Goal: Information Seeking & Learning: Learn about a topic

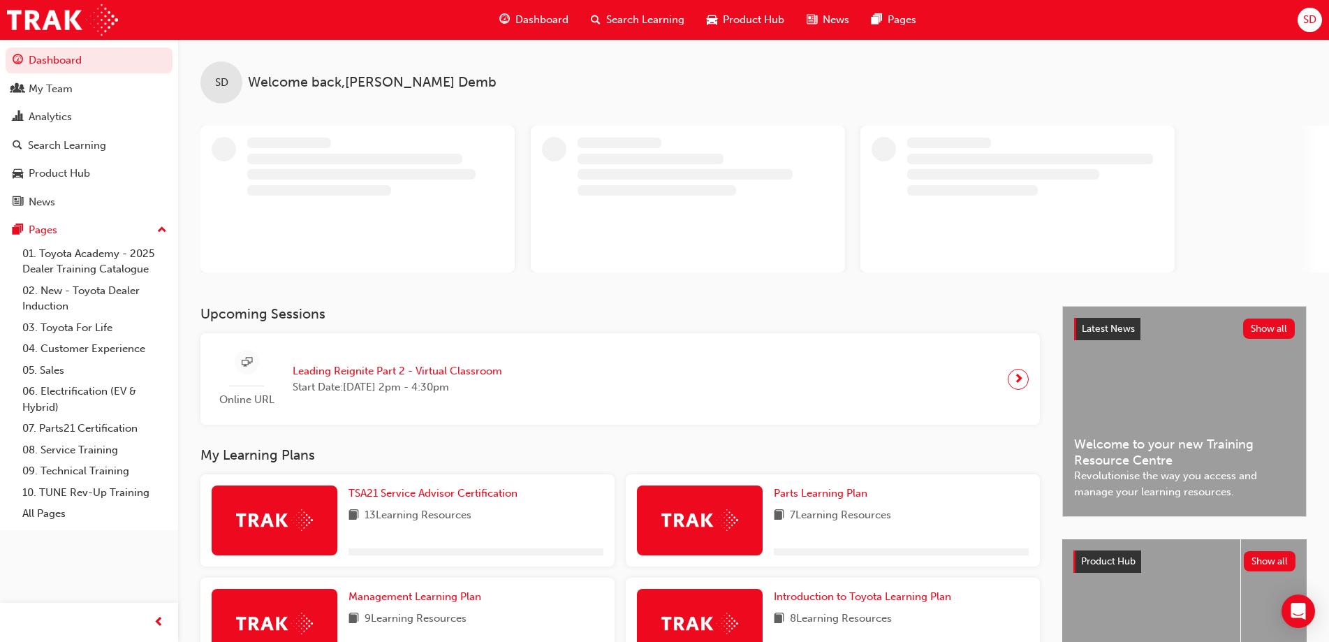
scroll to position [200, 0]
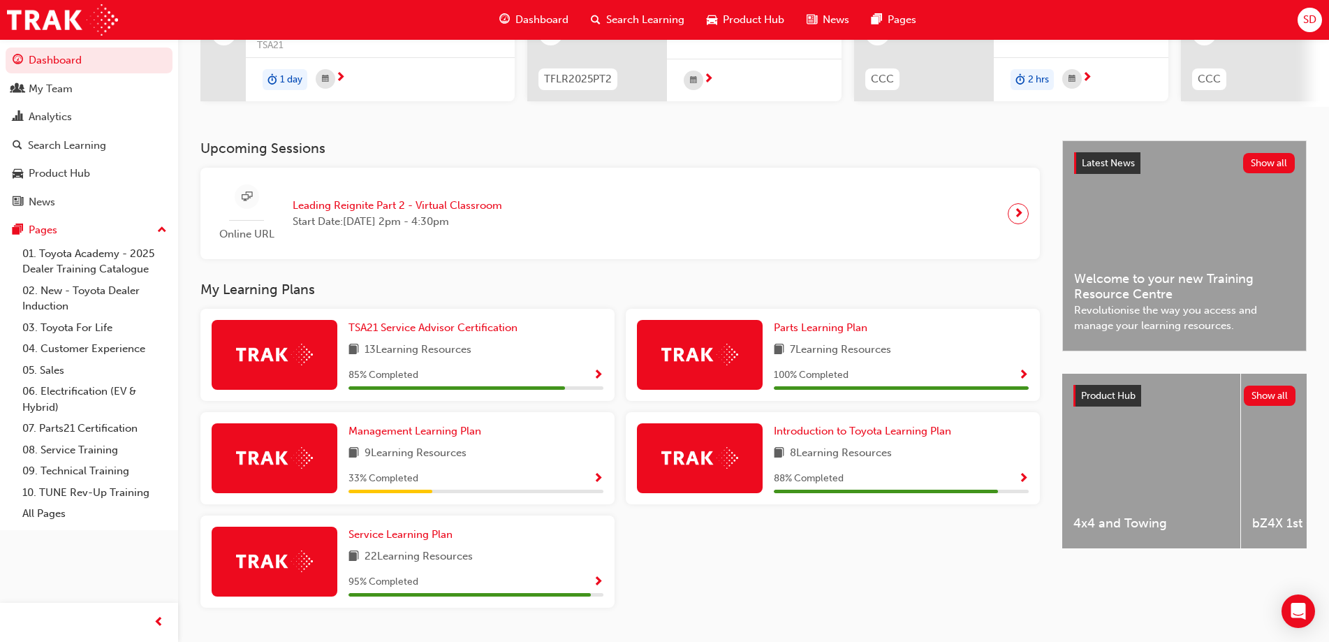
click at [416, 562] on span "22 Learning Resources" at bounding box center [419, 556] width 108 height 17
click at [406, 540] on span "Service Learning Plan" at bounding box center [401, 534] width 104 height 13
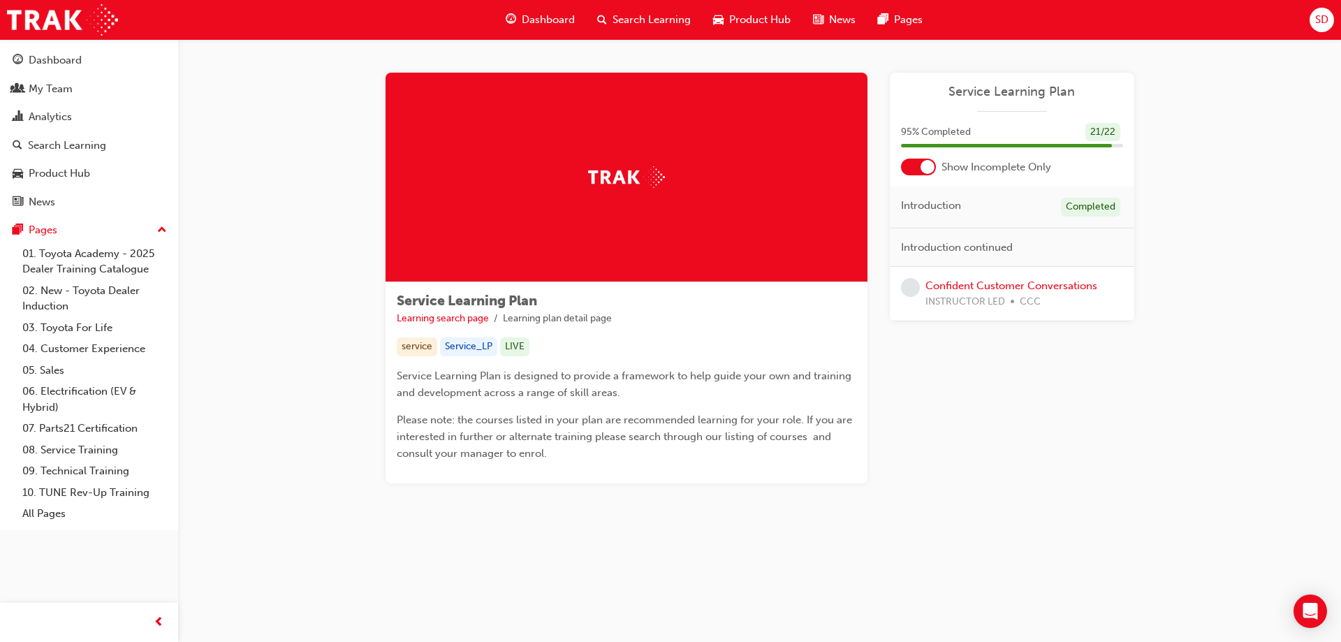
click at [536, 20] on span "Dashboard" at bounding box center [548, 20] width 53 height 16
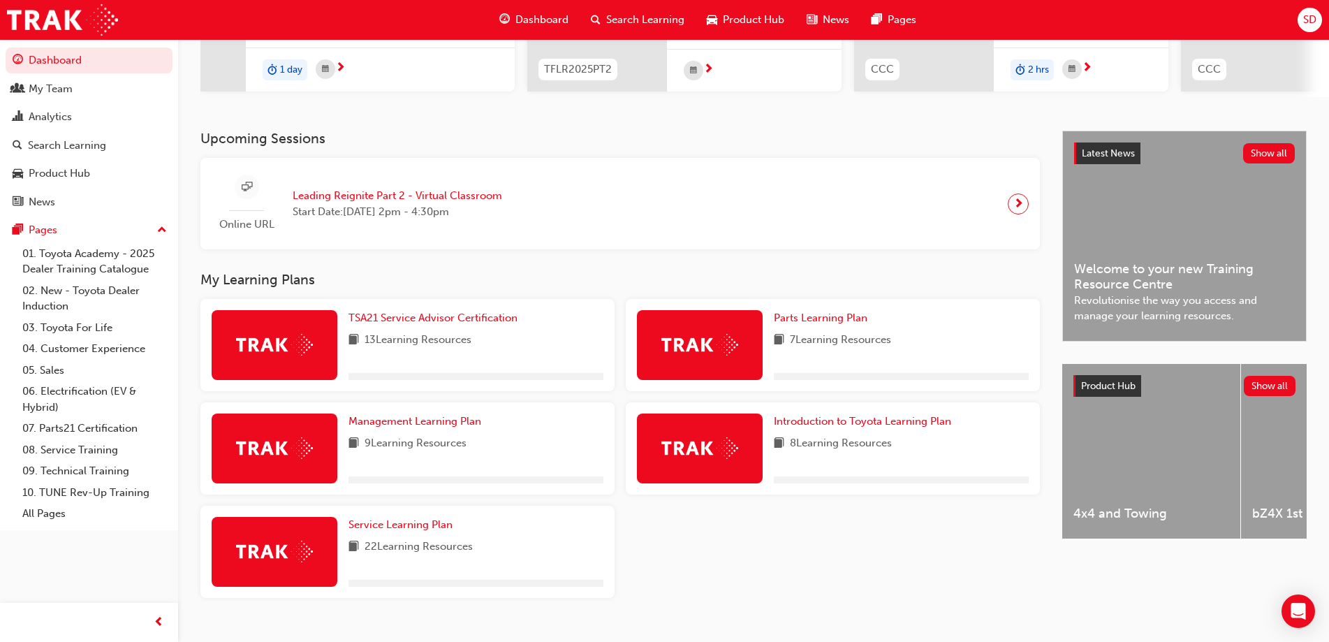
scroll to position [240, 0]
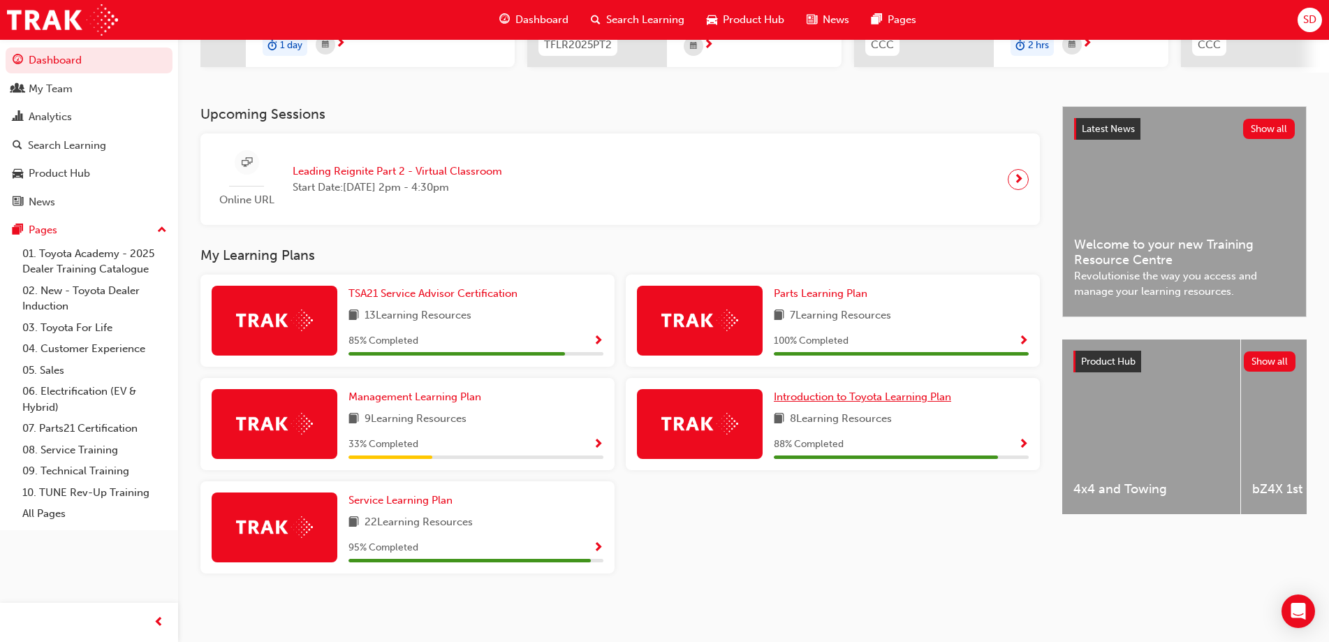
click at [831, 398] on span "Introduction to Toyota Learning Plan" at bounding box center [862, 397] width 177 height 13
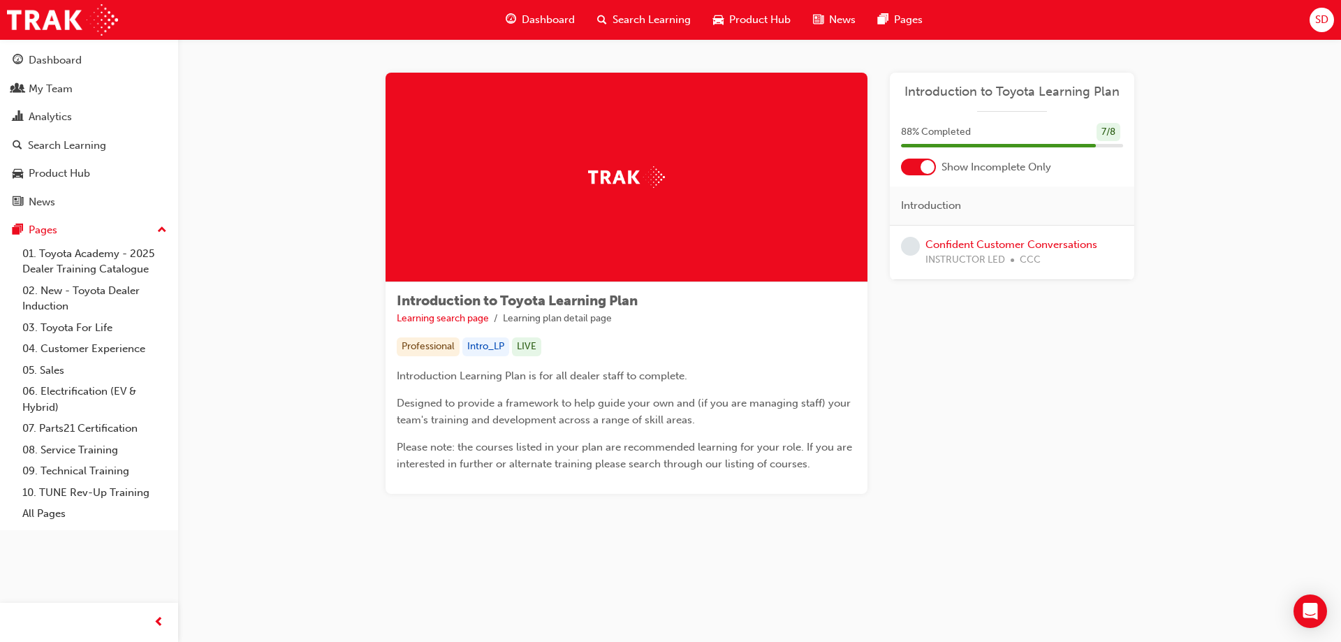
click at [546, 22] on span "Dashboard" at bounding box center [548, 20] width 53 height 16
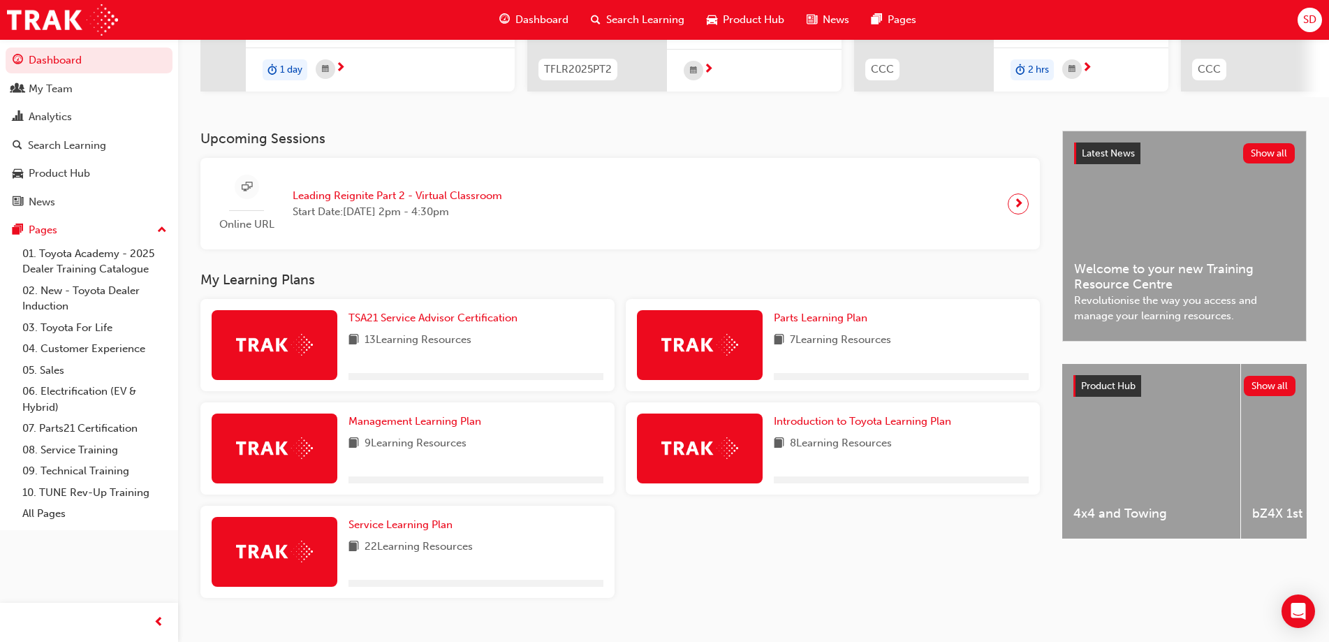
scroll to position [240, 0]
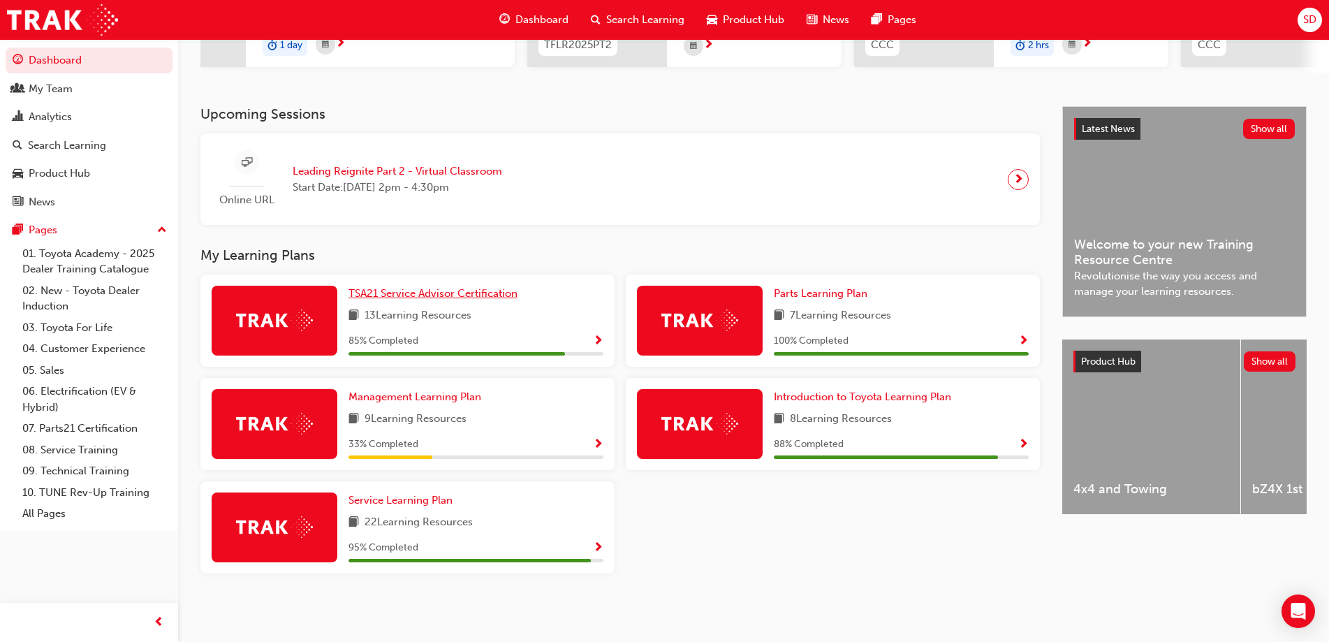
click at [405, 293] on span "TSA21 Service Advisor Certification" at bounding box center [433, 293] width 169 height 13
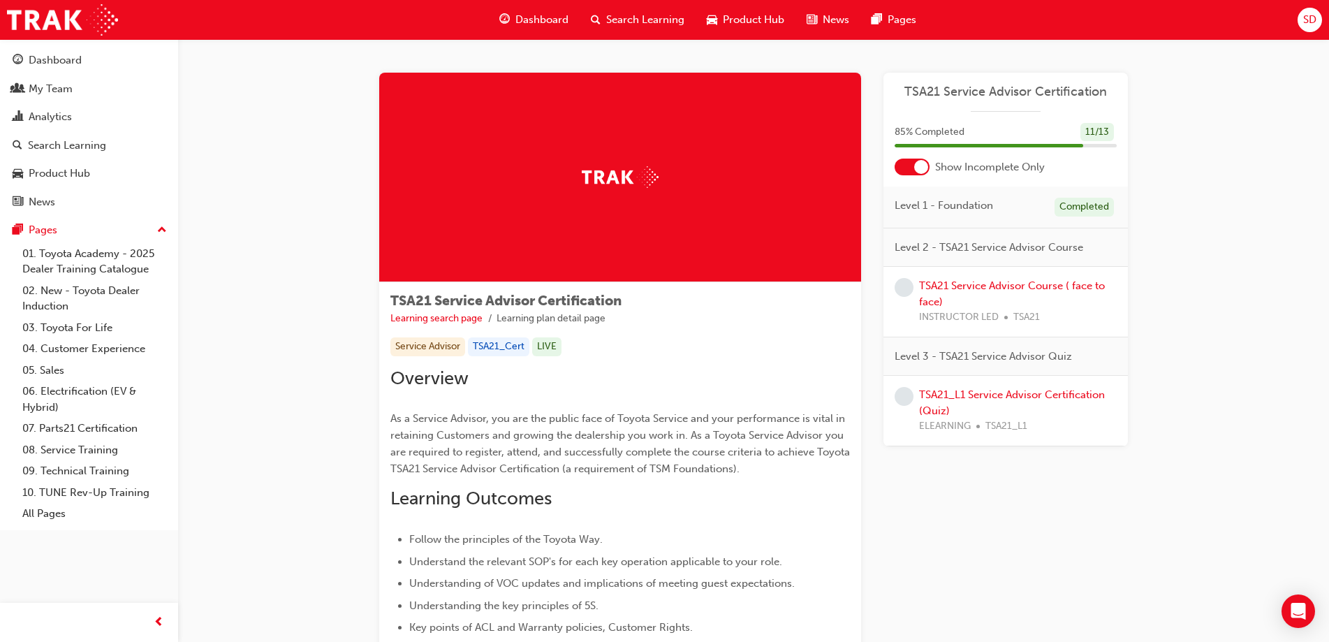
click at [532, 18] on span "Dashboard" at bounding box center [542, 20] width 53 height 16
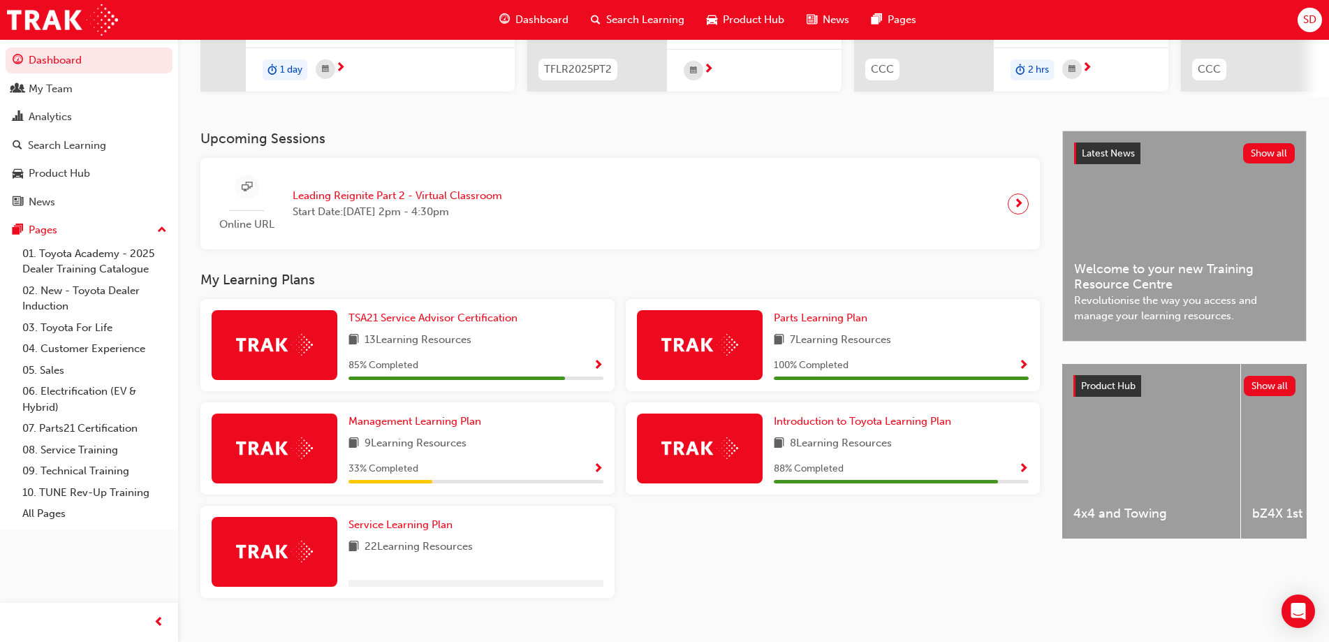
scroll to position [240, 0]
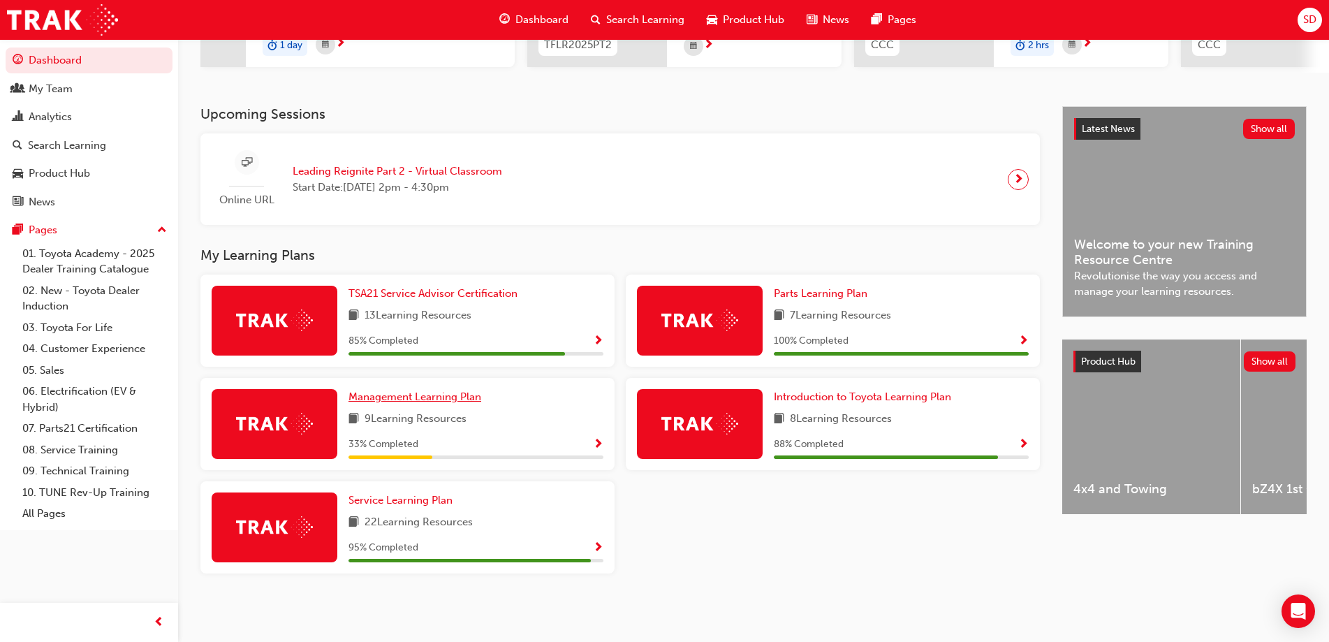
click at [399, 392] on span "Management Learning Plan" at bounding box center [415, 397] width 133 height 13
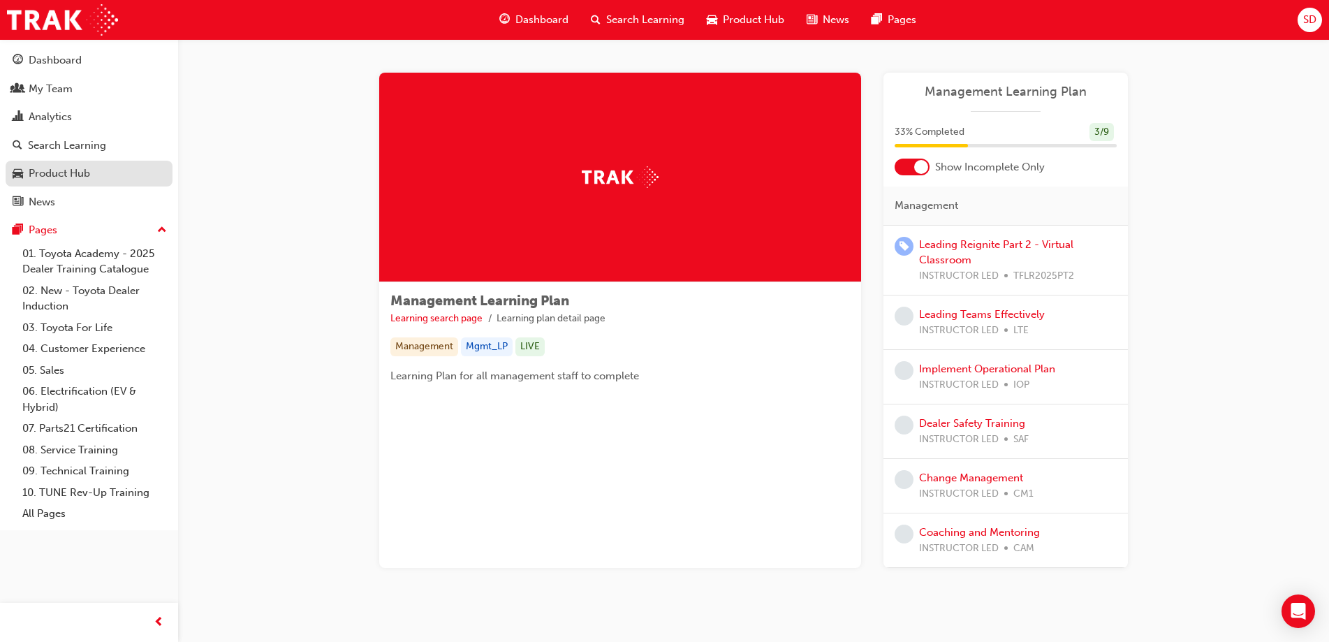
click at [49, 168] on div "Product Hub" at bounding box center [59, 174] width 61 height 16
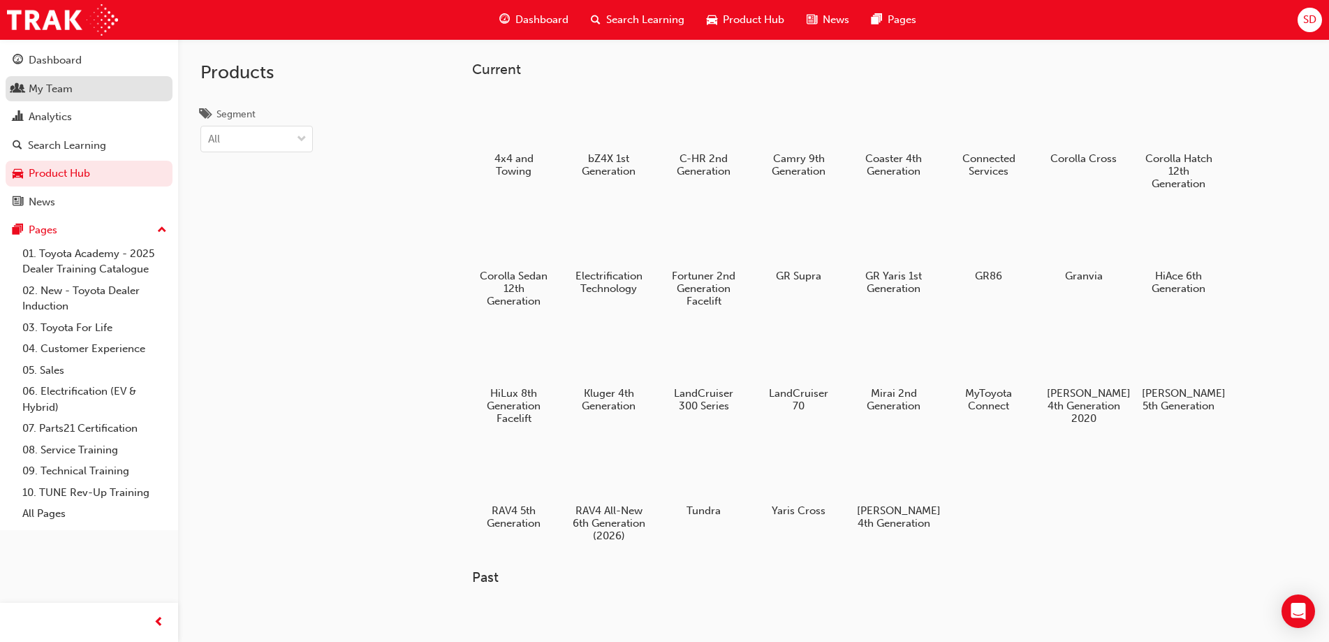
click at [57, 83] on div "My Team" at bounding box center [51, 89] width 44 height 16
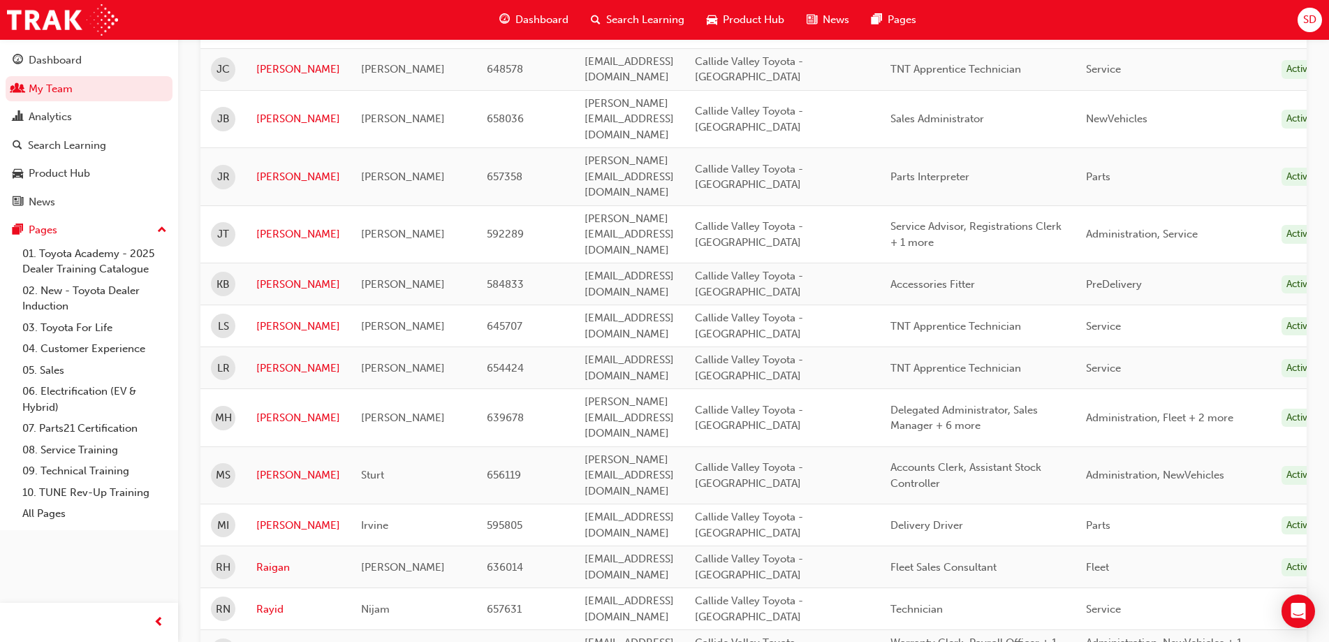
scroll to position [1110, 0]
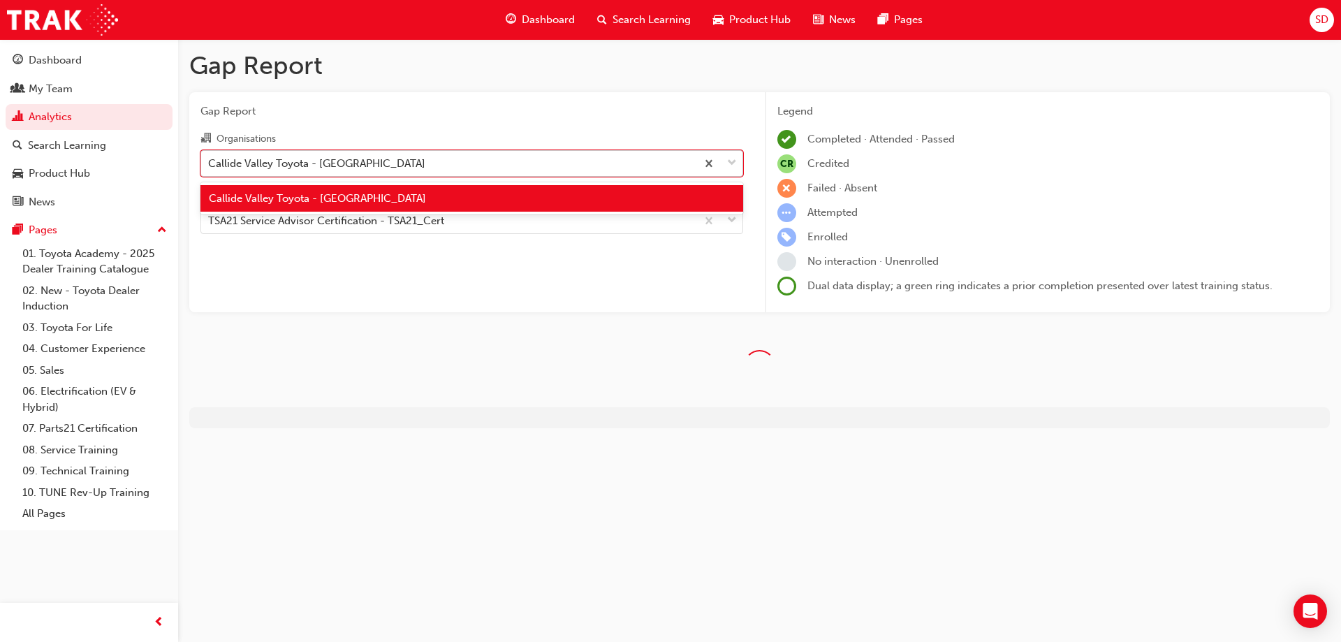
click at [233, 163] on div "Callide Valley Toyota - [GEOGRAPHIC_DATA]" at bounding box center [316, 163] width 217 height 16
click at [210, 163] on input "Organisations option Callide Valley Toyota - BILOELA focused, 1 of 1. 1 result …" at bounding box center [208, 162] width 1 height 12
click at [237, 161] on div "Callide Valley Toyota - [GEOGRAPHIC_DATA]" at bounding box center [316, 163] width 217 height 16
click at [210, 161] on input "Organisations option Callide Valley Toyota - BILOELA focused, 1 of 1. 1 result …" at bounding box center [208, 162] width 1 height 12
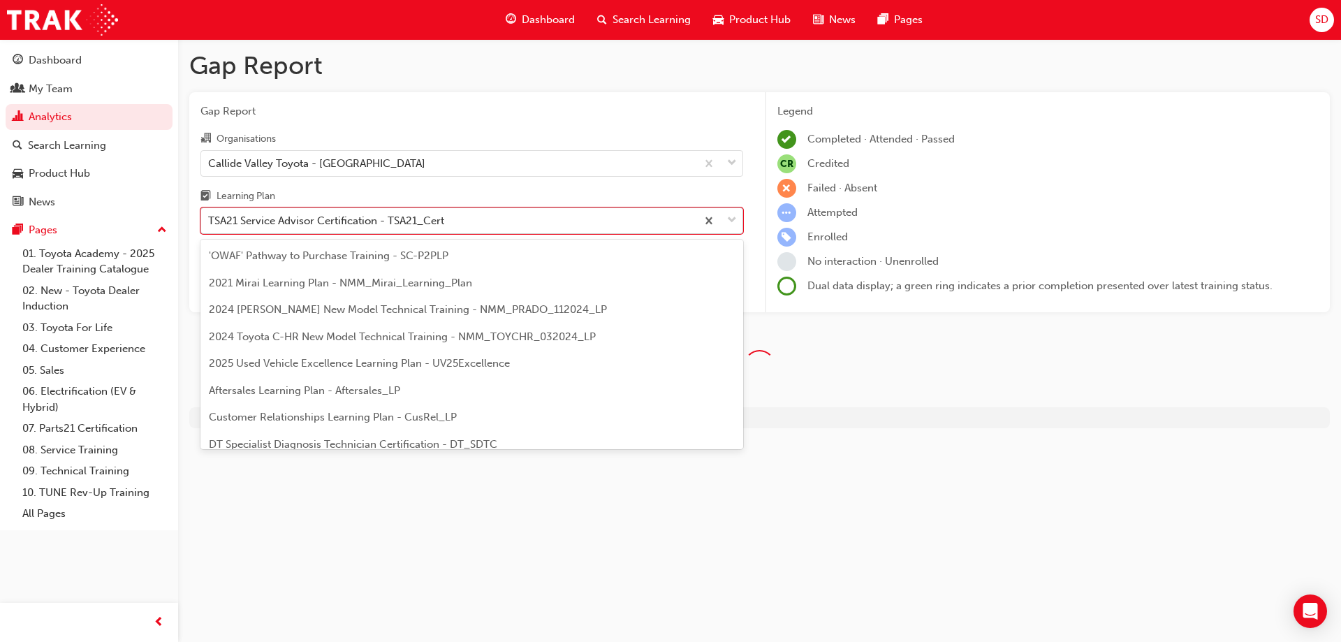
click at [258, 221] on div "TSA21 Service Advisor Certification - TSA21_Cert" at bounding box center [326, 221] width 236 height 16
click at [210, 221] on input "Learning Plan option TSA21 Service Advisor Certification - TSA21_Cert focused, …" at bounding box center [208, 220] width 1 height 12
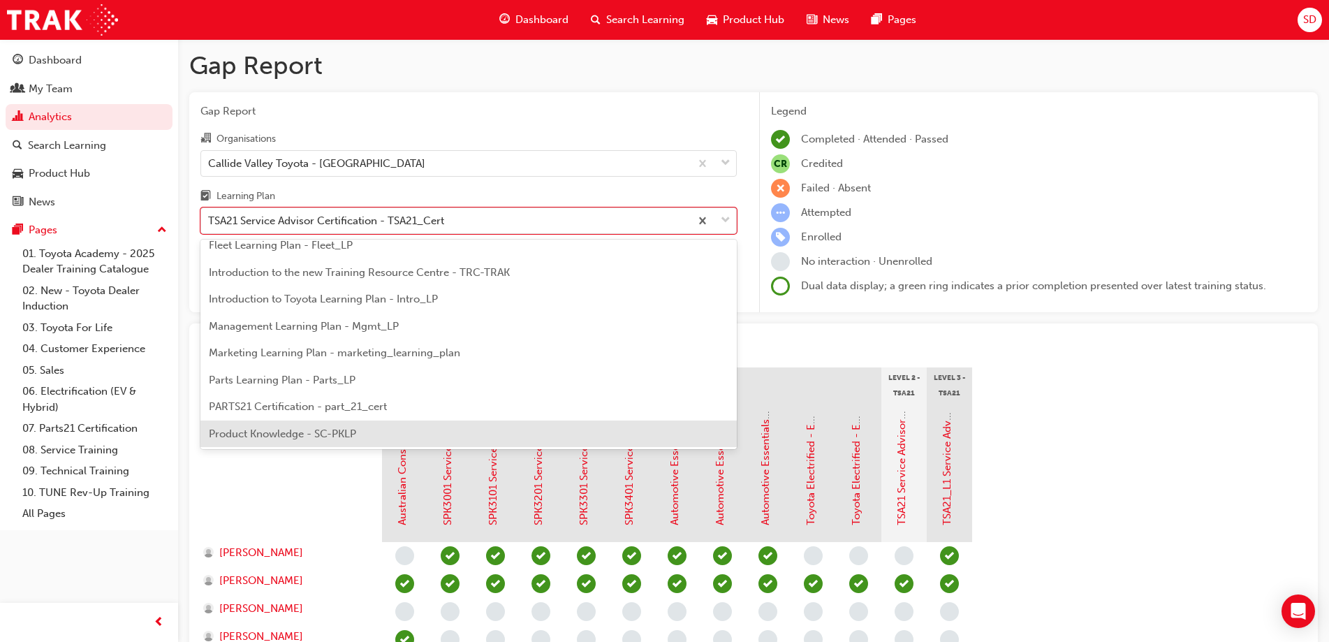
scroll to position [349, 0]
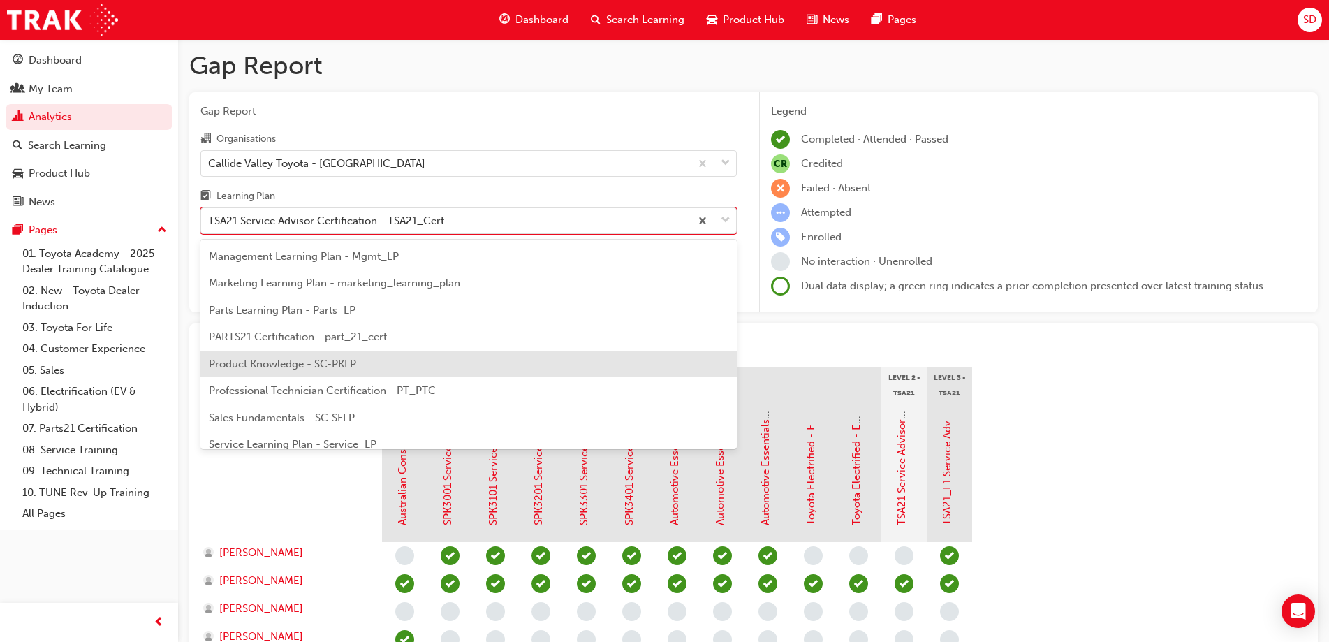
click at [303, 368] on span "Product Knowledge - SC-PKLP" at bounding box center [282, 364] width 147 height 13
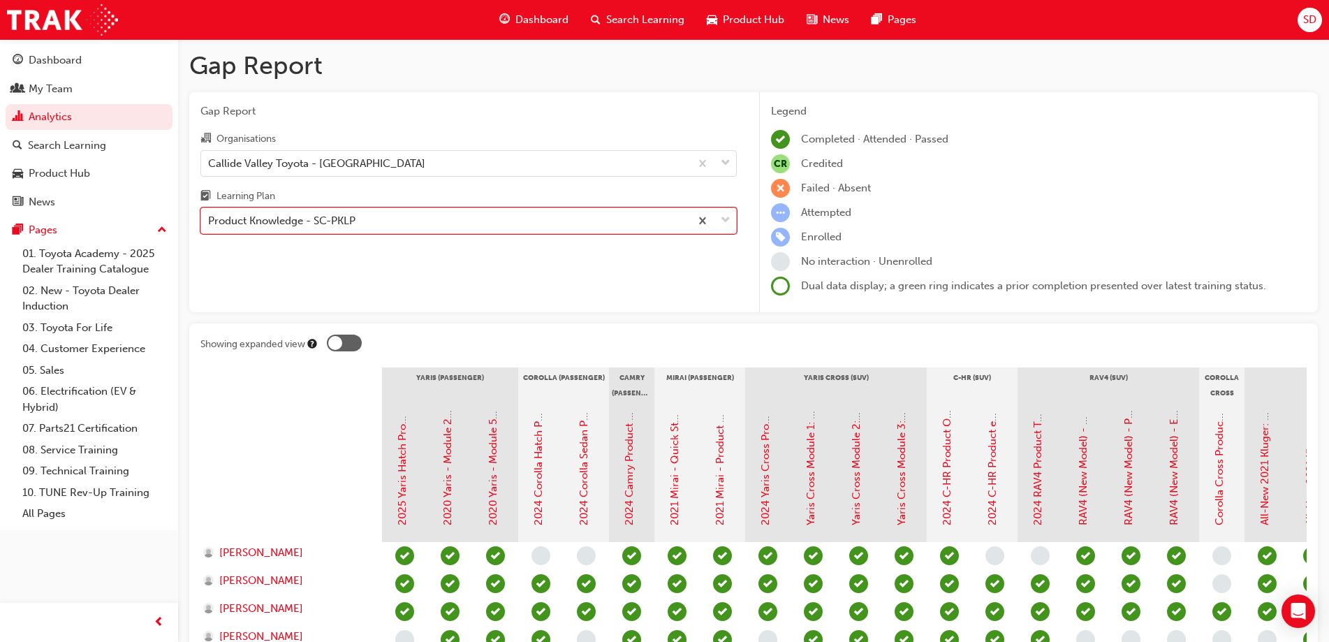
click at [291, 219] on div "Product Knowledge - SC-PKLP" at bounding box center [281, 221] width 147 height 16
click at [210, 219] on input "Learning Plan option Product Knowledge - SC-PKLP, selected. 0 results available…" at bounding box center [208, 220] width 1 height 12
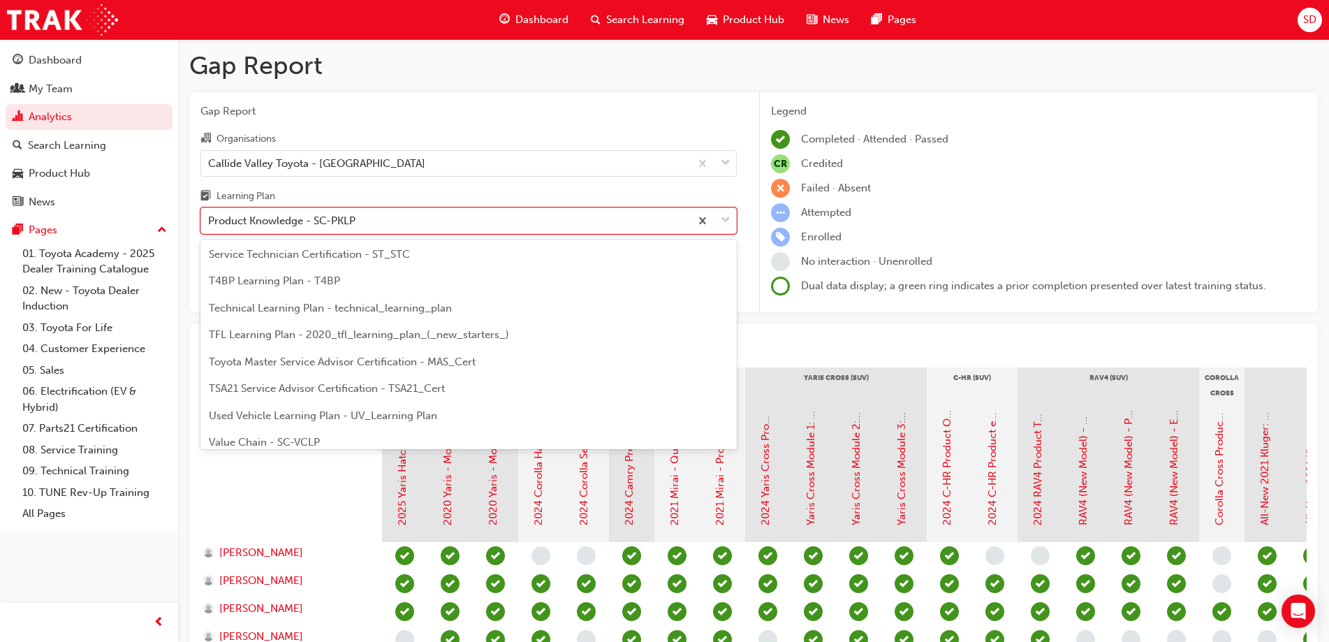
scroll to position [603, 0]
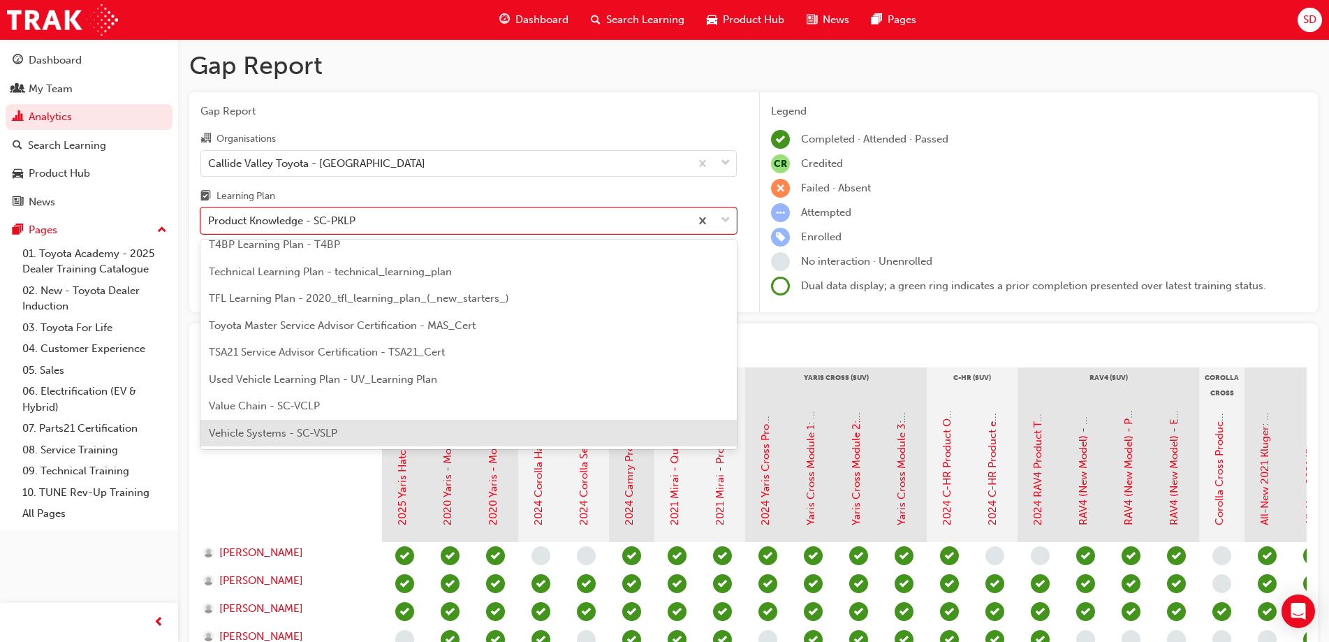
click at [324, 432] on span "Vehicle Systems - SC-VSLP" at bounding box center [273, 433] width 129 height 13
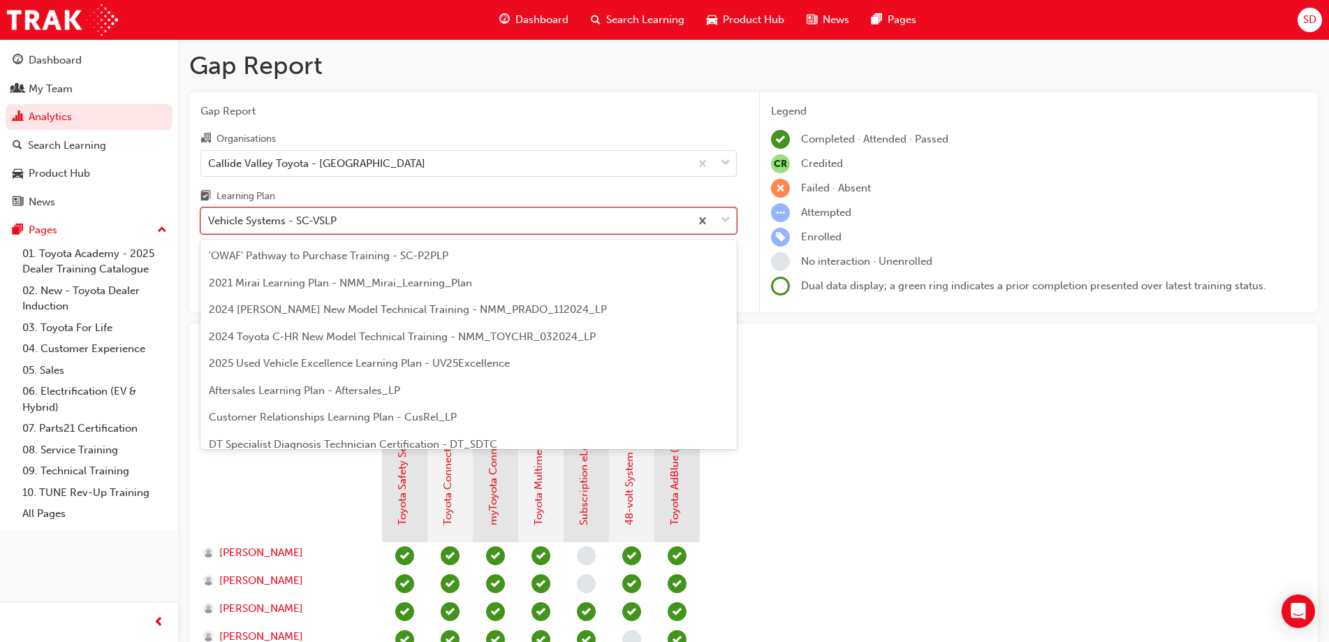
click at [256, 224] on div "Vehicle Systems - SC-VSLP" at bounding box center [272, 221] width 129 height 16
click at [210, 224] on input "Learning Plan option Vehicle Systems - SC-VSLP, selected. option Vehicle System…" at bounding box center [208, 220] width 1 height 12
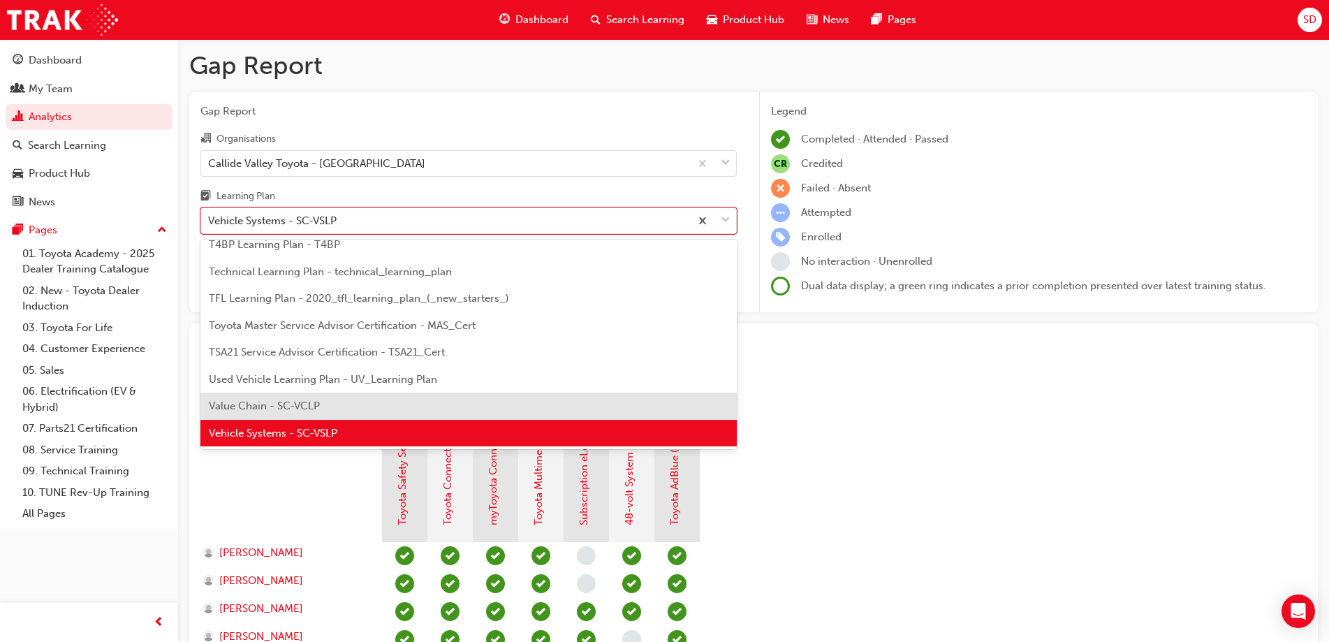
click at [305, 407] on span "Value Chain - SC-VCLP" at bounding box center [264, 406] width 111 height 13
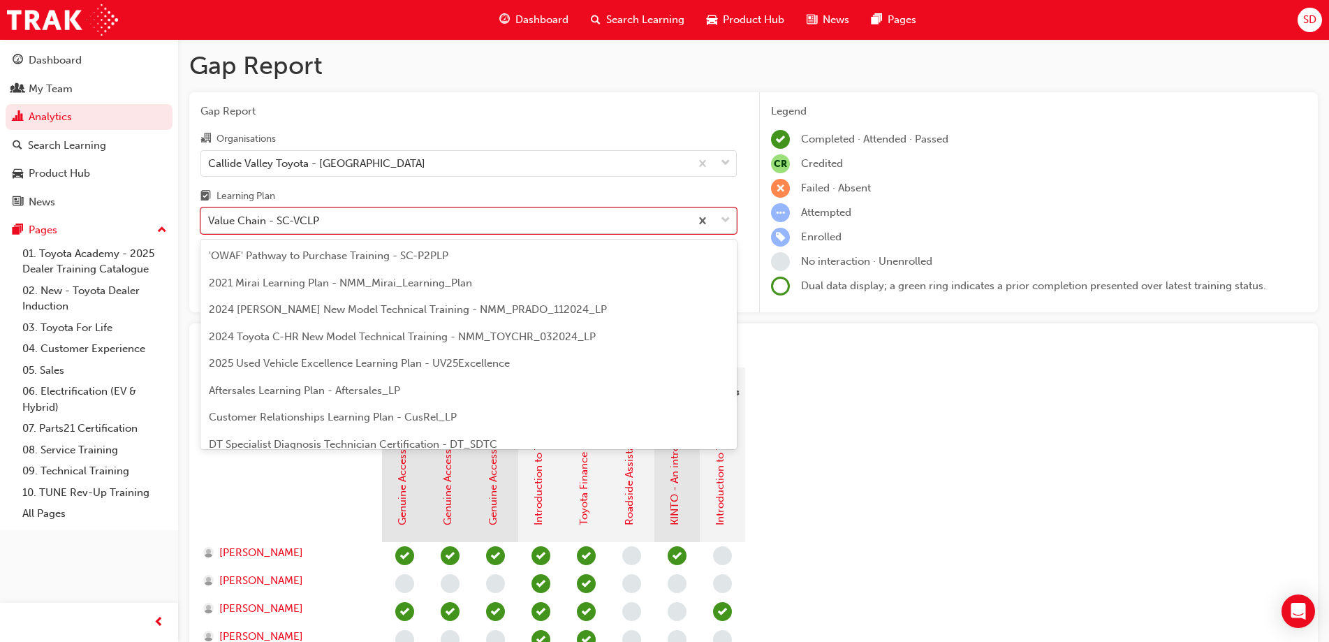
click at [272, 214] on div "Value Chain - SC-VCLP" at bounding box center [263, 221] width 111 height 16
click at [210, 214] on input "Learning Plan option Value Chain - SC-VCLP, selected. option Value Chain - SC-V…" at bounding box center [208, 220] width 1 height 12
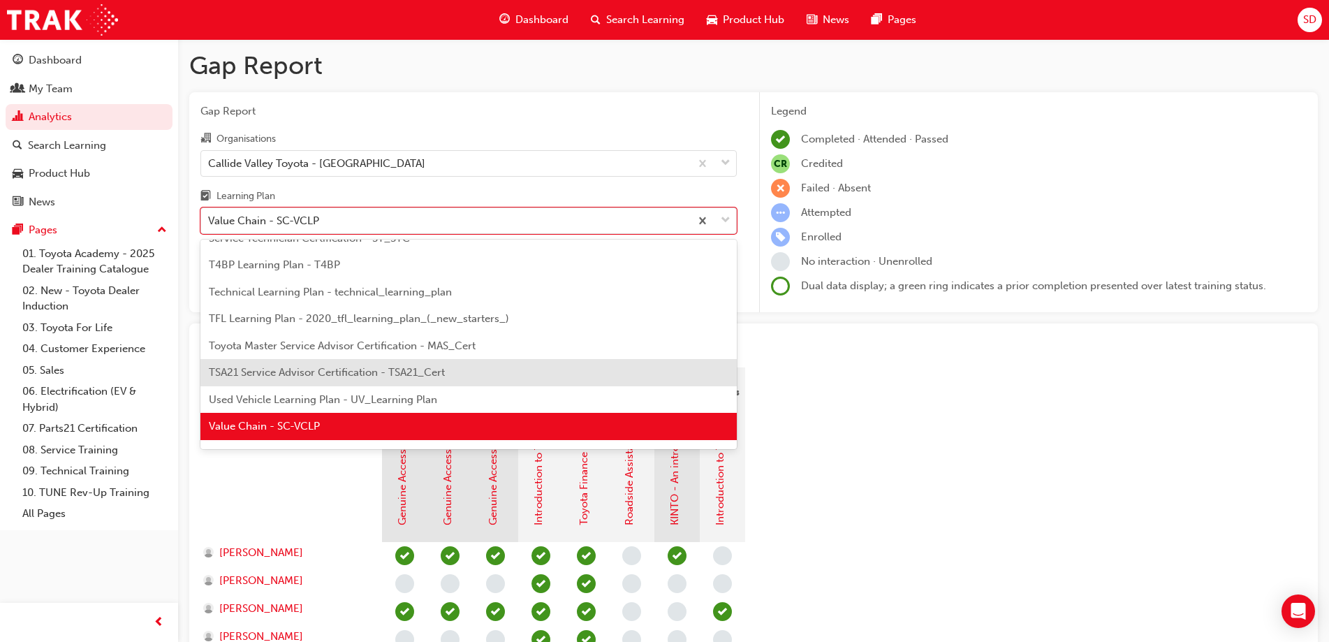
click at [286, 373] on span "TSA21 Service Advisor Certification - TSA21_Cert" at bounding box center [327, 372] width 236 height 13
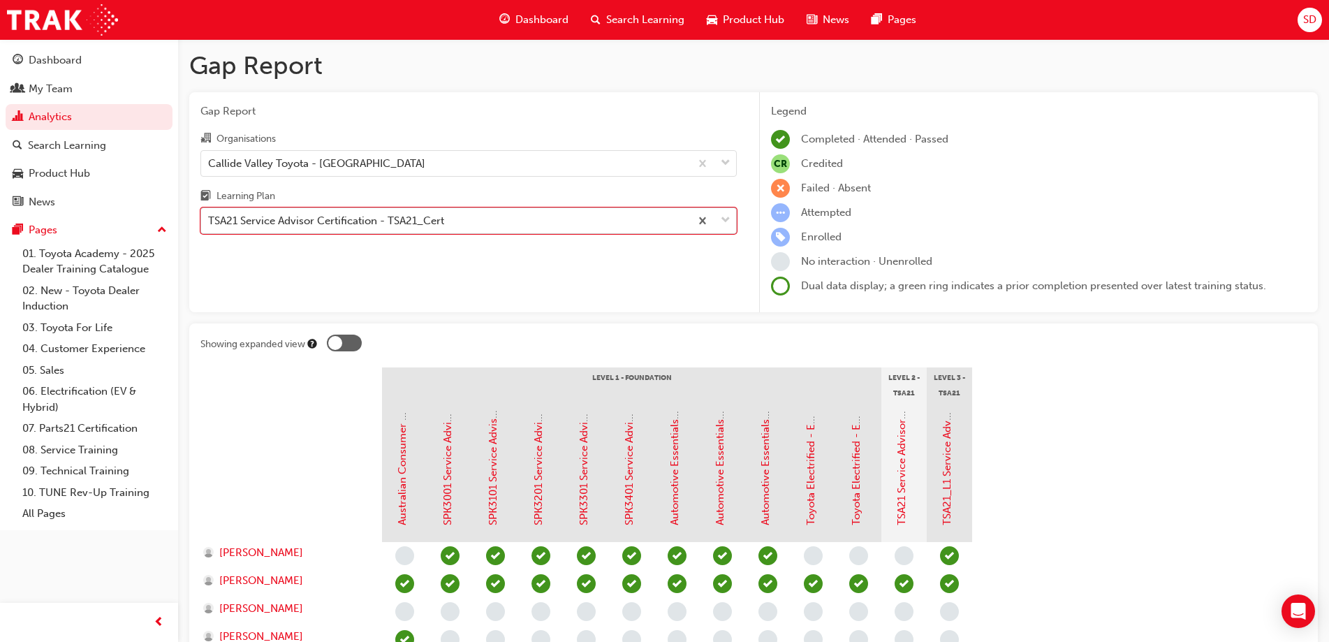
click at [245, 219] on div "TSA21 Service Advisor Certification - TSA21_Cert" at bounding box center [326, 221] width 236 height 16
click at [210, 219] on input "Learning Plan option TSA21 Service Advisor Certification - TSA21_Cert, selected…" at bounding box center [208, 220] width 1 height 12
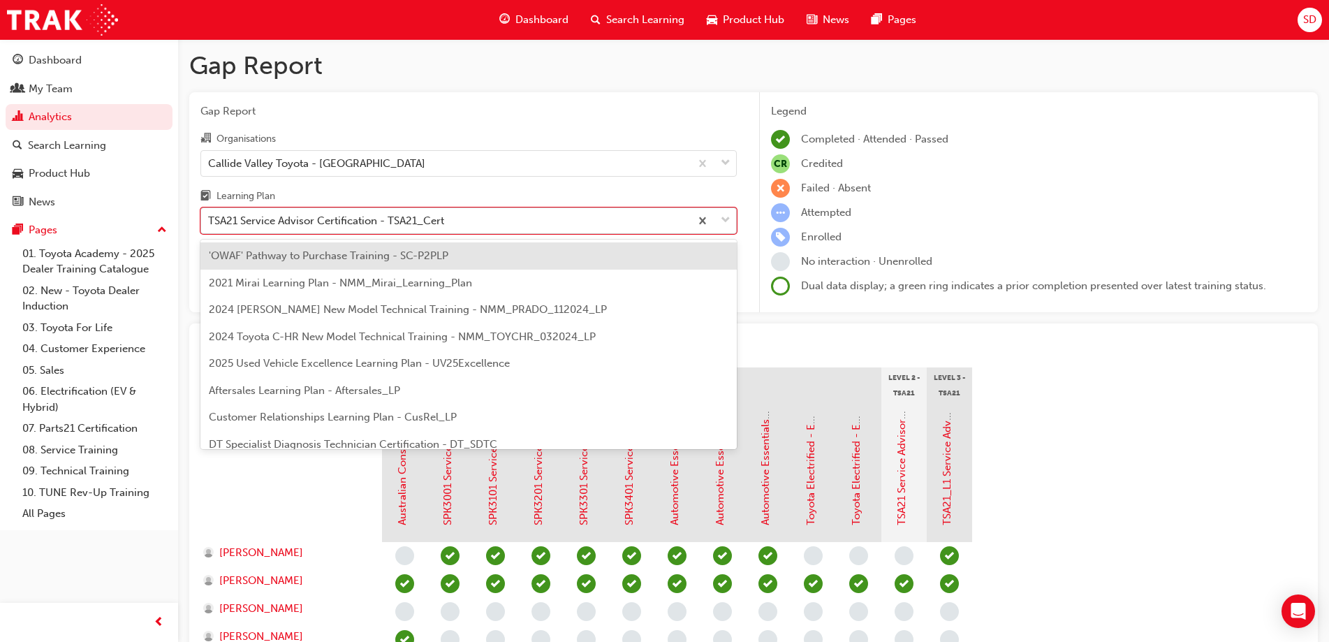
scroll to position [529, 0]
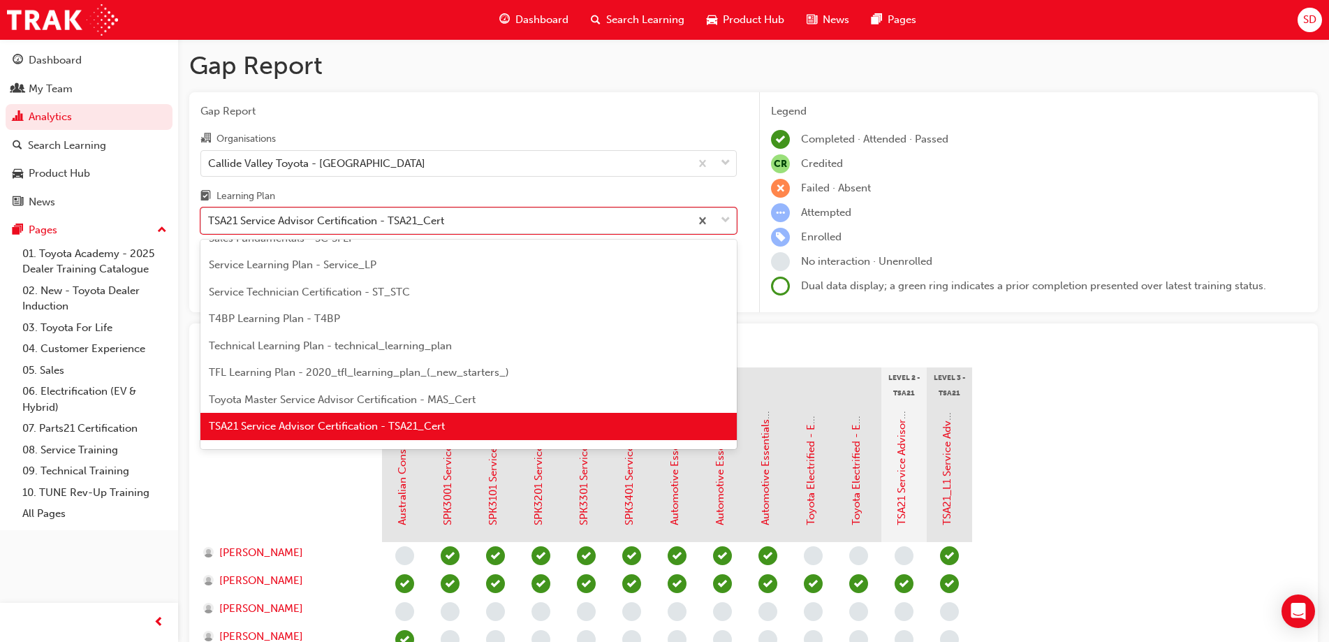
click at [340, 398] on span "Toyota Master Service Advisor Certification - MAS_Cert" at bounding box center [342, 399] width 267 height 13
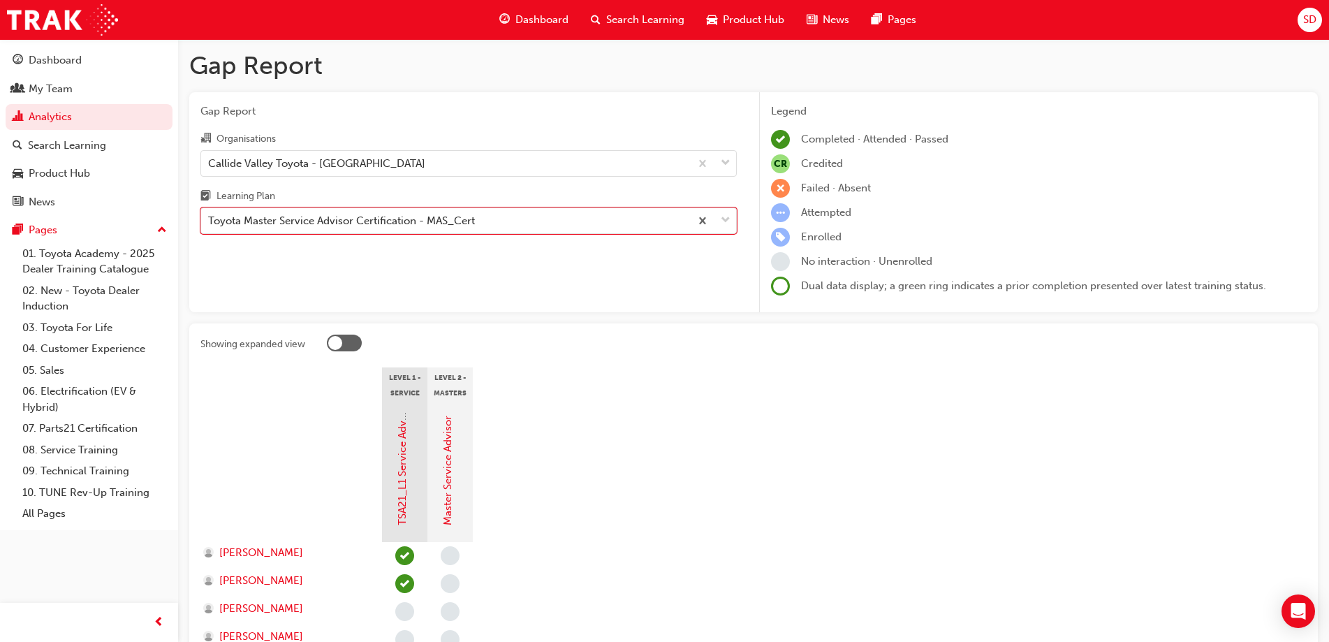
scroll to position [129, 0]
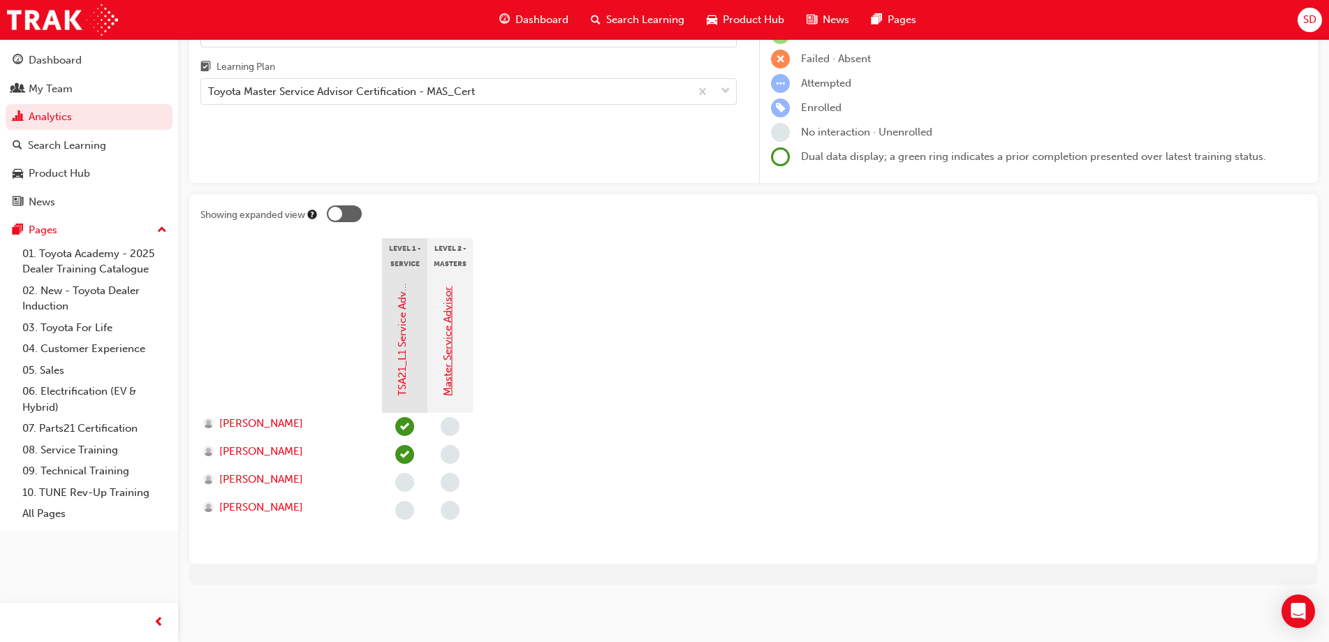
click at [451, 363] on link "Master Service Advisor" at bounding box center [448, 341] width 13 height 110
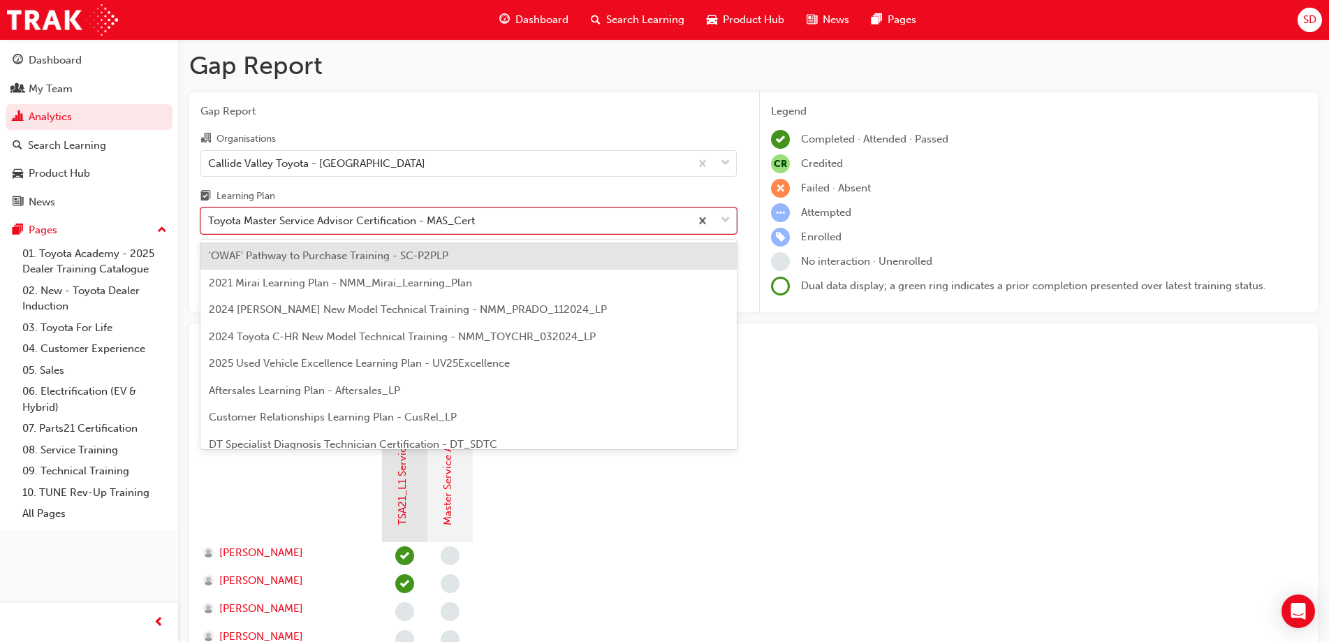
click at [553, 221] on div "Toyota Master Service Advisor Certification - MAS_Cert" at bounding box center [445, 221] width 489 height 24
click at [210, 221] on input "Learning Plan option 'OWAF' Pathway to Purchase Training - SC-P2PLP focused, 1 …" at bounding box center [208, 220] width 1 height 12
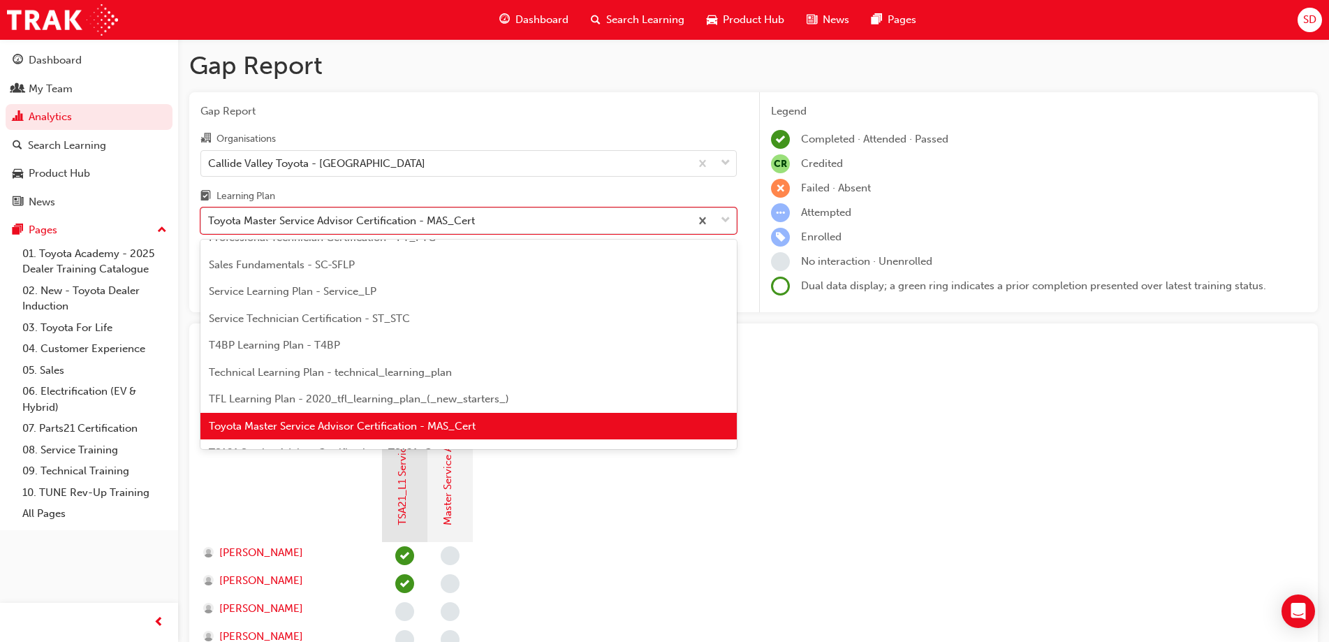
click at [407, 401] on span "TFL Learning Plan - 2020_tfl_learning_plan_(_new_starters_)" at bounding box center [359, 399] width 300 height 13
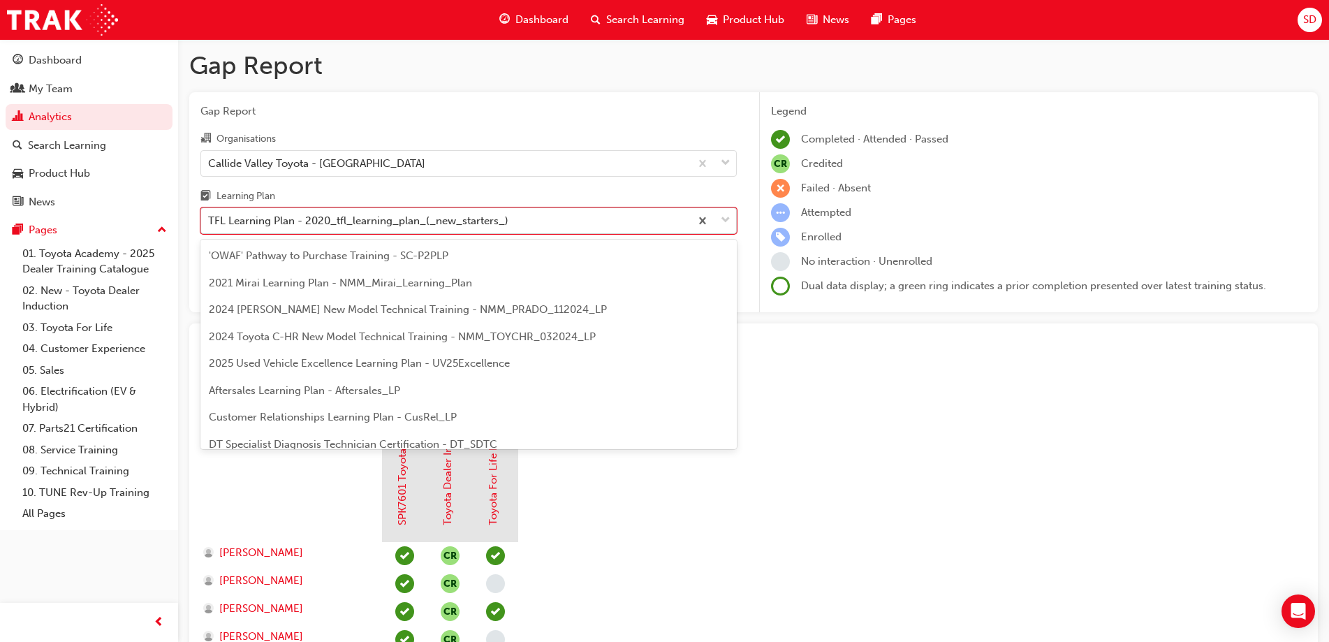
click at [454, 224] on div "TFL Learning Plan - 2020_tfl_learning_plan_(_new_starters_)" at bounding box center [358, 221] width 300 height 16
click at [210, 224] on input "Learning Plan option TFL Learning Plan - 2020_tfl_learning_plan_(_new_starters_…" at bounding box center [208, 220] width 1 height 12
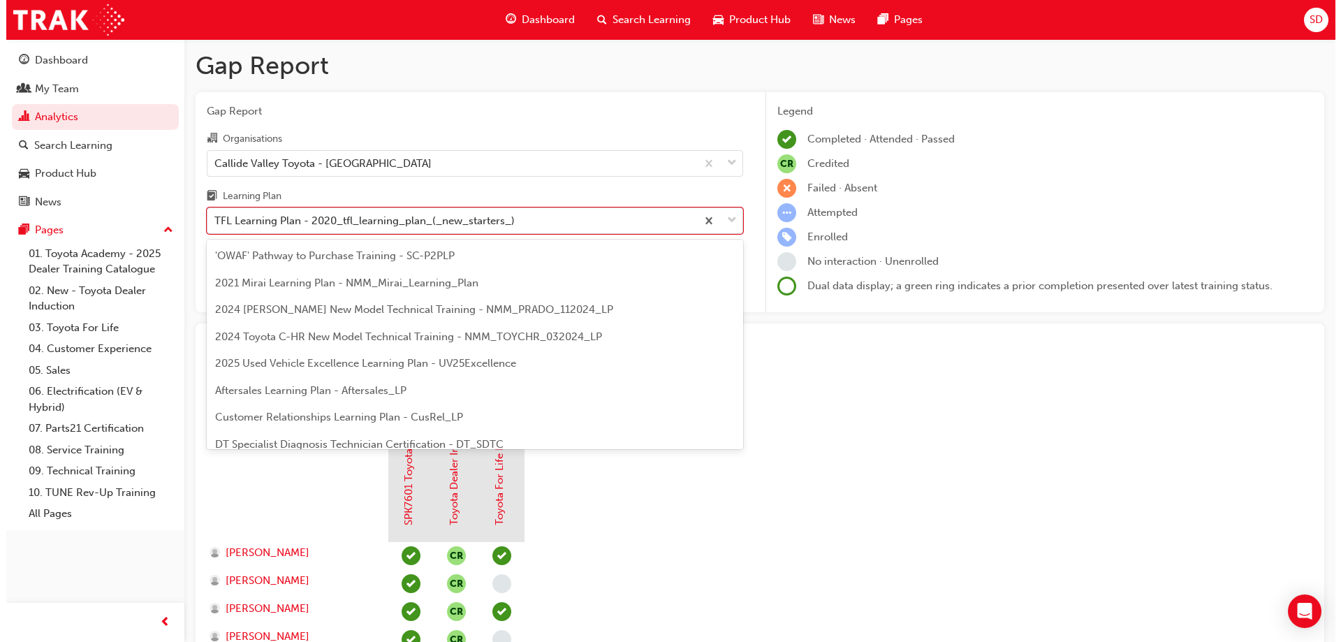
scroll to position [475, 0]
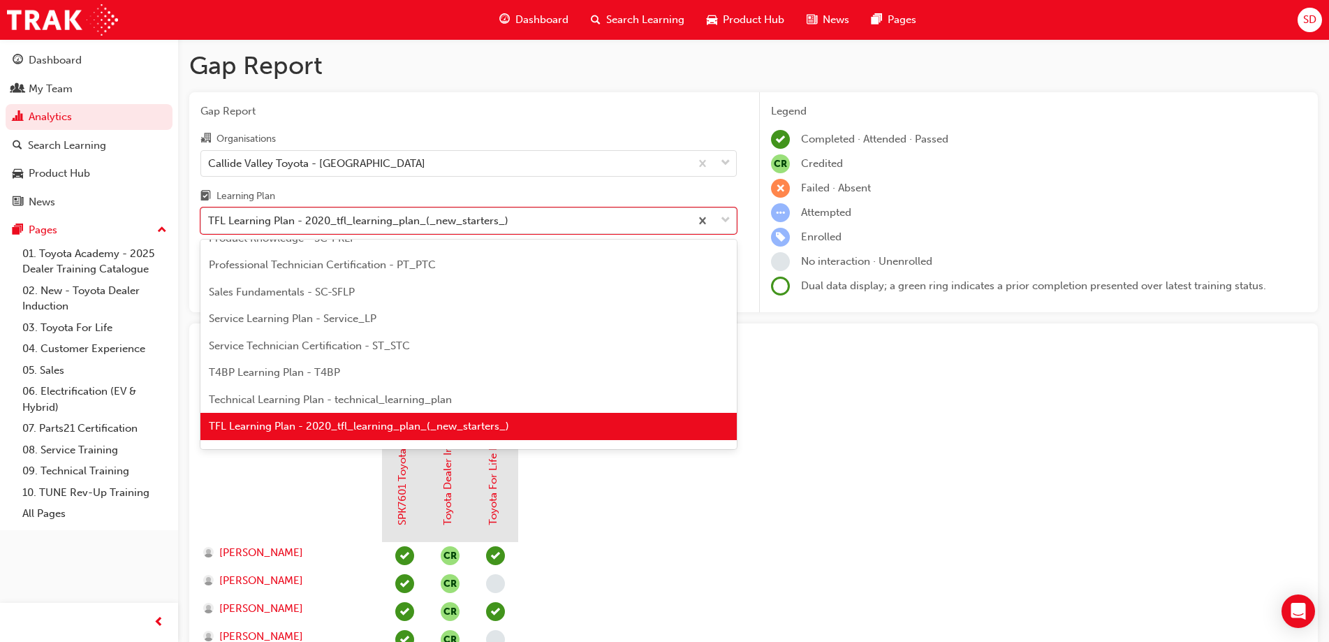
click at [399, 398] on span "Technical Learning Plan - technical_learning_plan" at bounding box center [330, 399] width 243 height 13
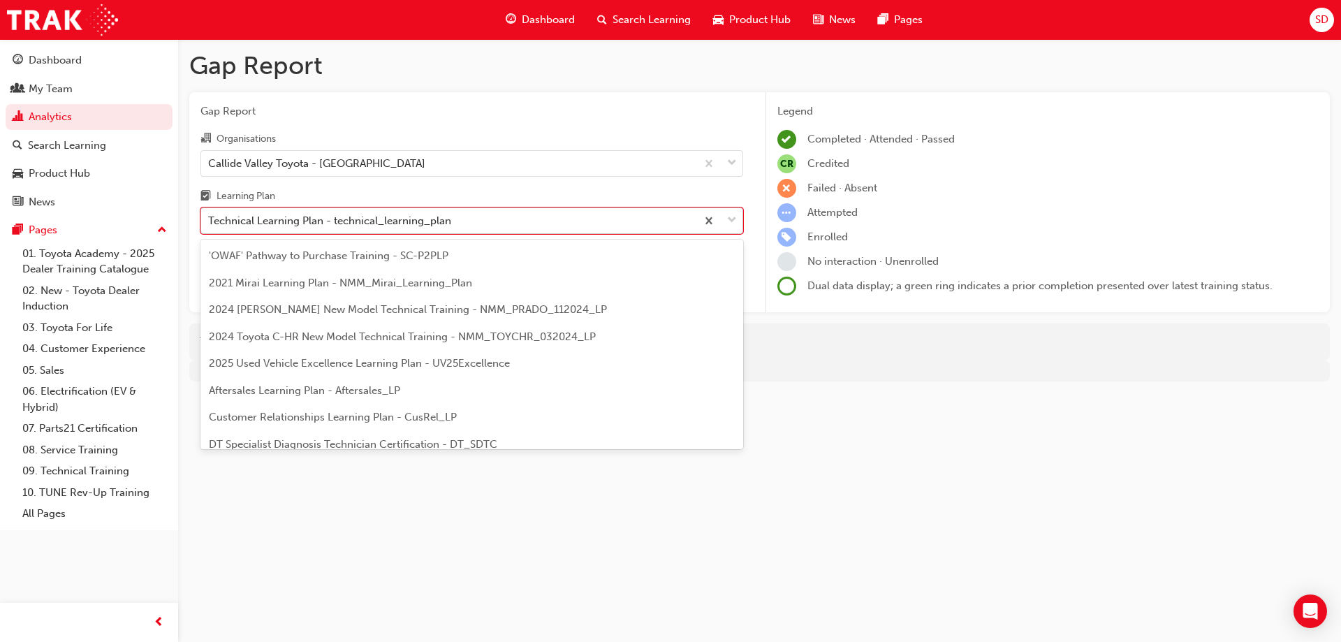
click at [392, 225] on div "Technical Learning Plan - technical_learning_plan" at bounding box center [329, 221] width 243 height 16
click at [210, 225] on input "Learning Plan option Technical Learning Plan - technical_learning_plan, selecte…" at bounding box center [208, 220] width 1 height 12
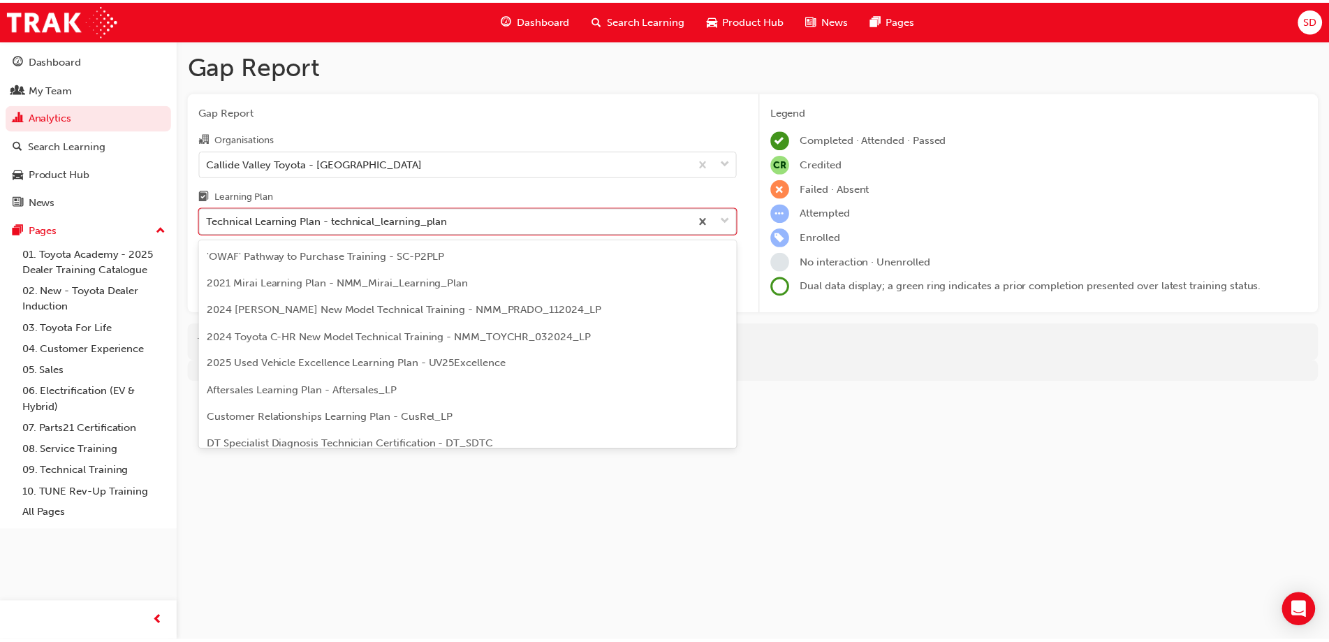
scroll to position [449, 0]
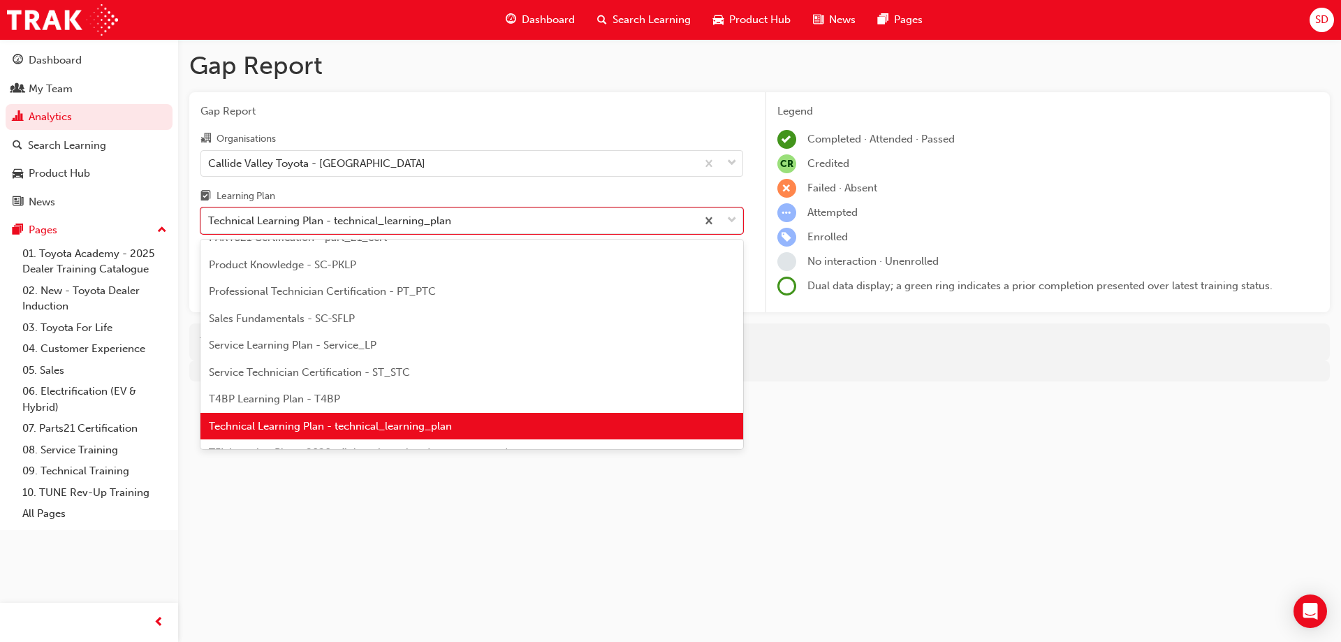
click at [316, 395] on span "T4BP Learning Plan - T4BP" at bounding box center [274, 399] width 131 height 13
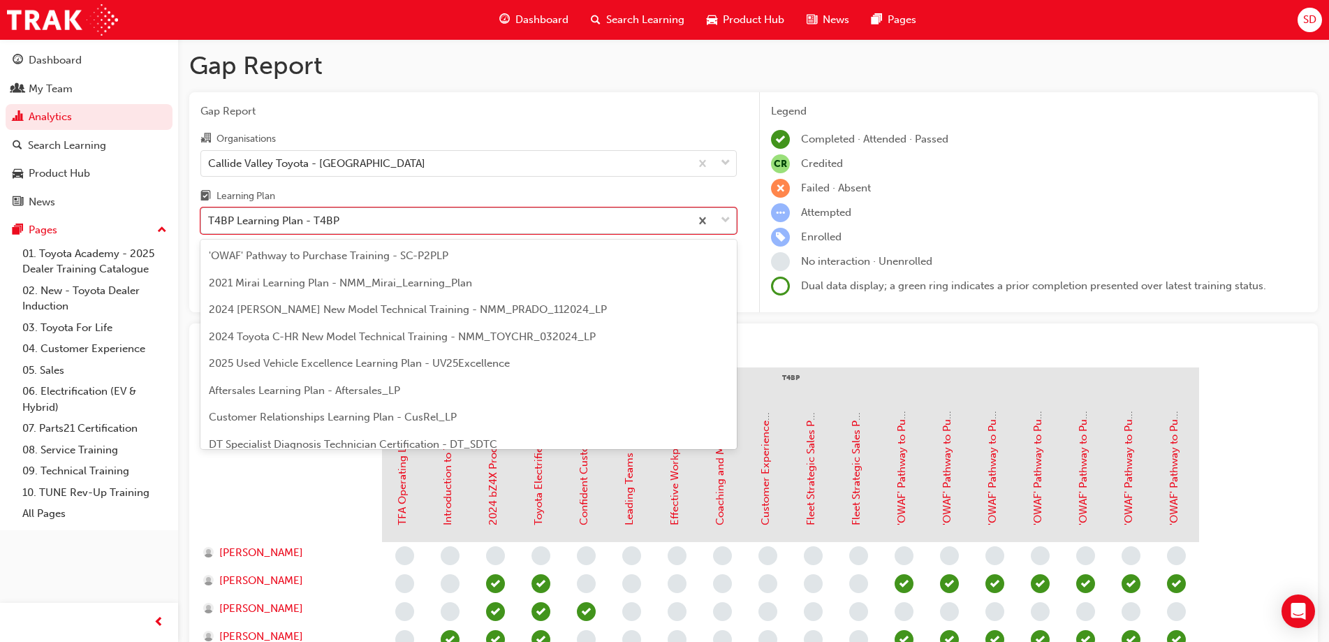
click at [349, 225] on div "T4BP Learning Plan - T4BP" at bounding box center [445, 221] width 489 height 24
click at [210, 225] on input "Learning Plan option T4BP Learning Plan - T4BP, selected. option T4BP Learning …" at bounding box center [208, 220] width 1 height 12
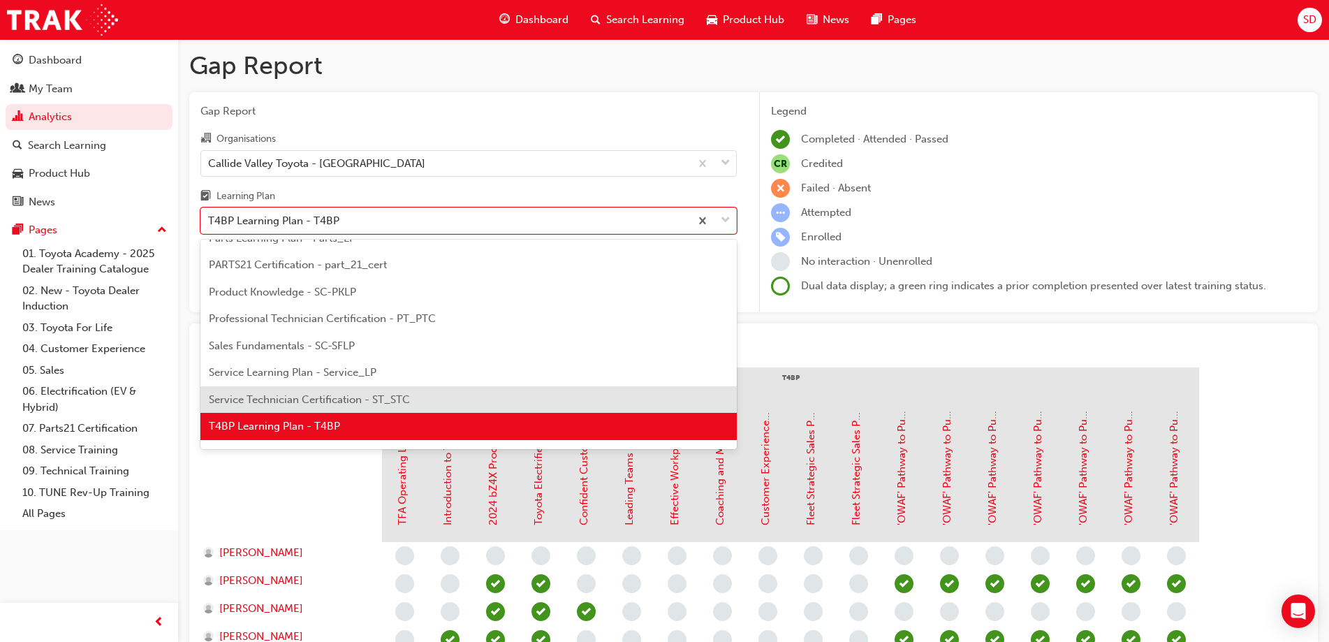
click at [328, 401] on span "Service Technician Certification - ST_STC" at bounding box center [309, 399] width 201 height 13
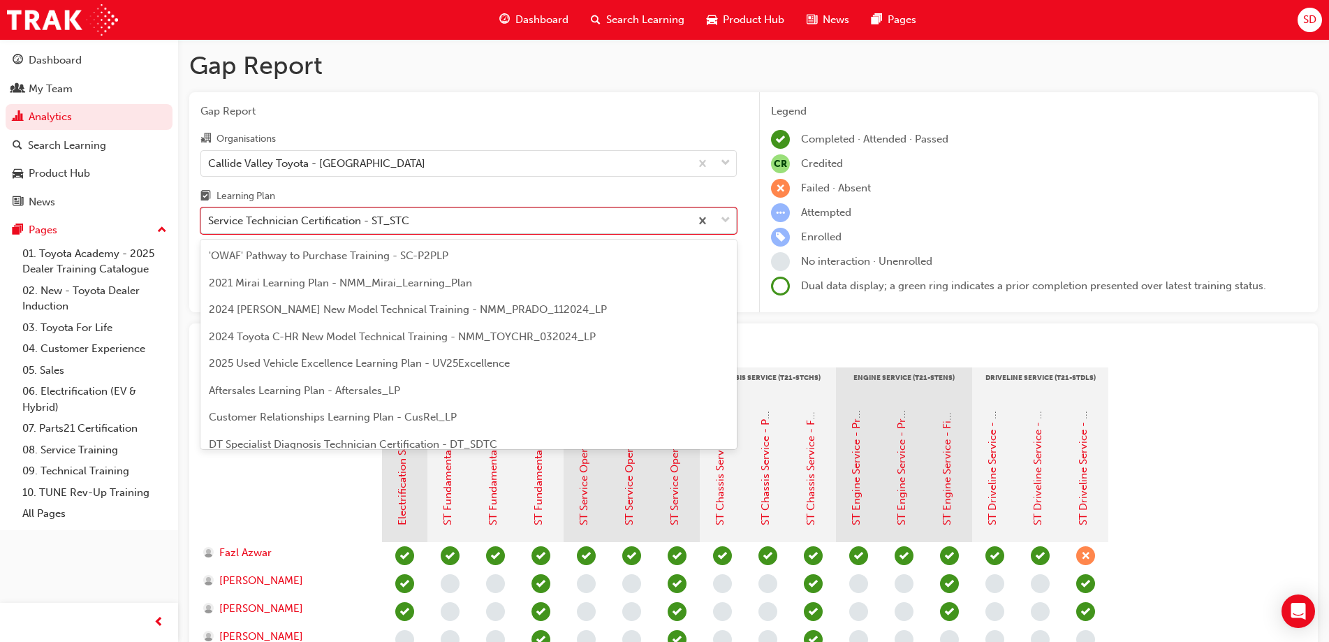
click at [349, 218] on div "Service Technician Certification - ST_STC" at bounding box center [308, 221] width 201 height 16
click at [210, 218] on input "Learning Plan option Service Technician Certification - ST_STC, selected. optio…" at bounding box center [208, 220] width 1 height 12
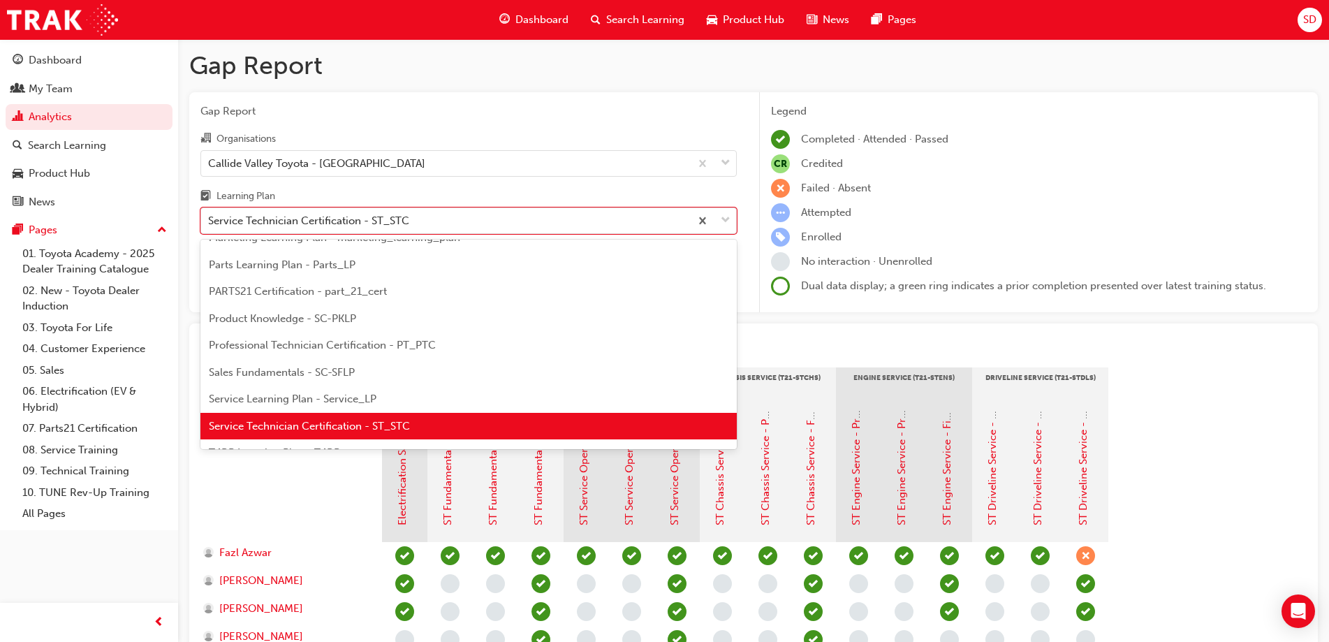
click at [339, 395] on span "Service Learning Plan - Service_LP" at bounding box center [293, 399] width 168 height 13
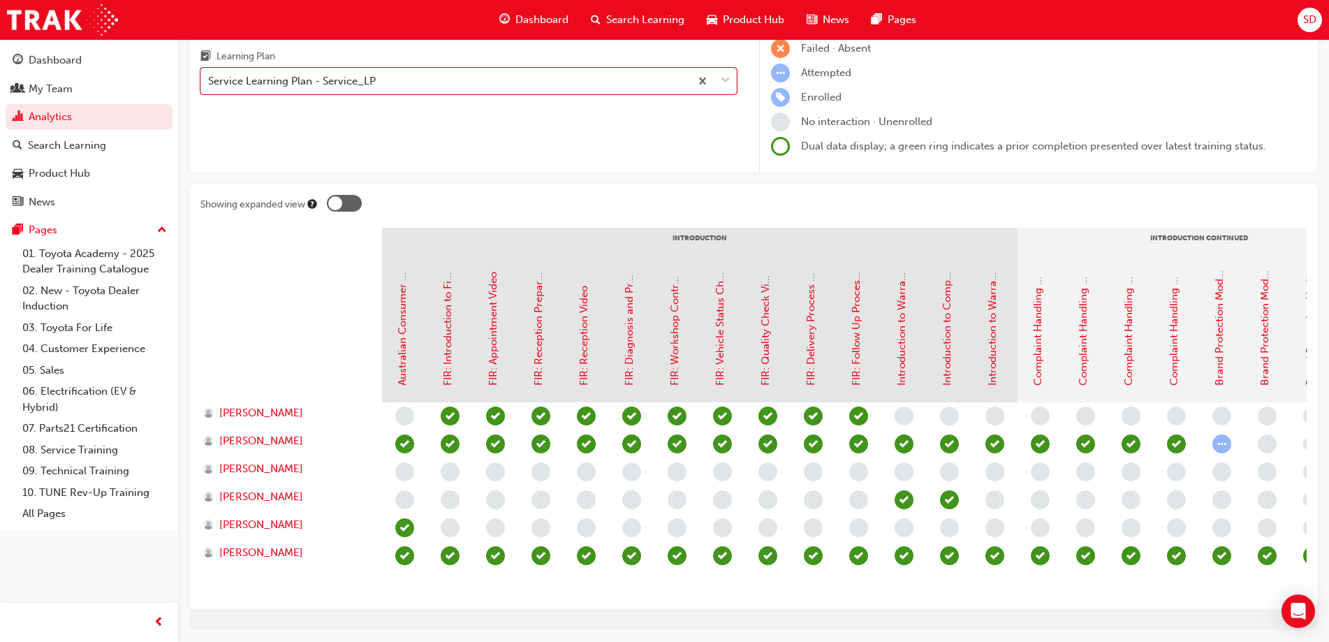
scroll to position [0, 119]
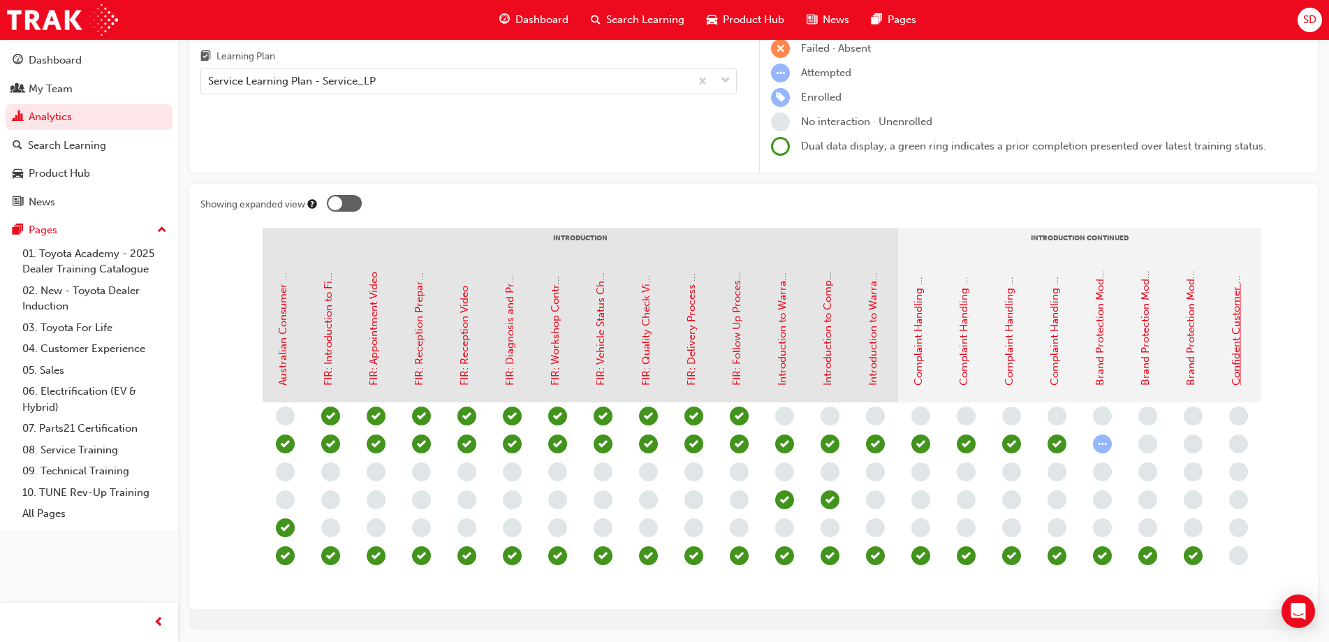
click at [1236, 326] on link "Confident Customer Conversations" at bounding box center [1236, 300] width 13 height 172
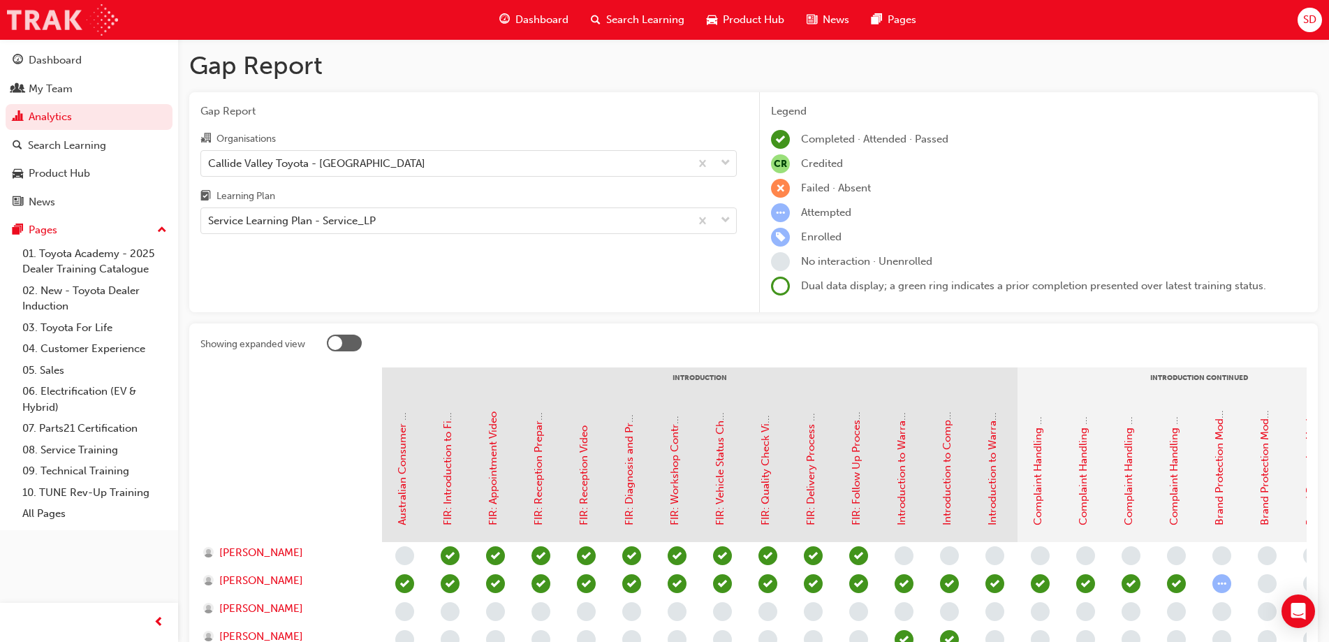
scroll to position [140, 0]
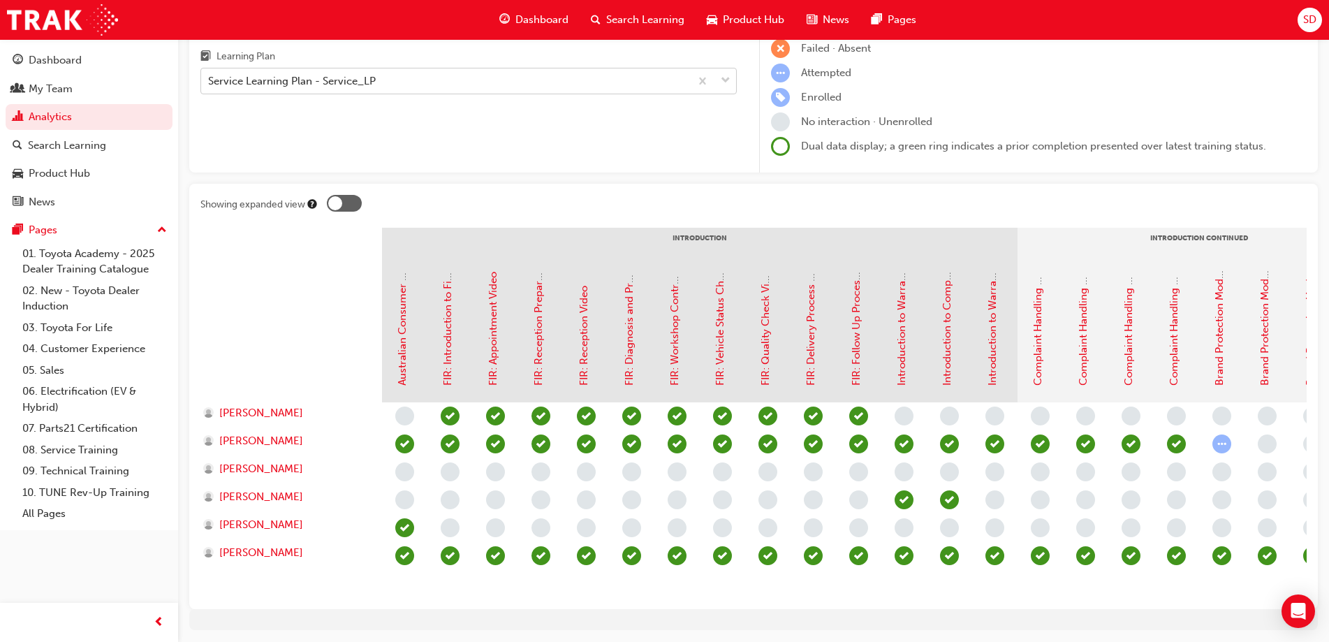
click at [395, 80] on div "Service Learning Plan - Service_LP" at bounding box center [445, 81] width 489 height 24
click at [210, 80] on input "Learning Plan Service Learning Plan - Service_LP" at bounding box center [208, 81] width 1 height 12
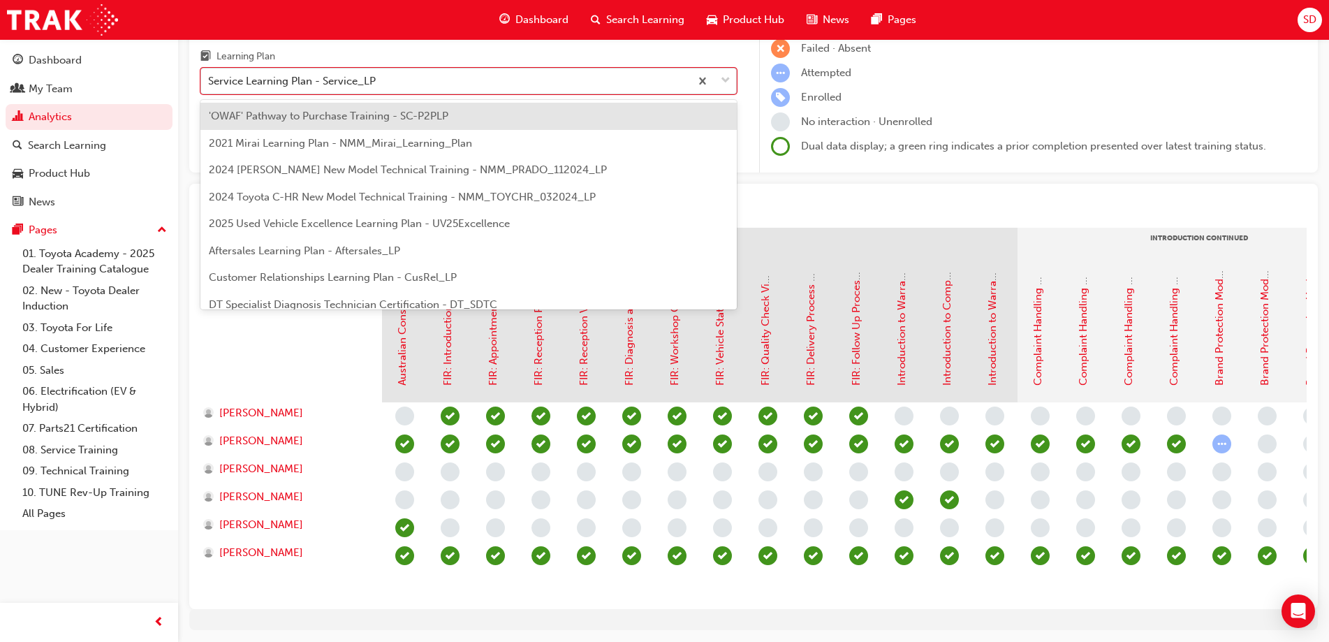
scroll to position [367, 0]
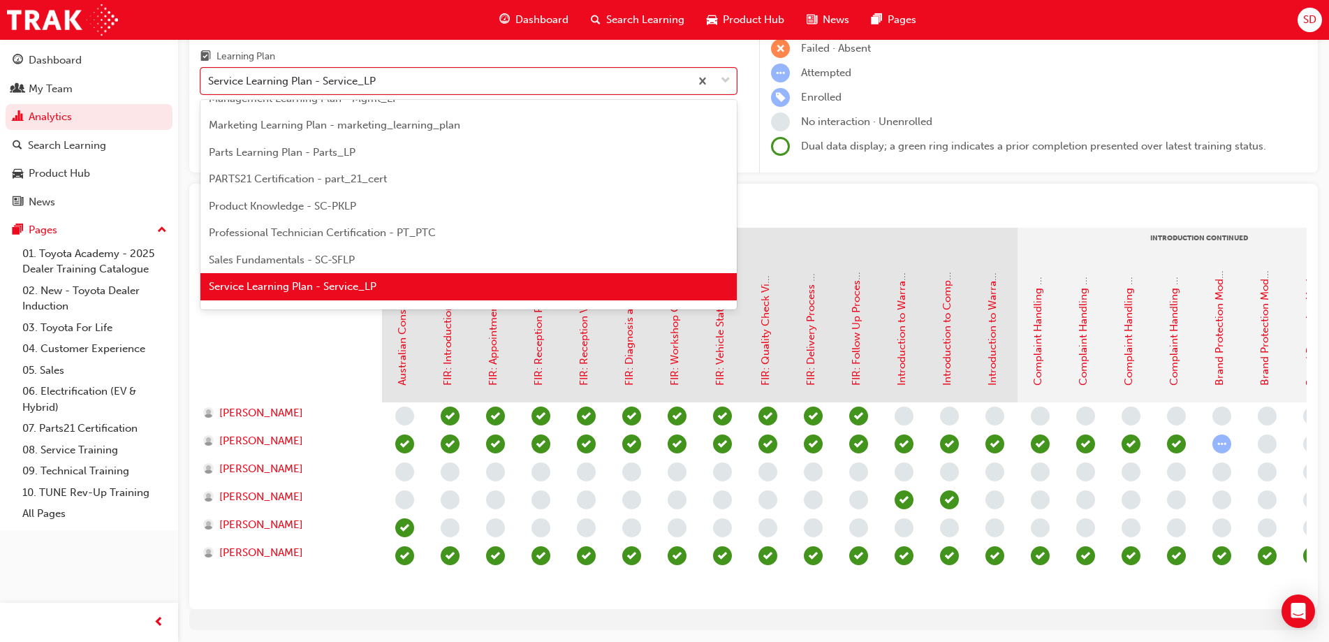
click at [423, 231] on span "Professional Technician Certification - PT_PTC" at bounding box center [322, 232] width 227 height 13
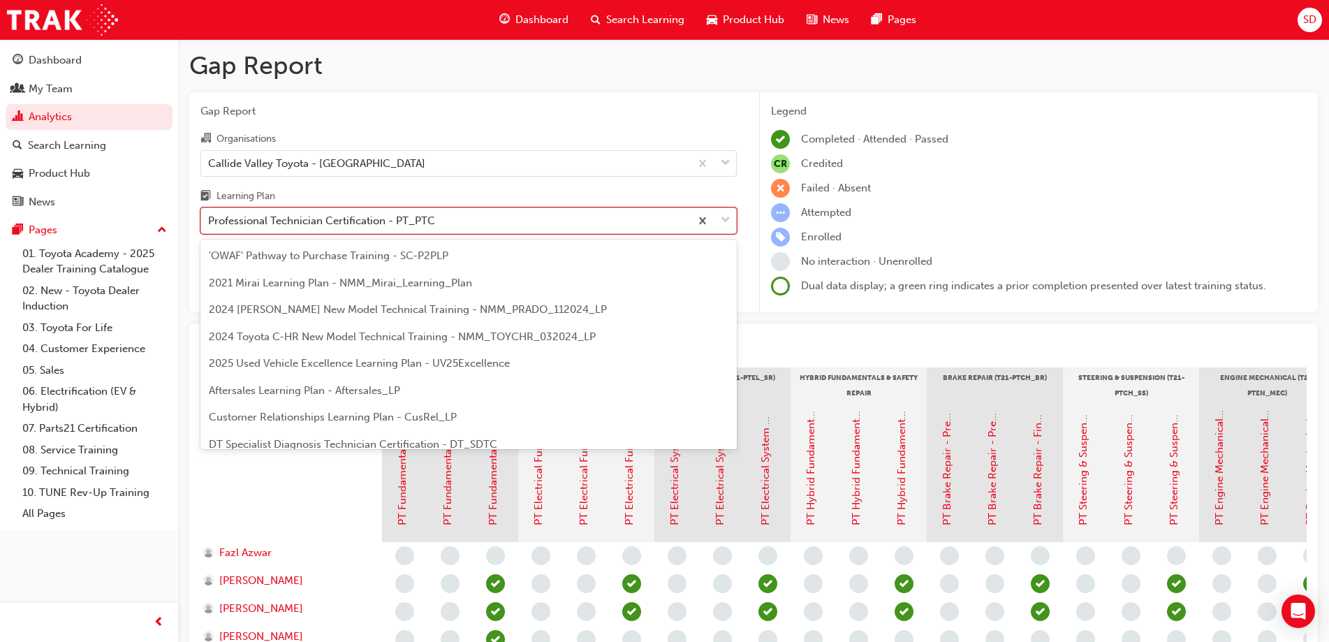
click at [383, 219] on div "Professional Technician Certification - PT_PTC" at bounding box center [321, 221] width 227 height 16
click at [210, 219] on input "Learning Plan option Professional Technician Certification - PT_PTC, selected. …" at bounding box center [208, 220] width 1 height 12
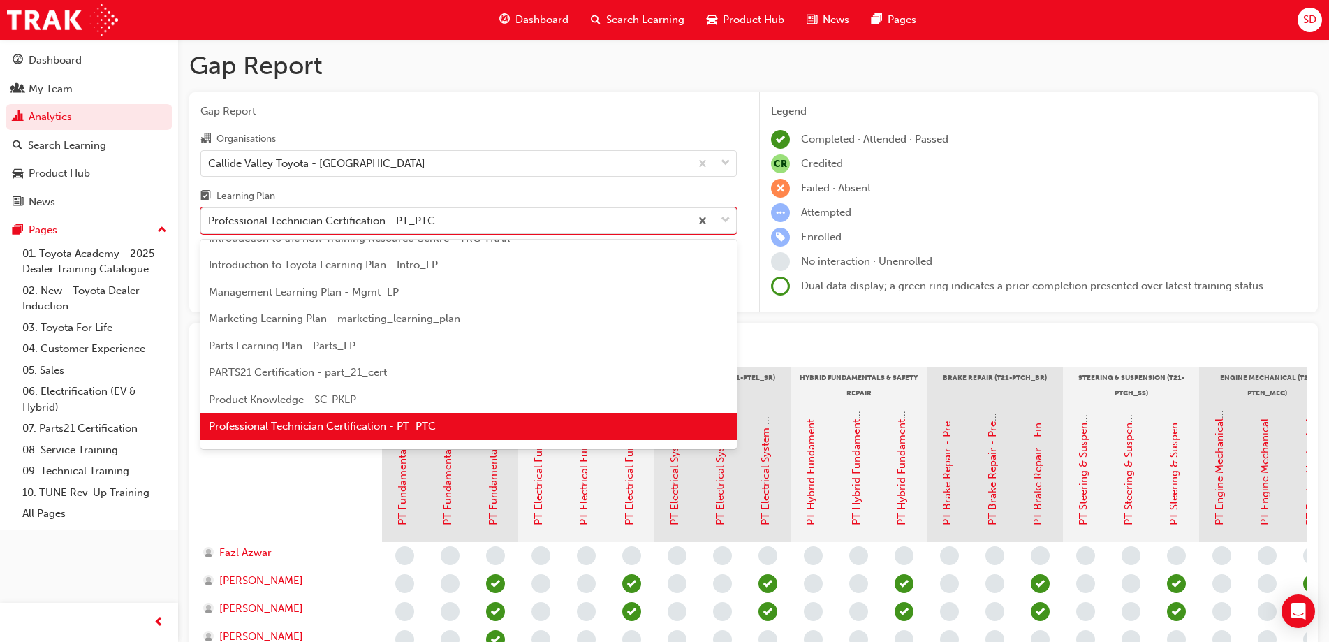
click at [350, 398] on span "Product Knowledge - SC-PKLP" at bounding box center [282, 399] width 147 height 13
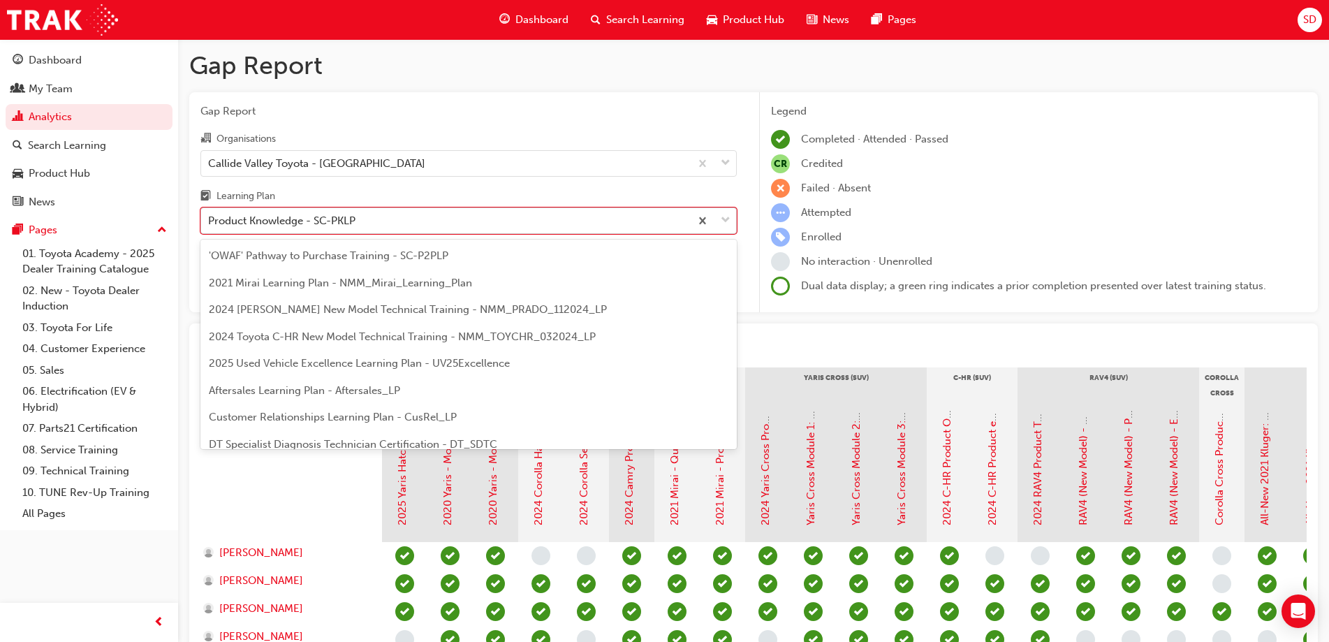
click at [321, 213] on div "Product Knowledge - SC-PKLP" at bounding box center [281, 221] width 147 height 16
click at [210, 214] on input "Learning Plan option Product Knowledge - SC-PKLP, selected. option Product Know…" at bounding box center [208, 220] width 1 height 12
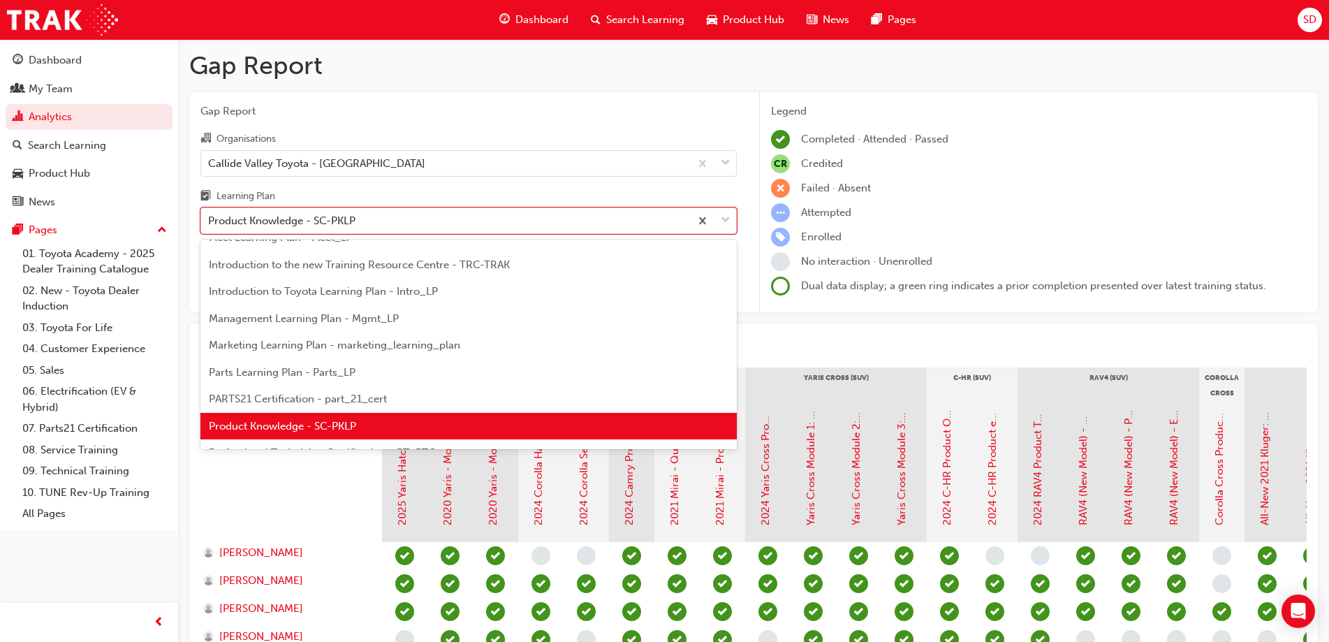
click at [340, 395] on span "PARTS21 Certification - part_21_cert" at bounding box center [298, 399] width 178 height 13
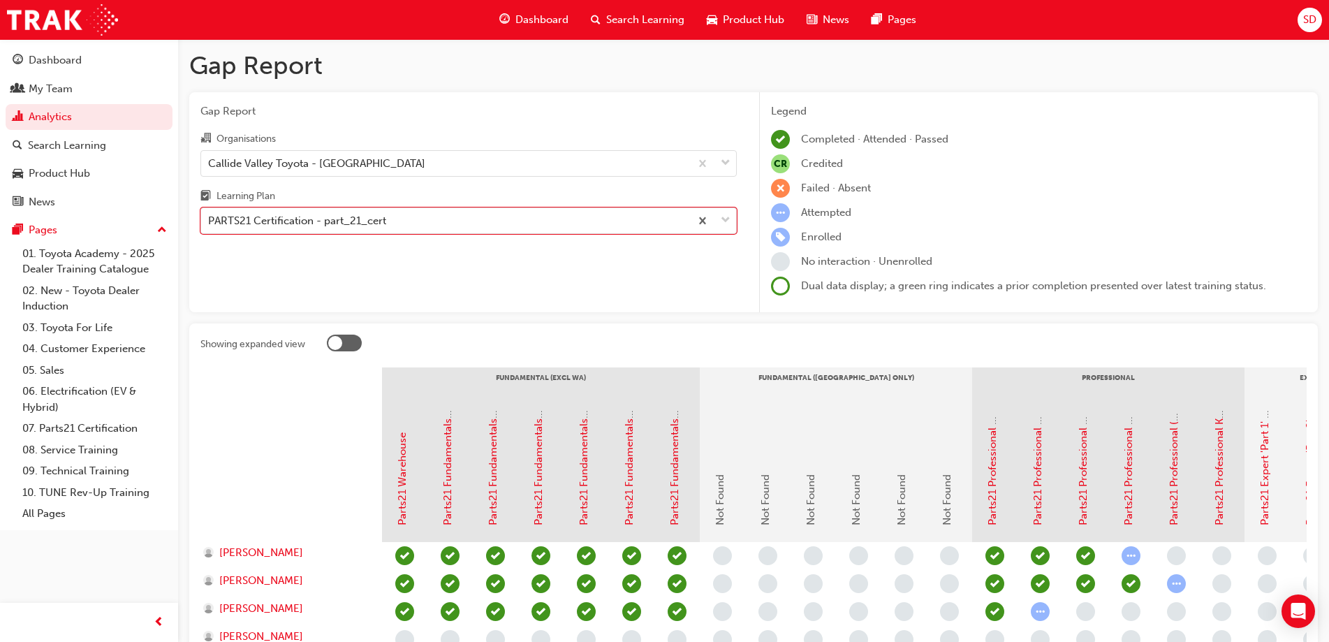
scroll to position [141, 0]
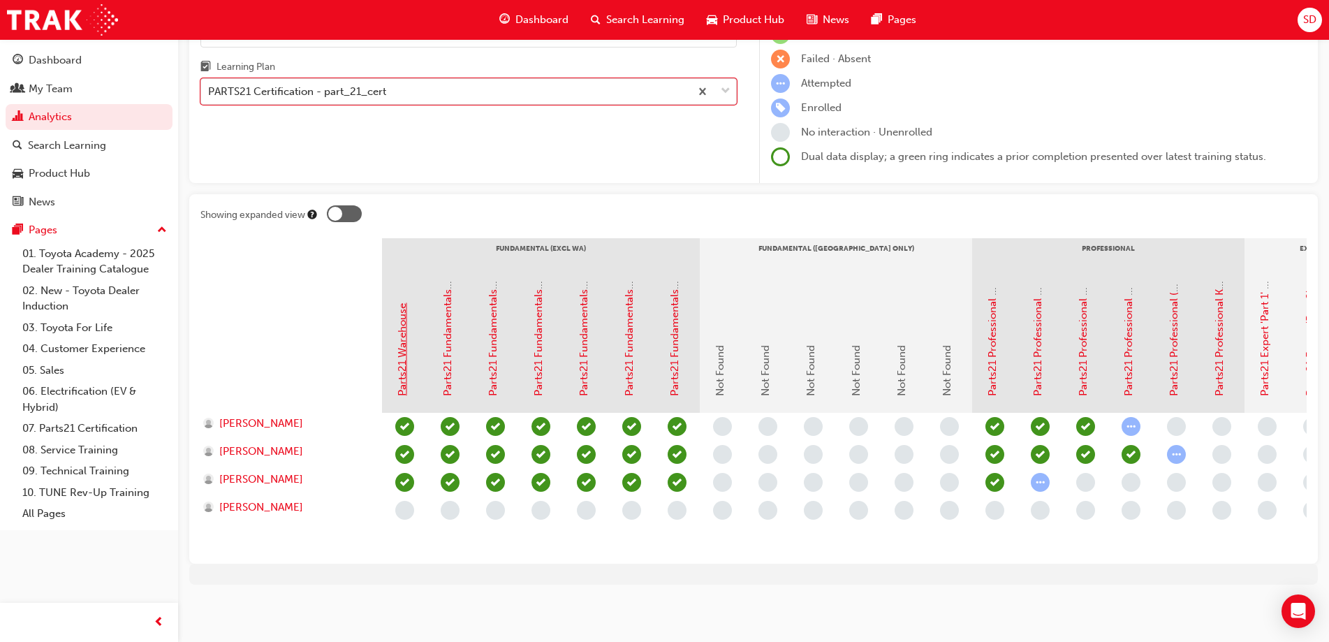
click at [403, 365] on link "Parts21 Warehouse" at bounding box center [402, 349] width 13 height 93
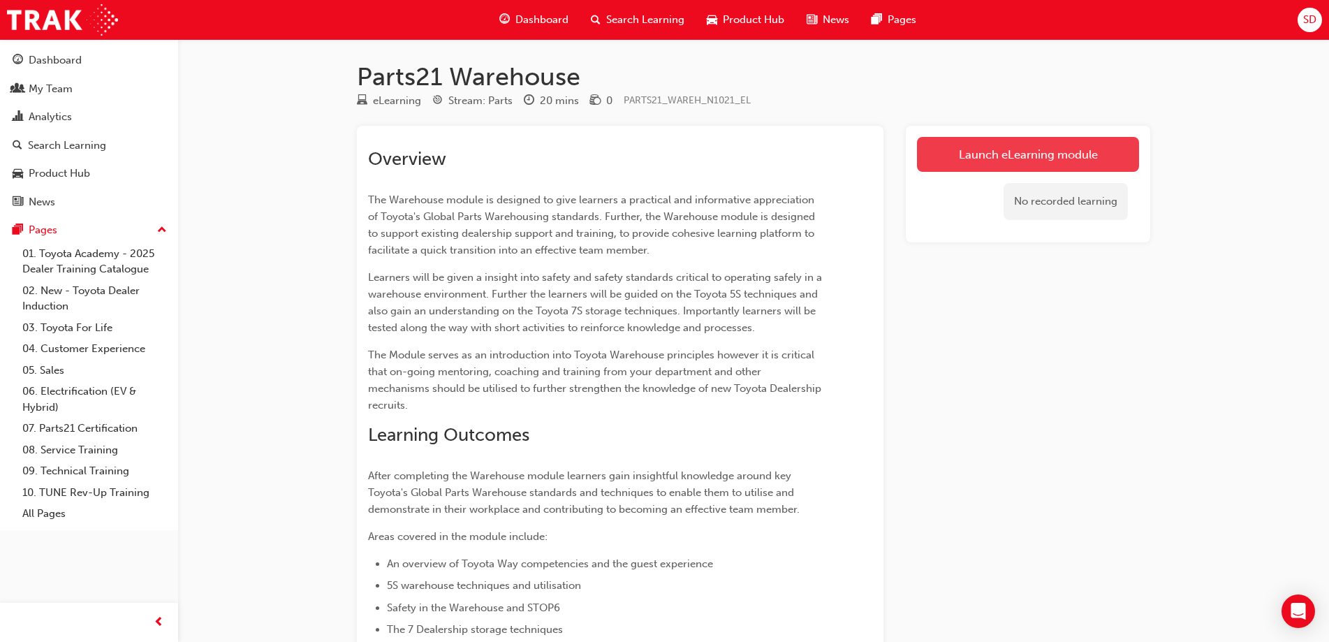
click at [962, 153] on link "Launch eLearning module" at bounding box center [1028, 154] width 222 height 35
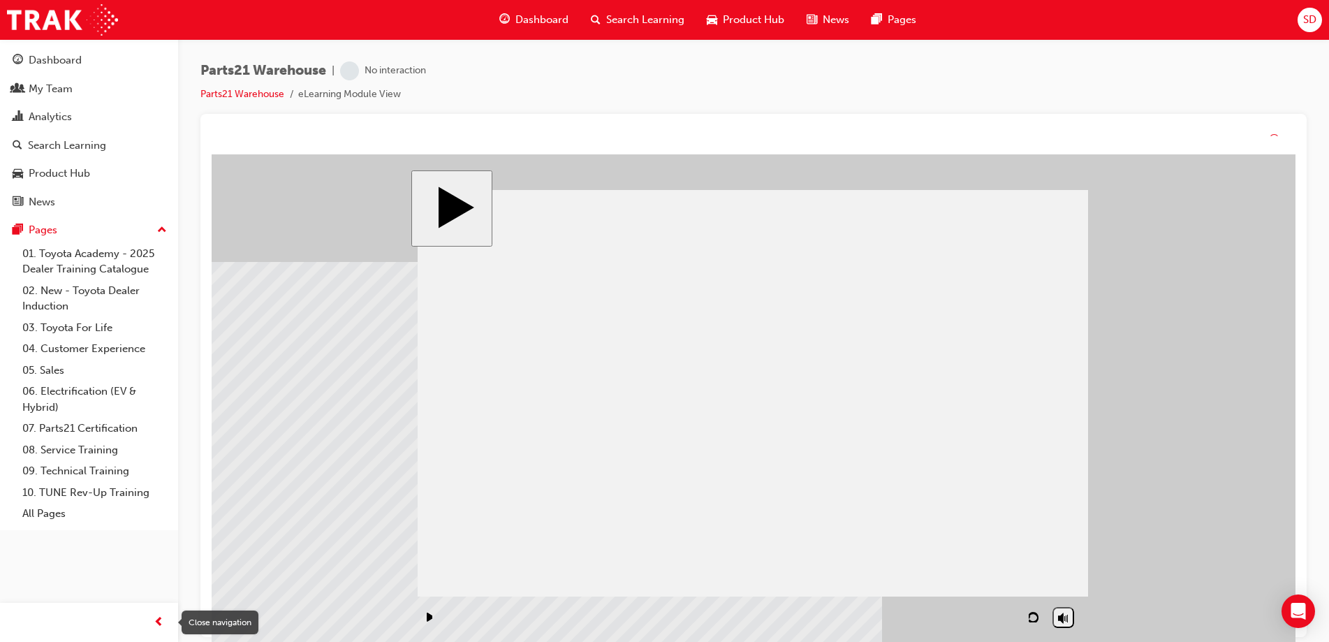
click at [156, 622] on span "prev-icon" at bounding box center [159, 622] width 10 height 17
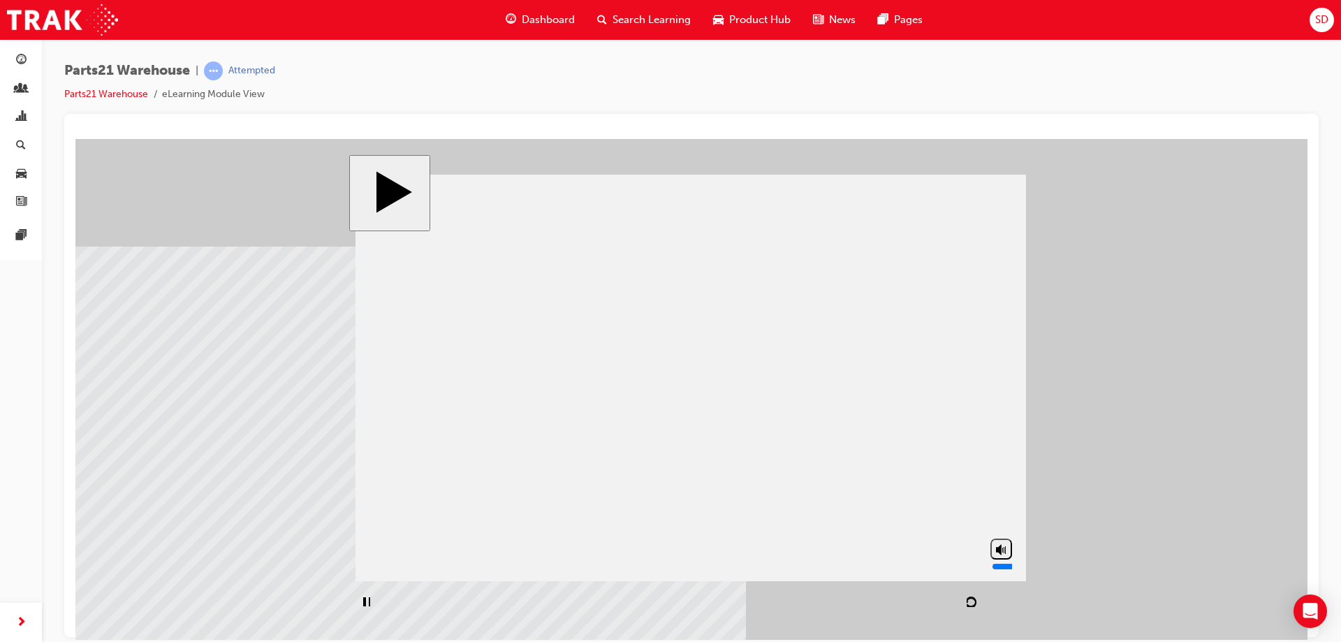
click at [1001, 554] on polygon "volume" at bounding box center [999, 549] width 6 height 10
type input "0"
click at [1010, 599] on icon "next" at bounding box center [1007, 601] width 6 height 8
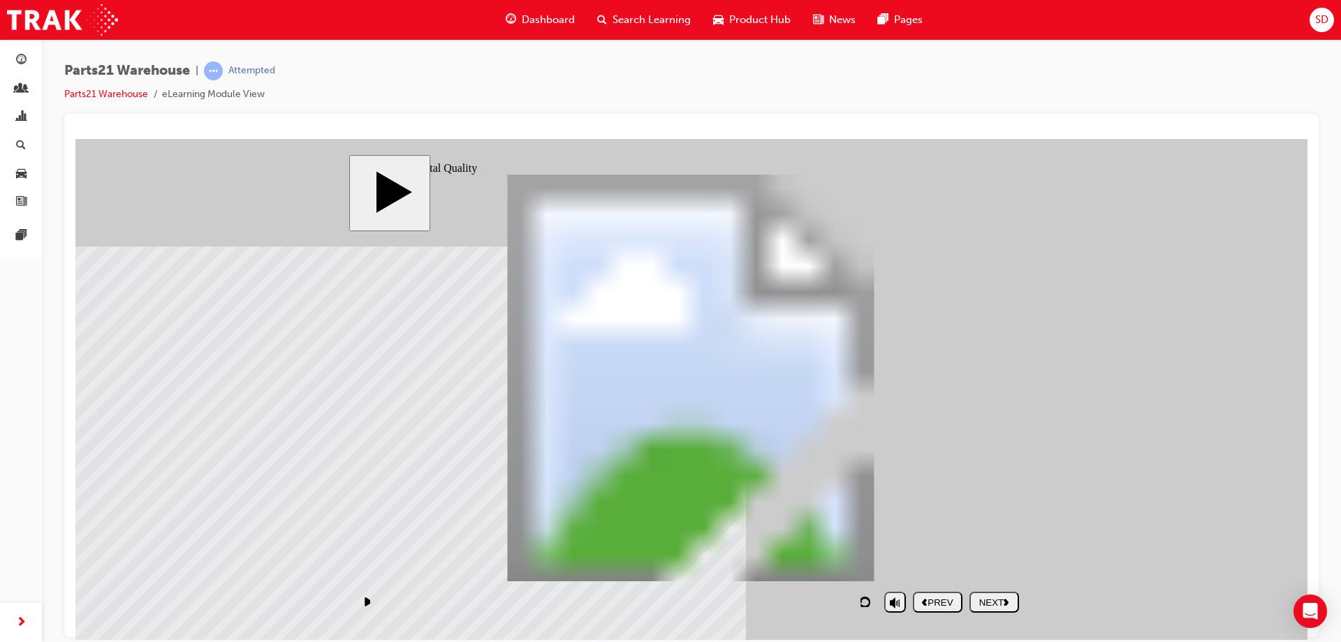
click at [1012, 604] on div "NEXT" at bounding box center [994, 602] width 38 height 10
drag, startPoint x: 927, startPoint y: 337, endPoint x: 751, endPoint y: 480, distance: 226.5
drag, startPoint x: 902, startPoint y: 465, endPoint x: 722, endPoint y: 303, distance: 241.9
click at [1005, 605] on div "SUBMIT" at bounding box center [994, 602] width 38 height 10
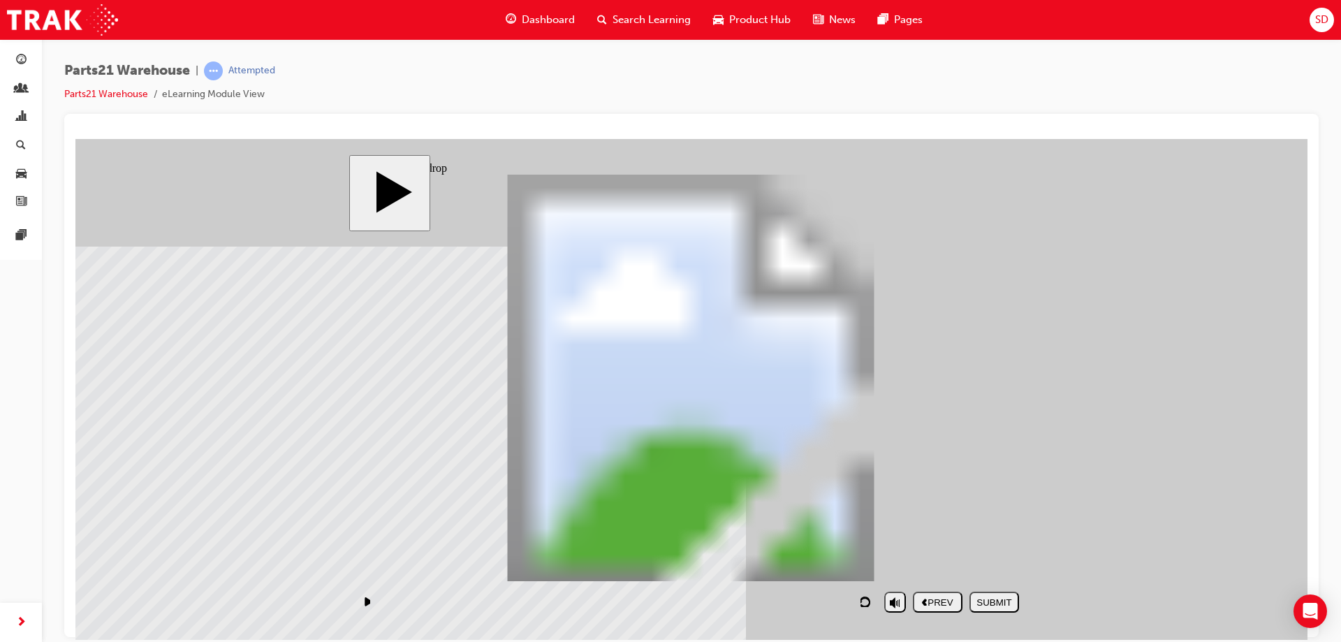
drag, startPoint x: 934, startPoint y: 489, endPoint x: 762, endPoint y: 313, distance: 246.5
drag, startPoint x: 928, startPoint y: 342, endPoint x: 756, endPoint y: 495, distance: 230.2
click at [999, 603] on div "SUBMIT" at bounding box center [994, 602] width 38 height 10
drag, startPoint x: 947, startPoint y: 504, endPoint x: 781, endPoint y: 356, distance: 222.2
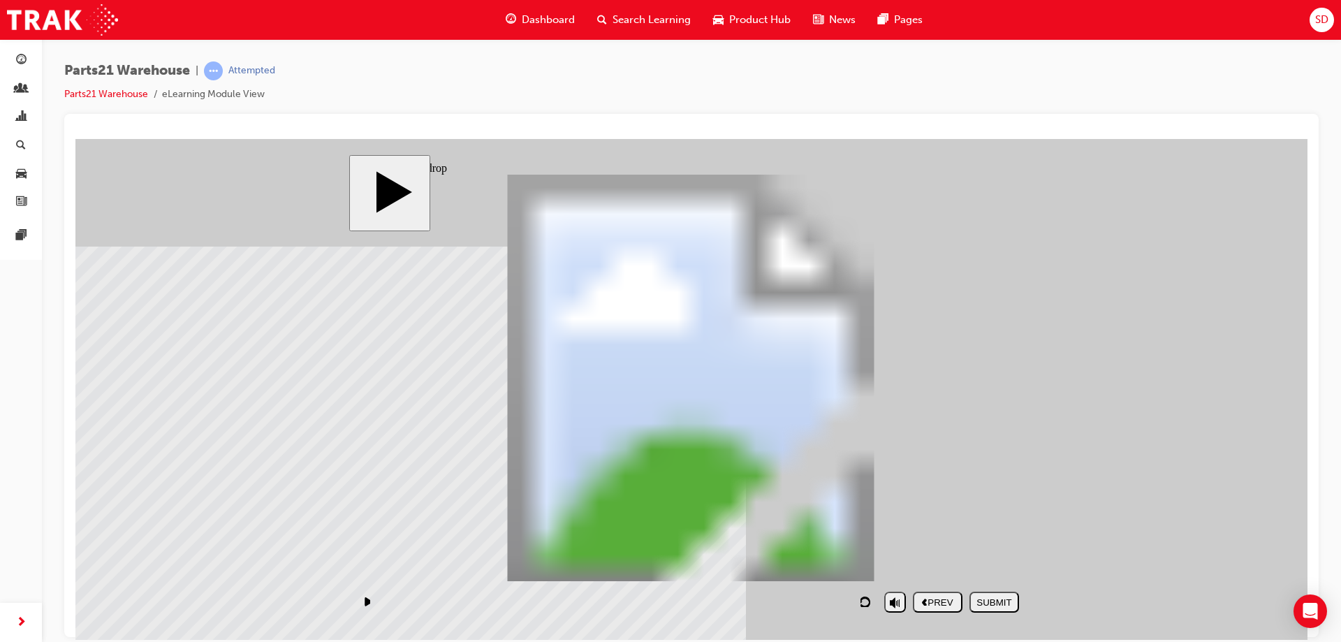
drag, startPoint x: 923, startPoint y: 355, endPoint x: 755, endPoint y: 504, distance: 224.7
click at [998, 599] on div "SUBMIT" at bounding box center [994, 602] width 38 height 10
drag, startPoint x: 905, startPoint y: 487, endPoint x: 711, endPoint y: 355, distance: 234.3
drag, startPoint x: 922, startPoint y: 349, endPoint x: 759, endPoint y: 504, distance: 225.3
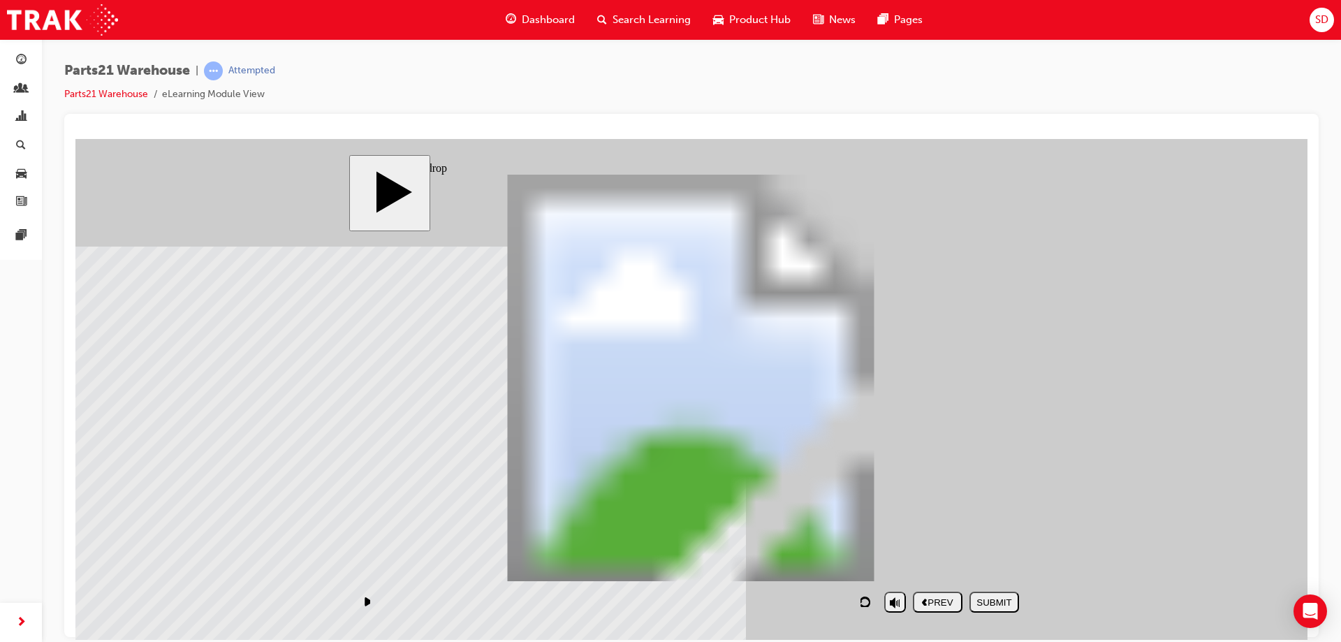
click at [1005, 599] on div "SUBMIT" at bounding box center [994, 602] width 38 height 10
click at [1009, 602] on polygon "next" at bounding box center [1006, 601] width 5 height 7
drag, startPoint x: 451, startPoint y: 523, endPoint x: 780, endPoint y: 446, distance: 337.4
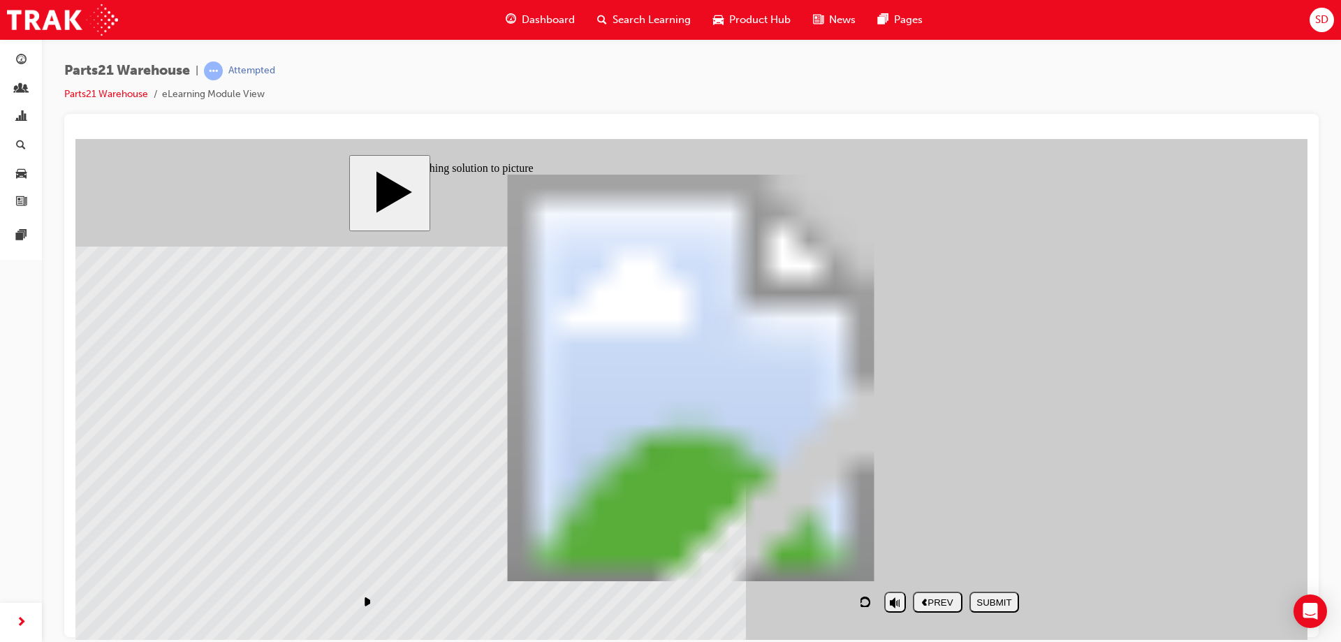
drag, startPoint x: 614, startPoint y: 521, endPoint x: 462, endPoint y: 436, distance: 174.5
drag, startPoint x: 850, startPoint y: 476, endPoint x: 908, endPoint y: 442, distance: 67.7
drag, startPoint x: 912, startPoint y: 509, endPoint x: 588, endPoint y: 432, distance: 333.0
click at [1011, 606] on div "SUBMIT" at bounding box center [994, 602] width 38 height 10
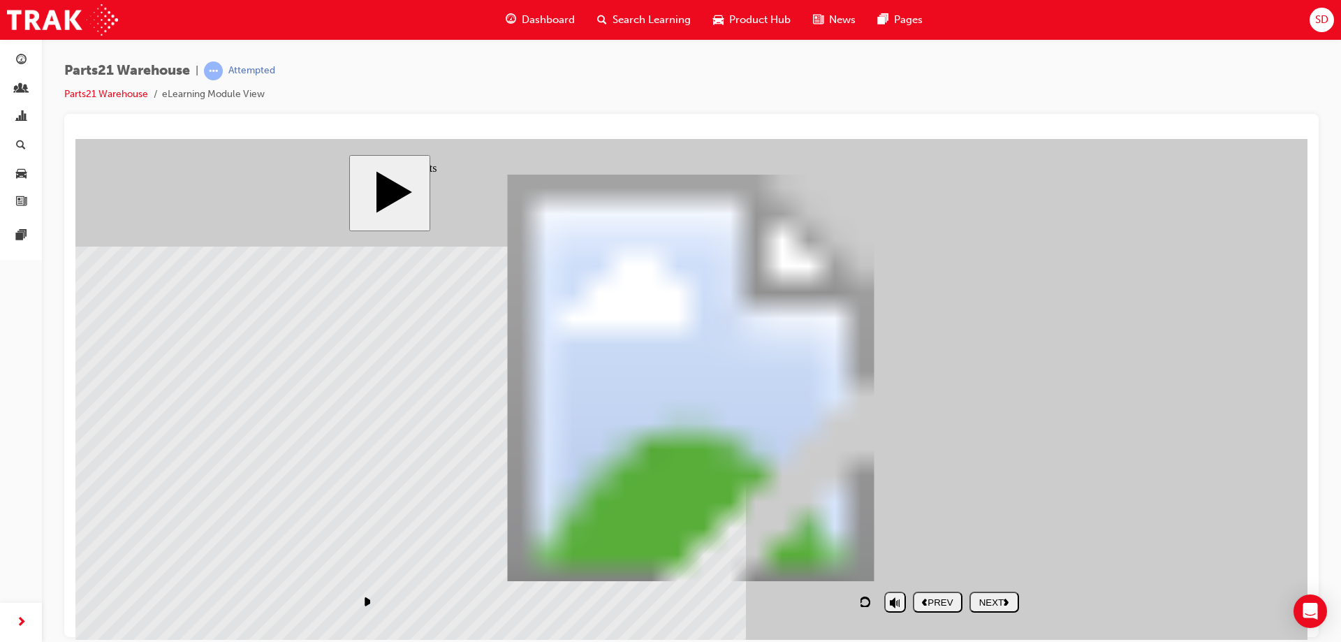
click at [1002, 608] on button "NEXT" at bounding box center [995, 601] width 50 height 21
click at [1003, 603] on div "NEXT" at bounding box center [994, 602] width 38 height 10
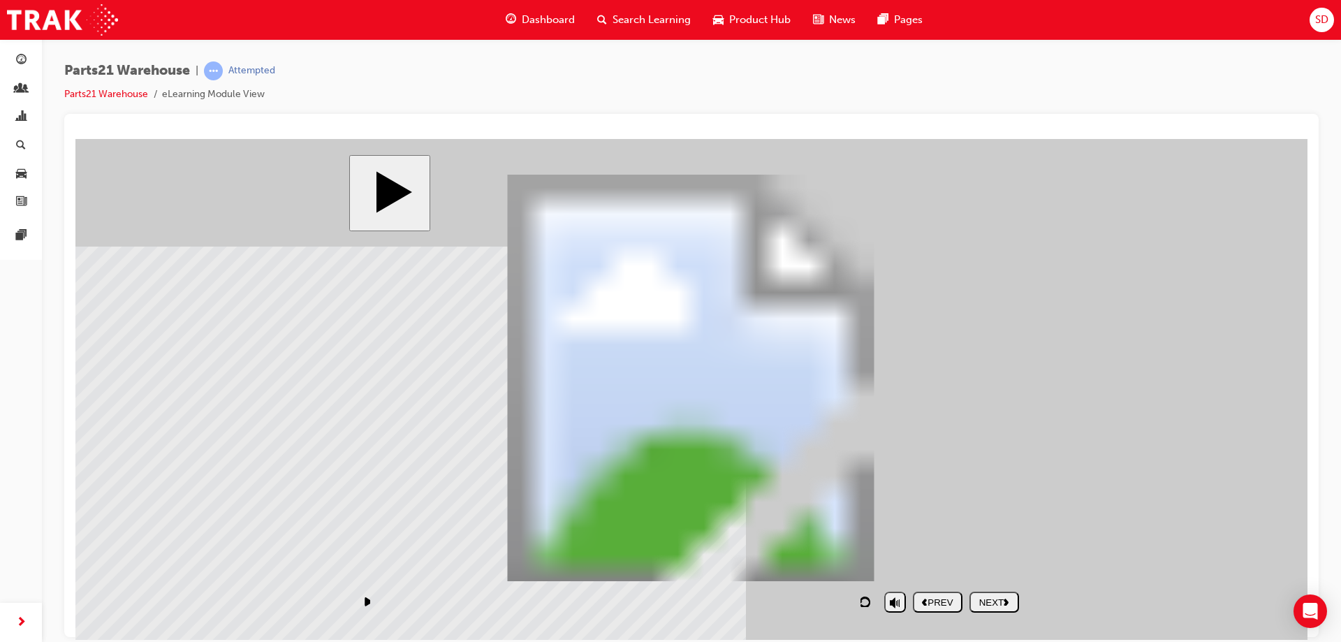
click at [1012, 604] on div "NEXT" at bounding box center [994, 602] width 38 height 10
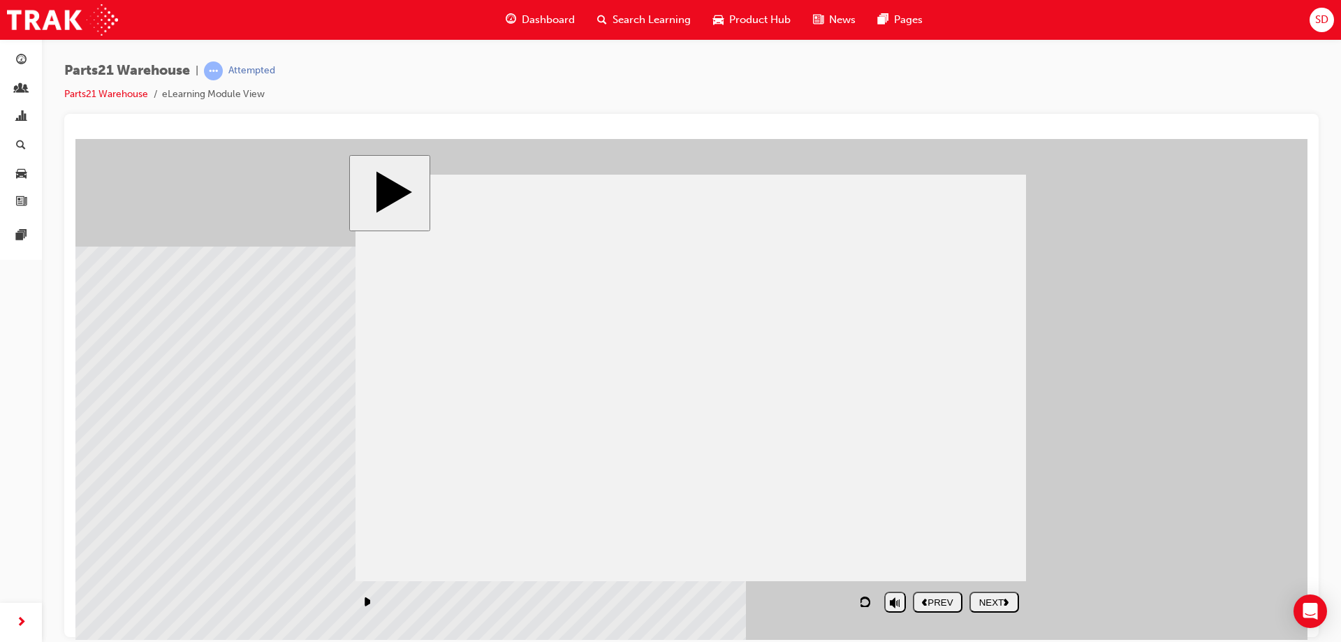
click at [998, 604] on div "NEXT" at bounding box center [994, 602] width 38 height 10
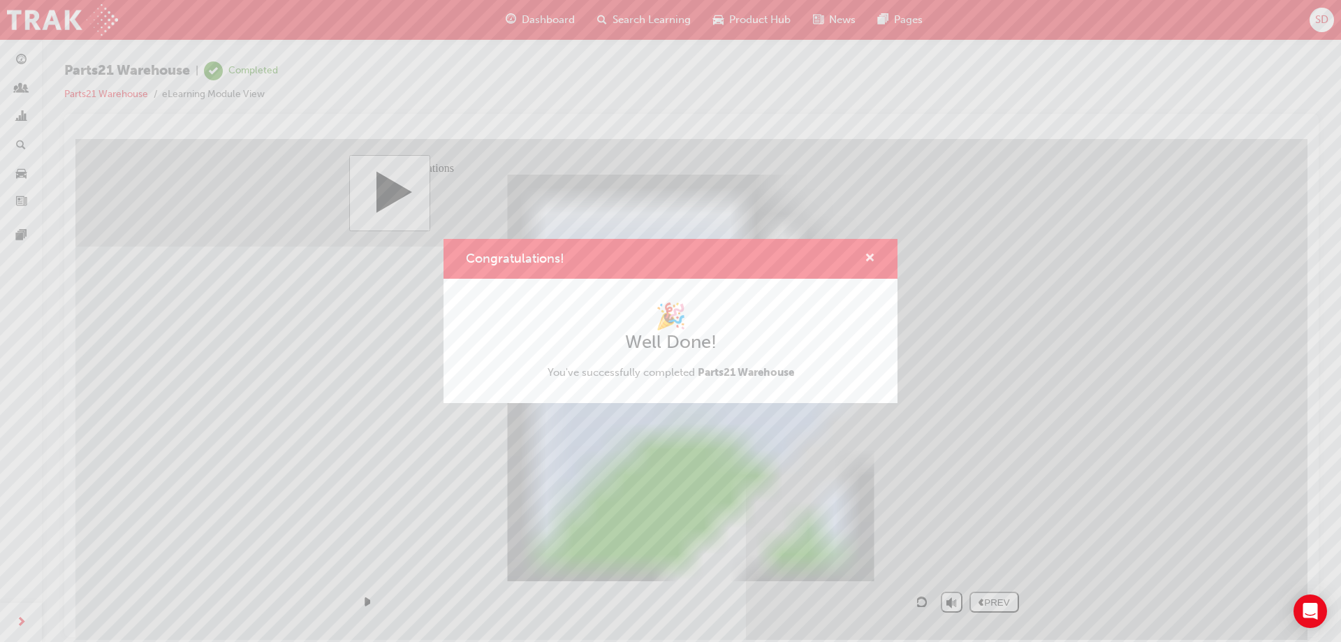
click at [869, 256] on span "cross-icon" at bounding box center [870, 259] width 10 height 13
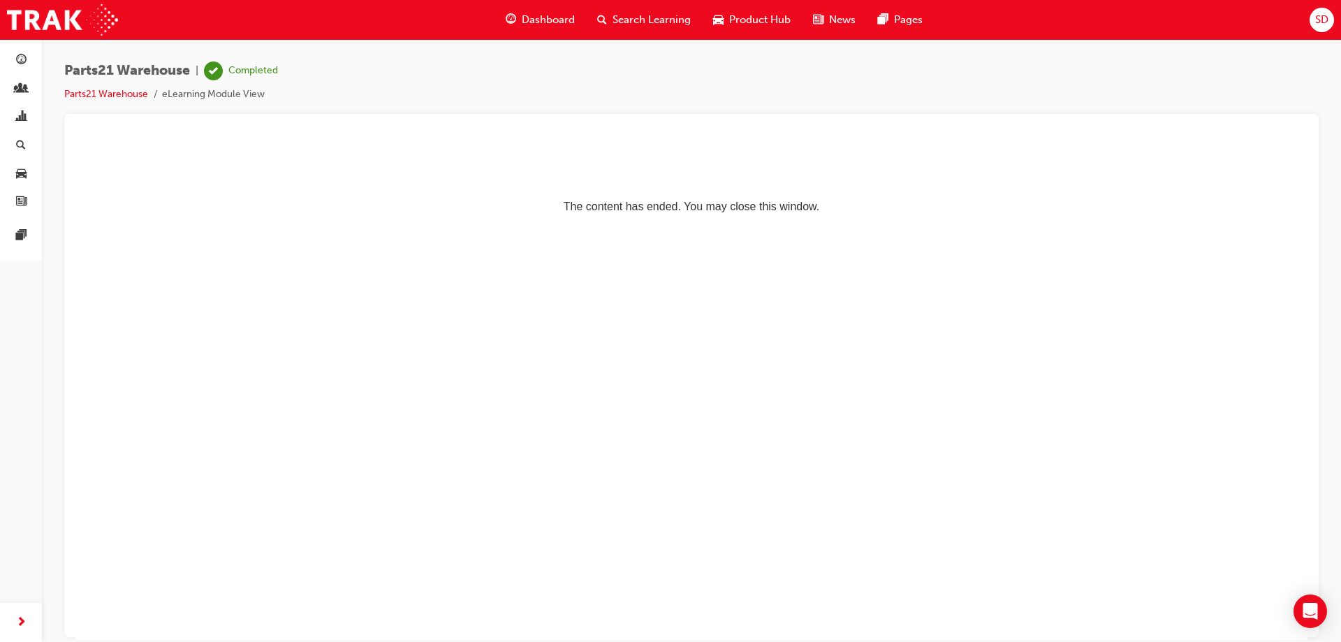
click at [759, 212] on p "The content has ended. You may close this window." at bounding box center [691, 181] width 1221 height 63
click at [125, 94] on link "Parts21 Warehouse" at bounding box center [106, 94] width 84 height 12
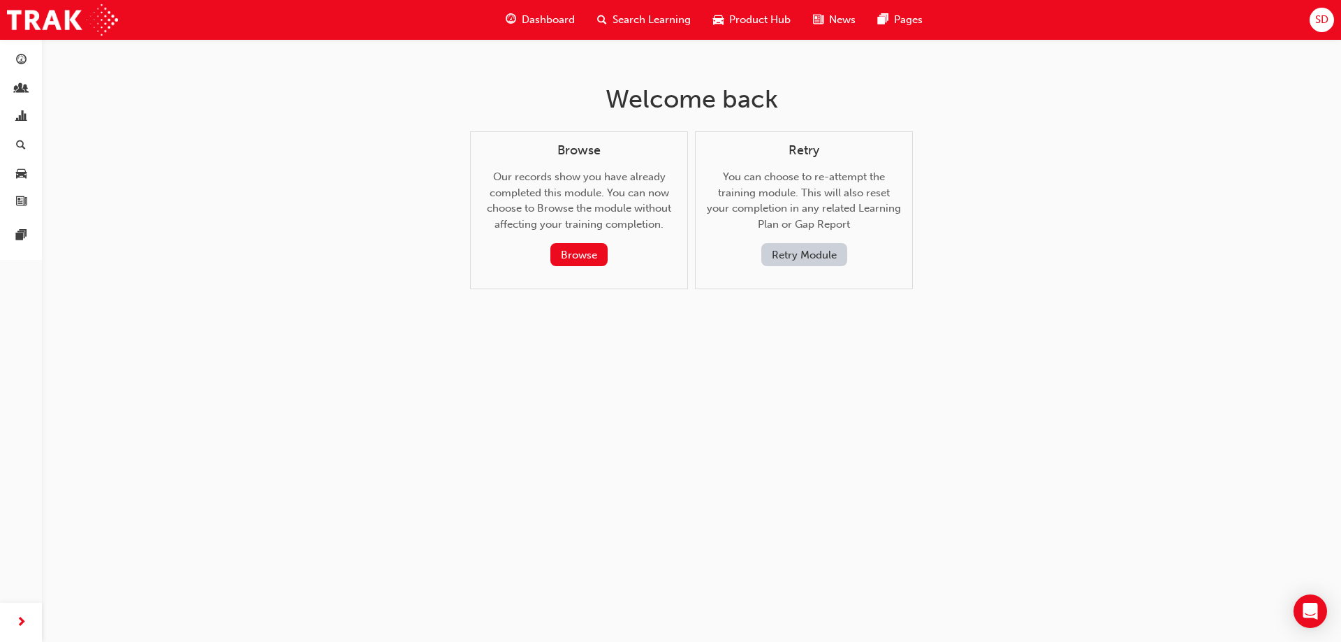
click at [541, 18] on span "Dashboard" at bounding box center [548, 20] width 53 height 16
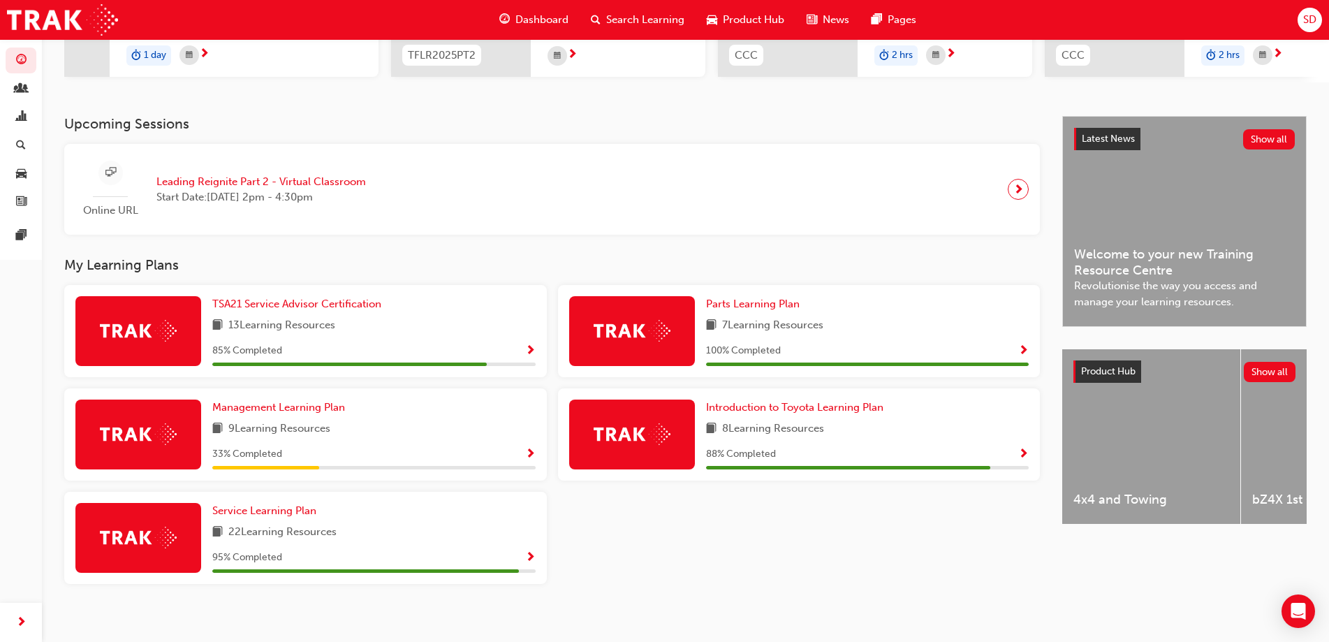
scroll to position [256, 0]
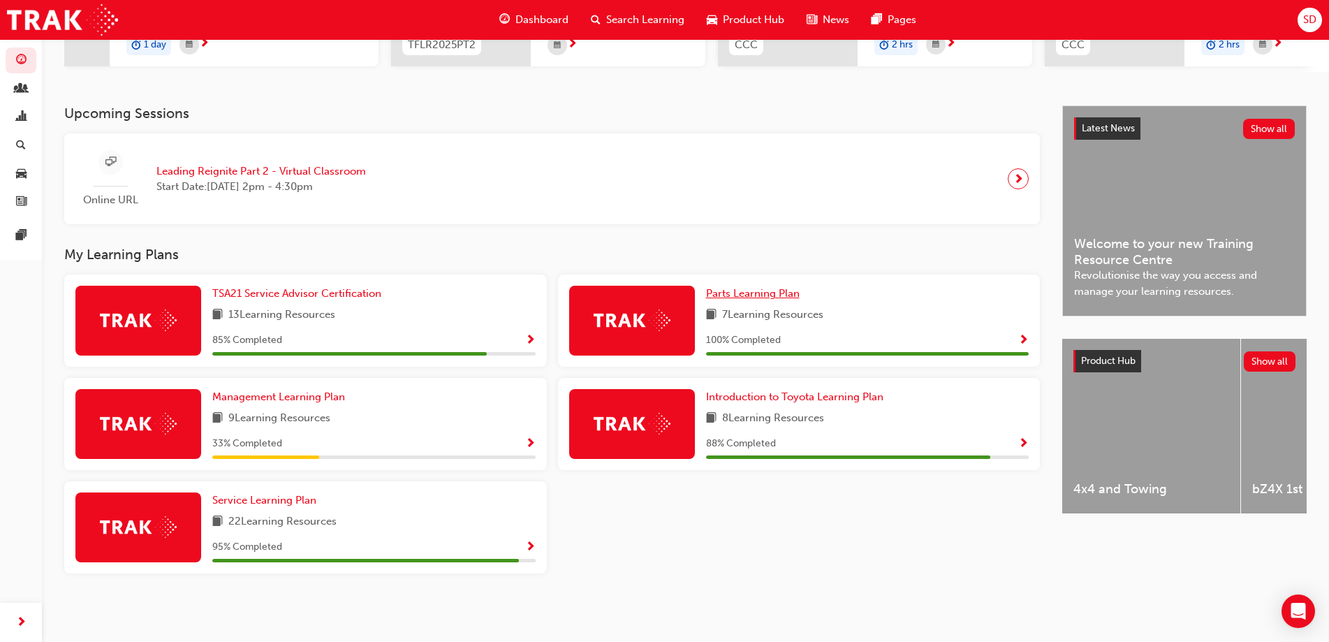
click at [765, 289] on span "Parts Learning Plan" at bounding box center [753, 293] width 94 height 13
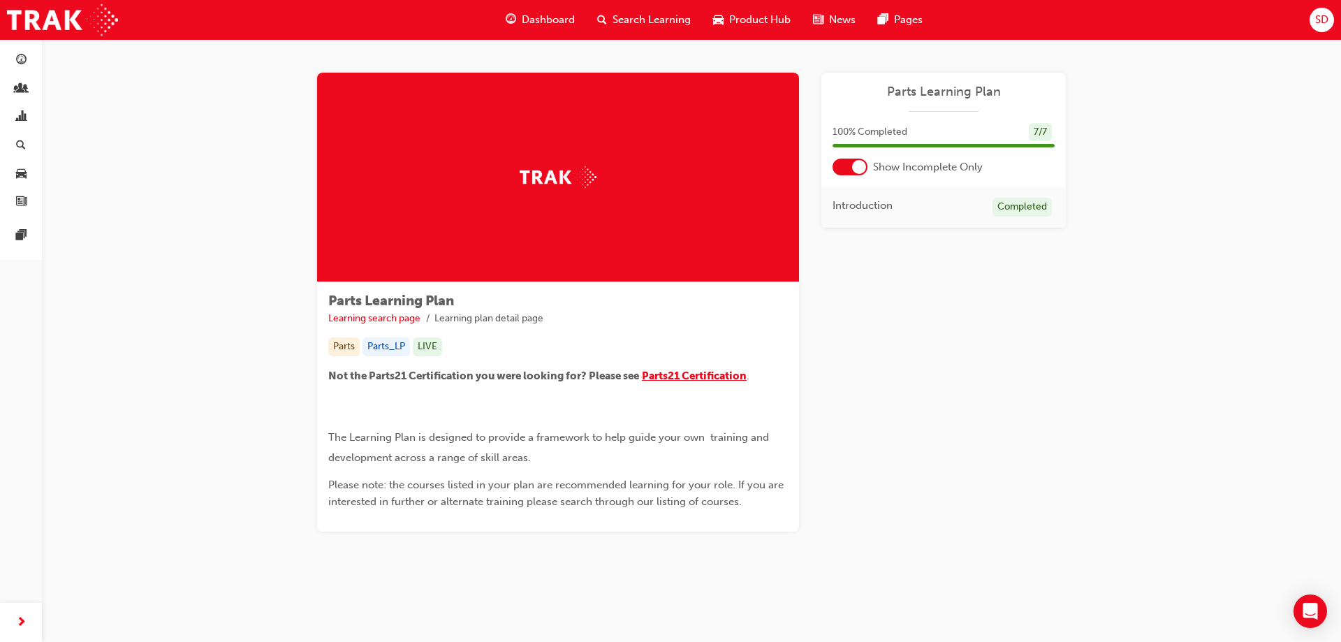
click at [695, 374] on span "Parts21 Certification" at bounding box center [694, 376] width 105 height 13
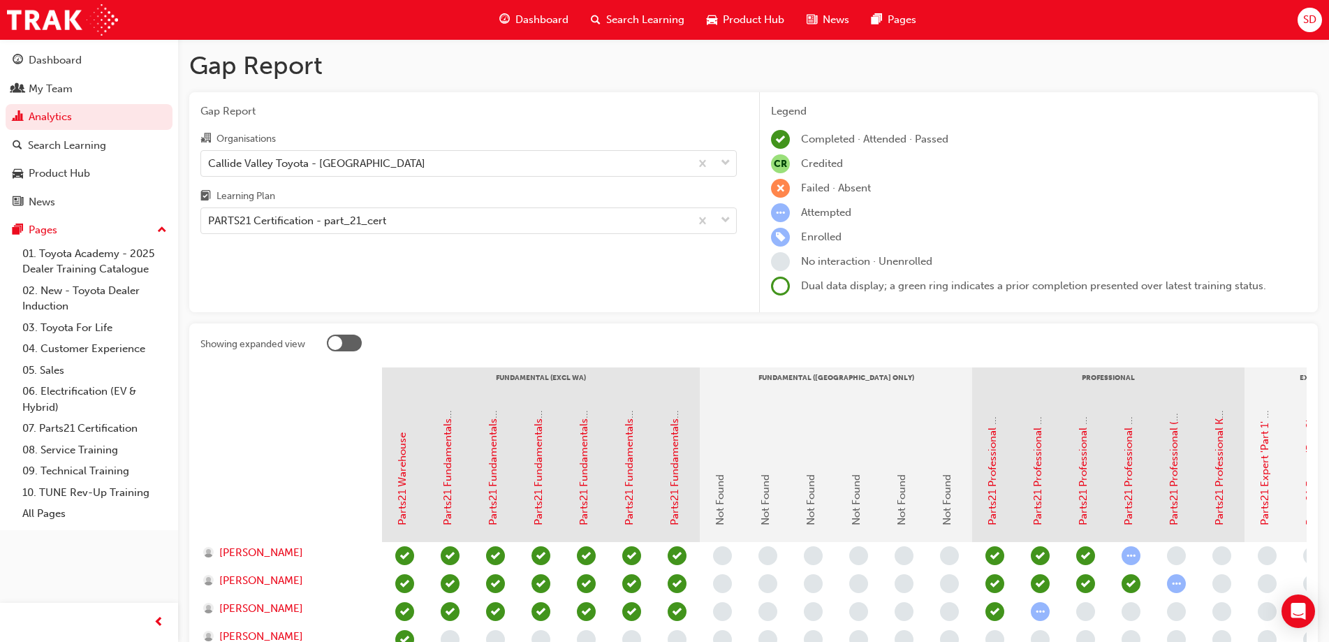
scroll to position [141, 0]
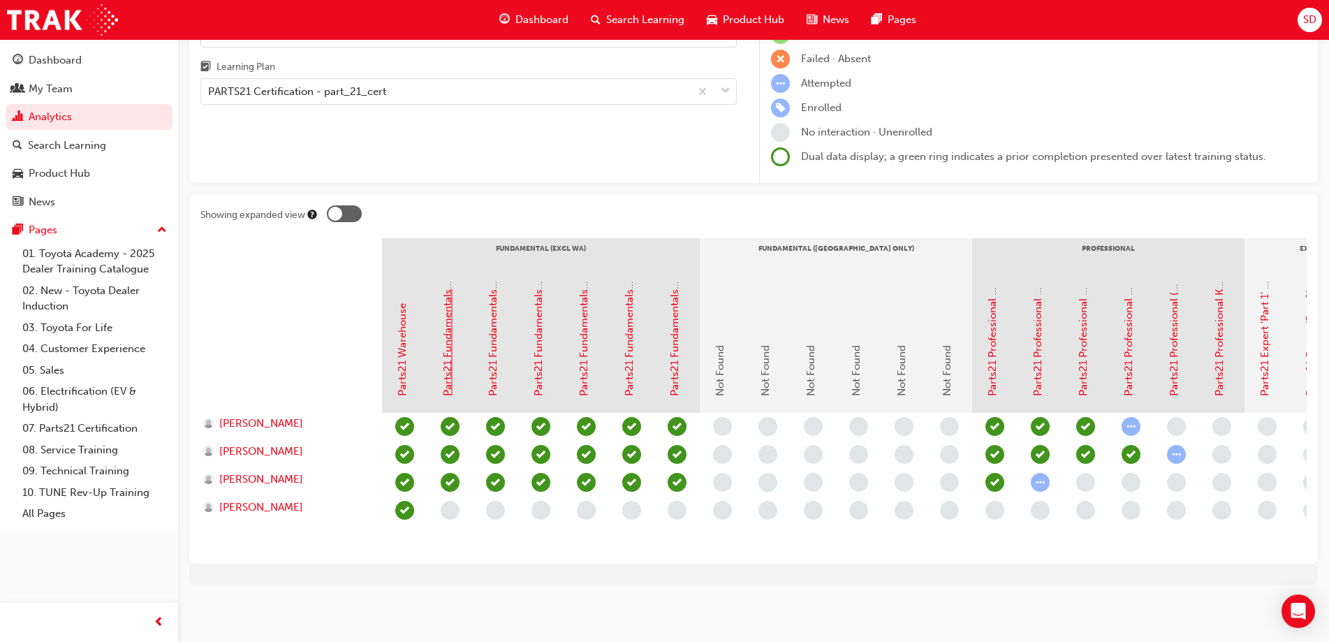
click at [446, 369] on link "Parts21 Fundamentals 'Essentials' 1A - Interpreting & Analysis" at bounding box center [448, 248] width 13 height 295
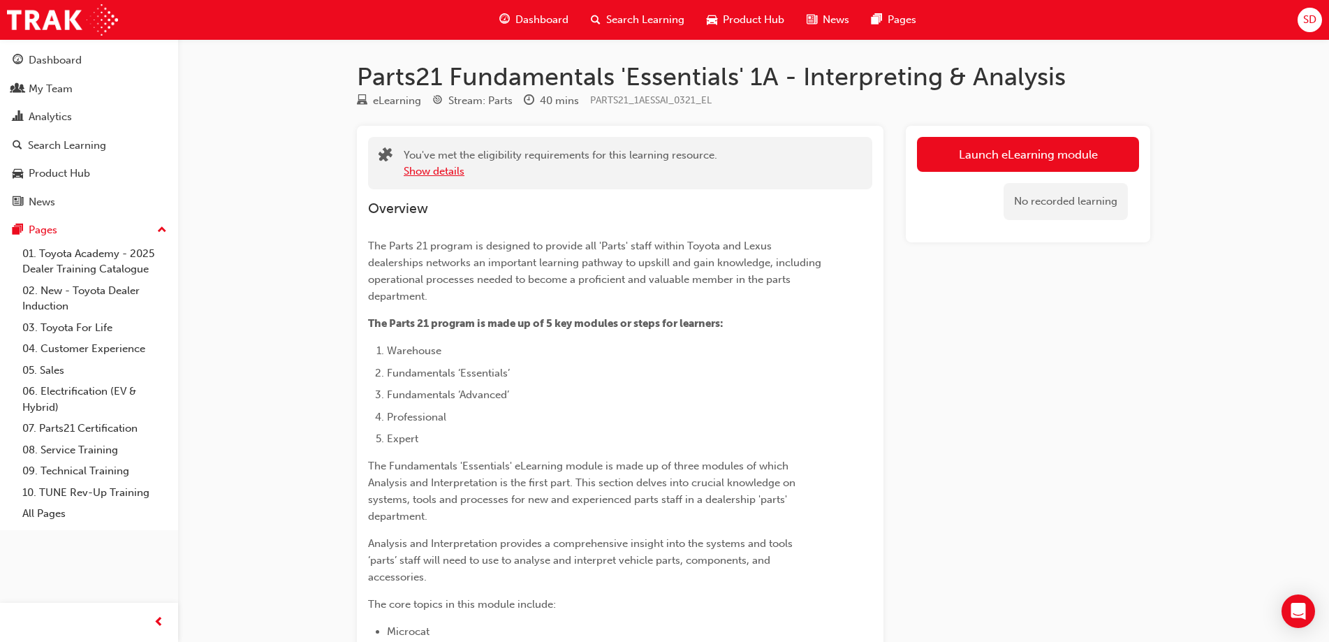
click at [431, 170] on button "Show details" at bounding box center [434, 171] width 61 height 16
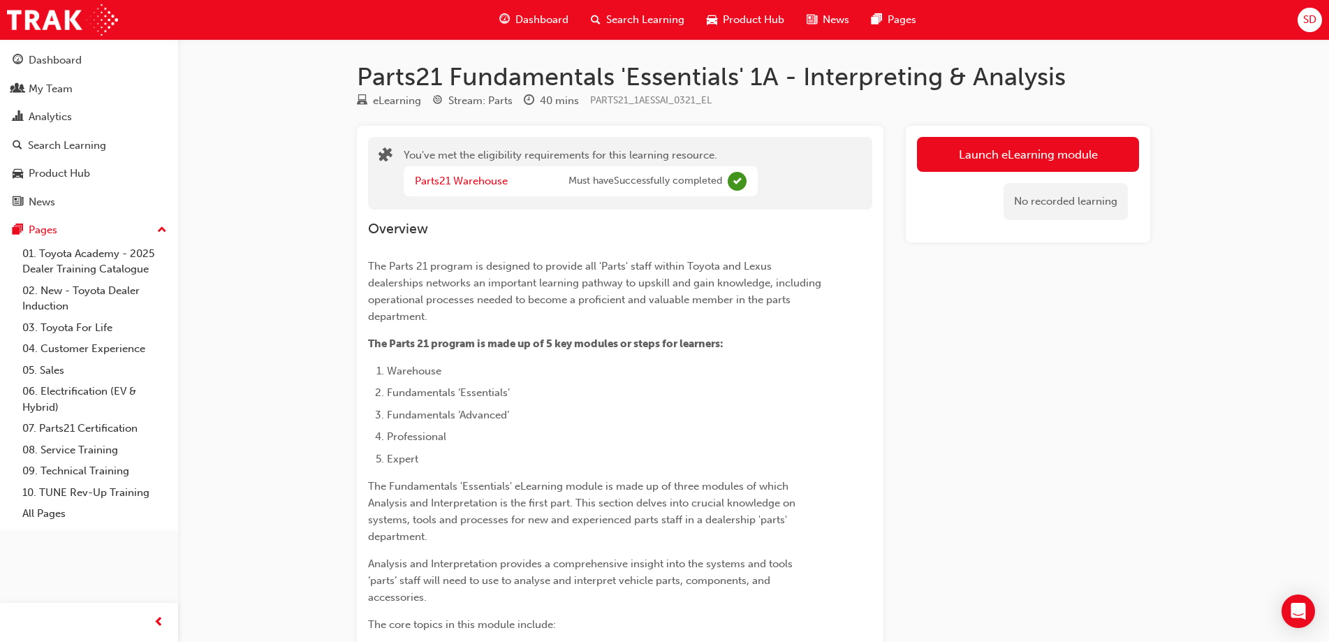
click at [1056, 154] on link "Launch eLearning module" at bounding box center [1028, 154] width 222 height 35
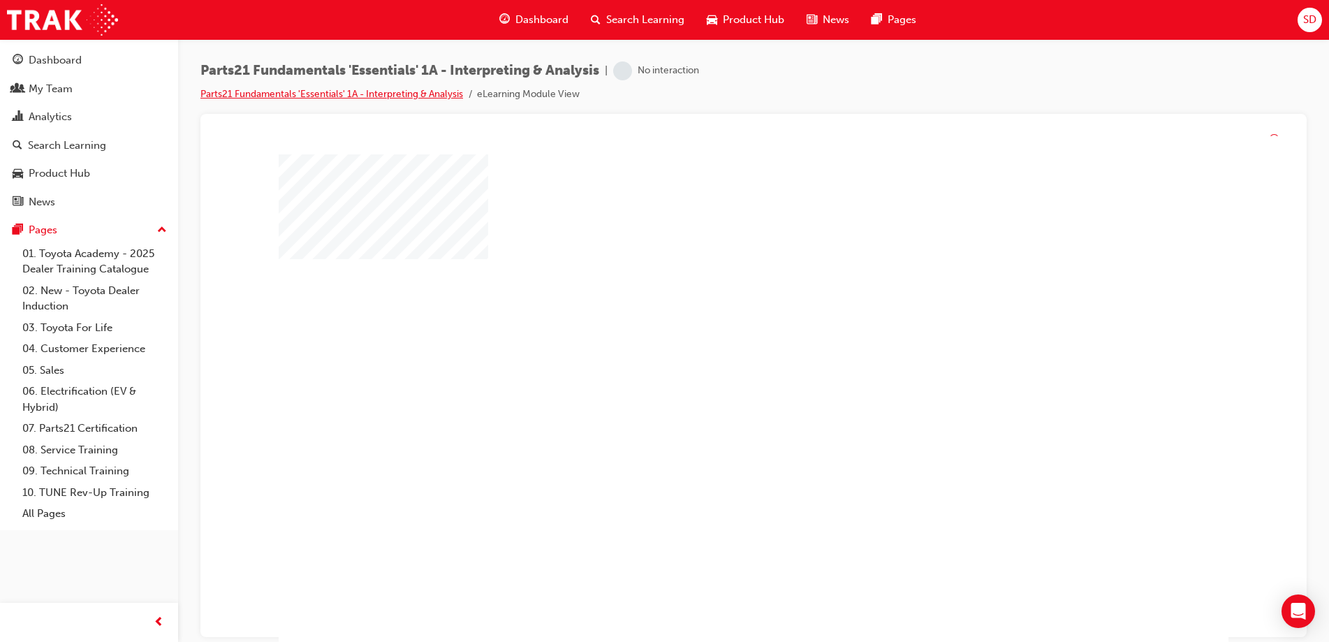
click at [389, 94] on link "Parts21 Fundamentals 'Essentials' 1A - Interpreting & Analysis" at bounding box center [332, 94] width 263 height 12
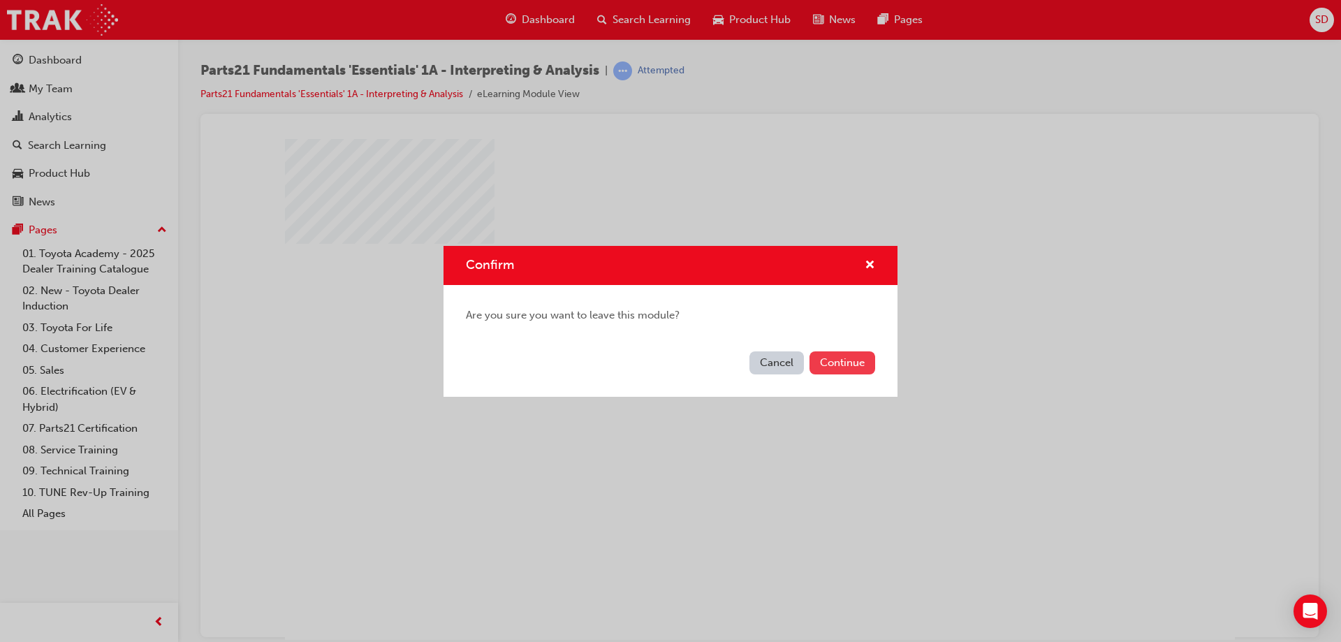
click at [857, 356] on button "Continue" at bounding box center [843, 362] width 66 height 23
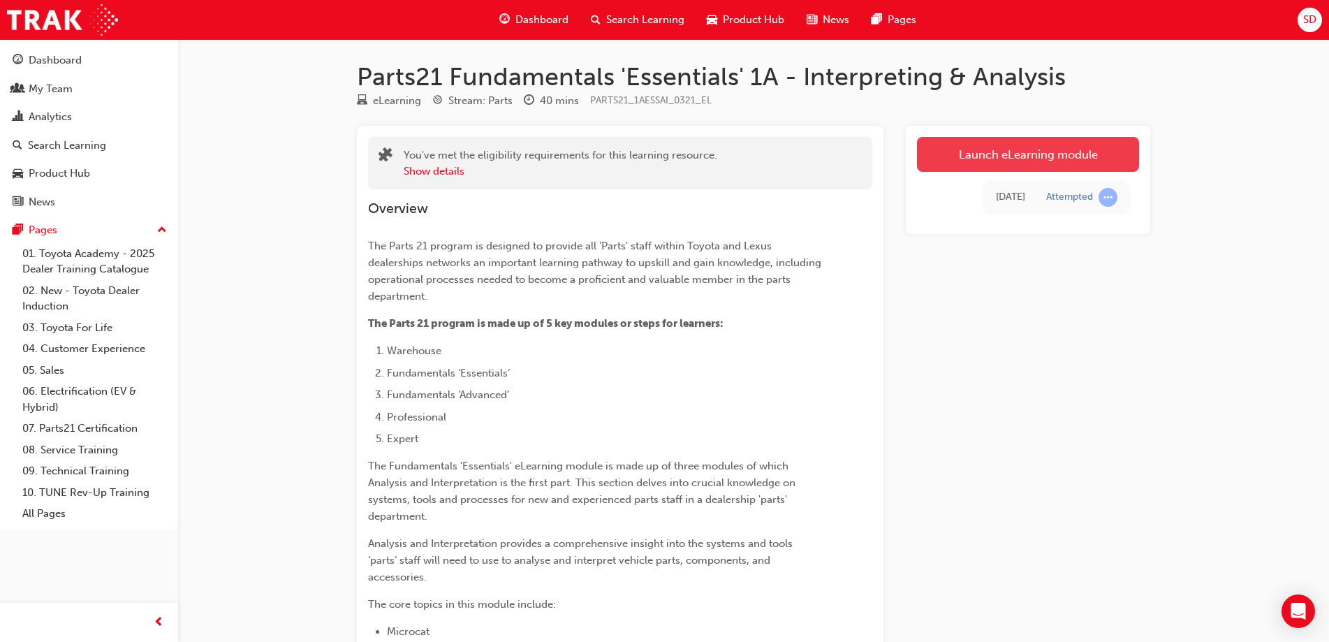
click at [993, 145] on link "Launch eLearning module" at bounding box center [1028, 154] width 222 height 35
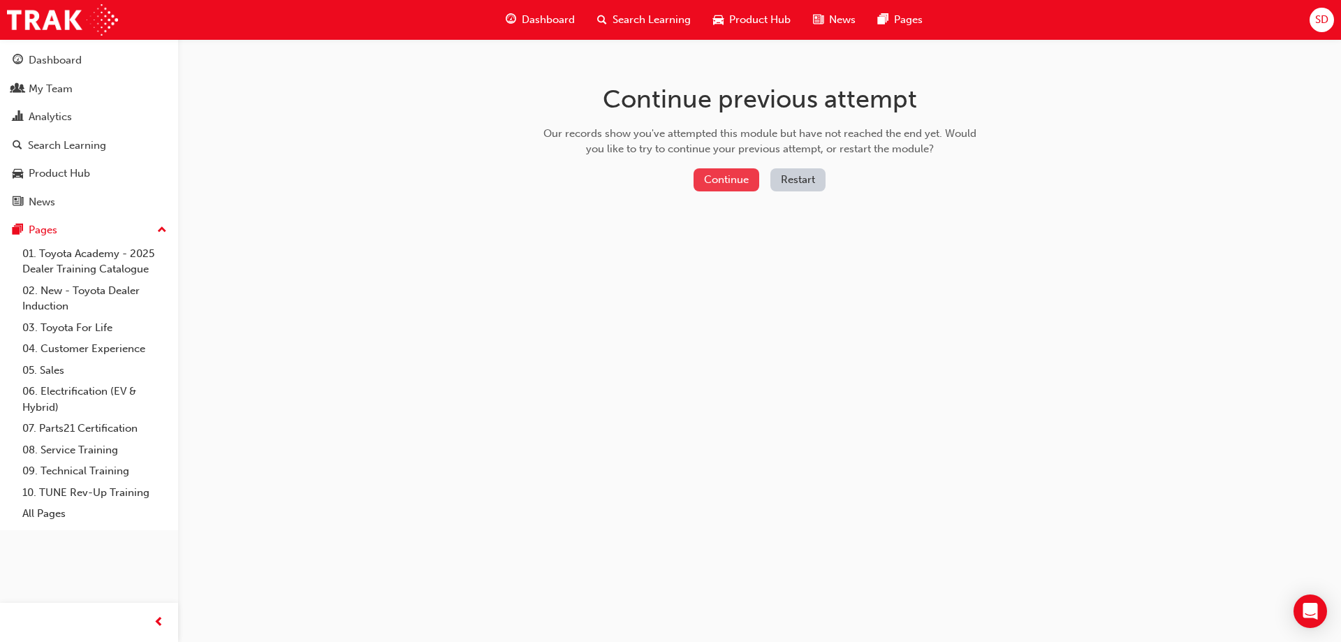
click at [706, 180] on button "Continue" at bounding box center [727, 179] width 66 height 23
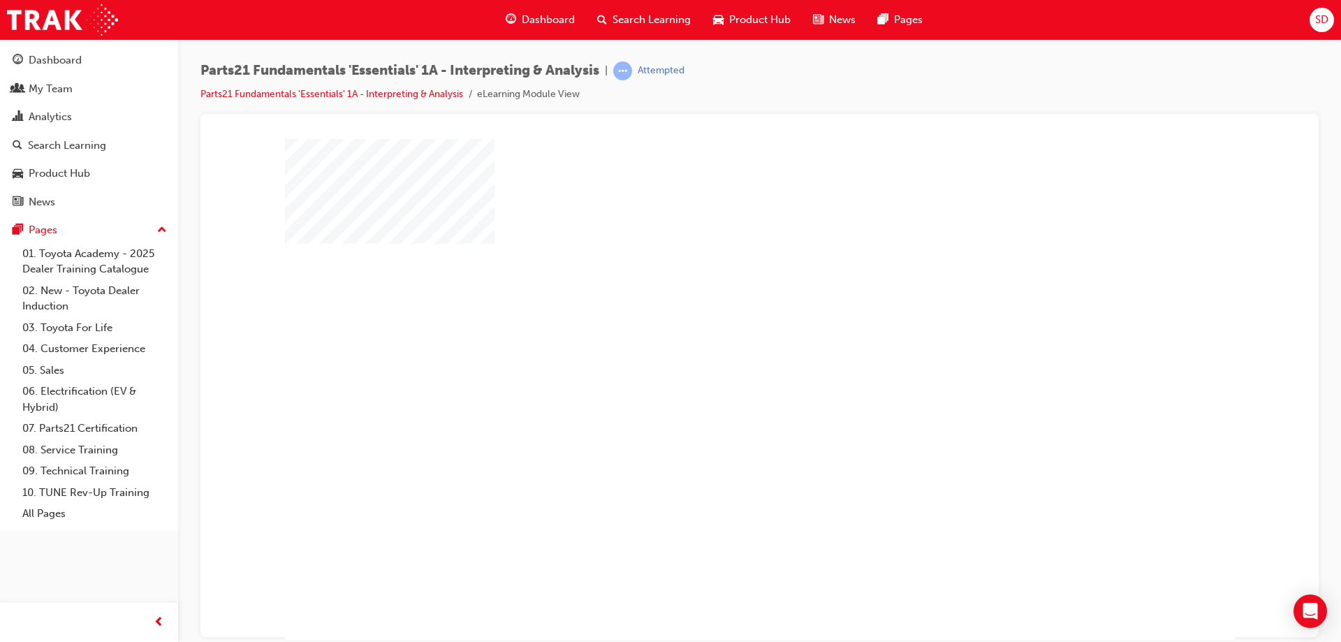
scroll to position [23, 0]
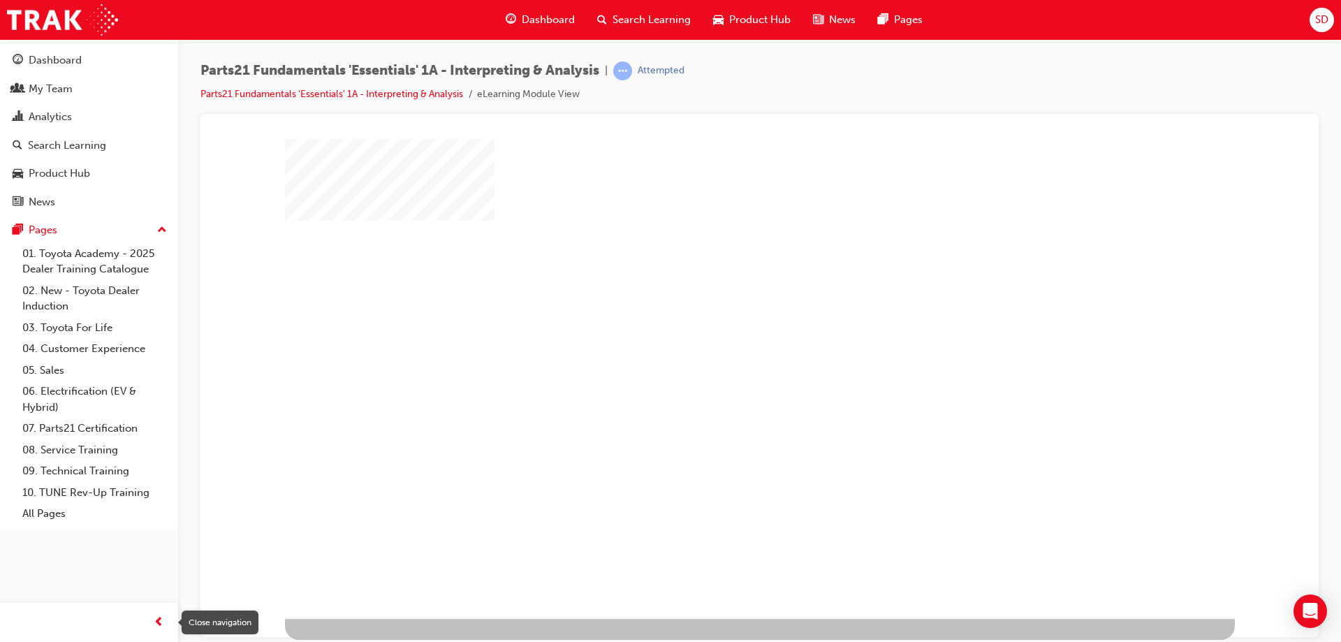
click at [156, 620] on span "prev-icon" at bounding box center [159, 622] width 10 height 17
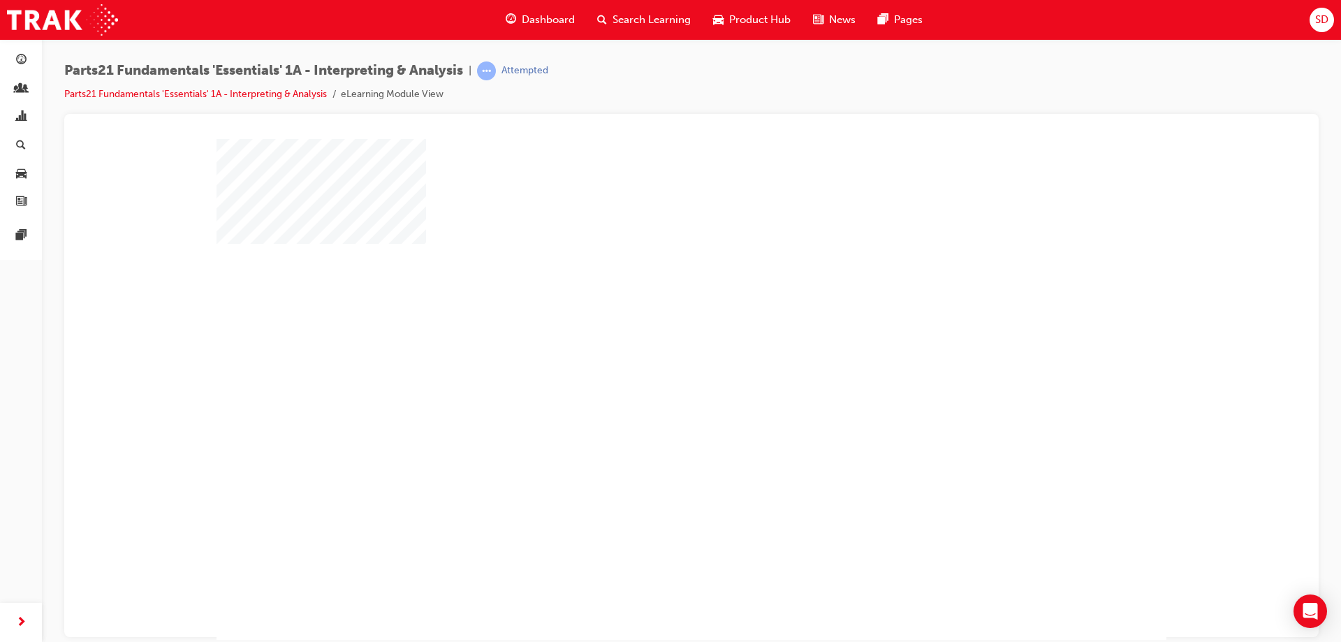
click at [651, 349] on div "play" at bounding box center [651, 349] width 0 height 0
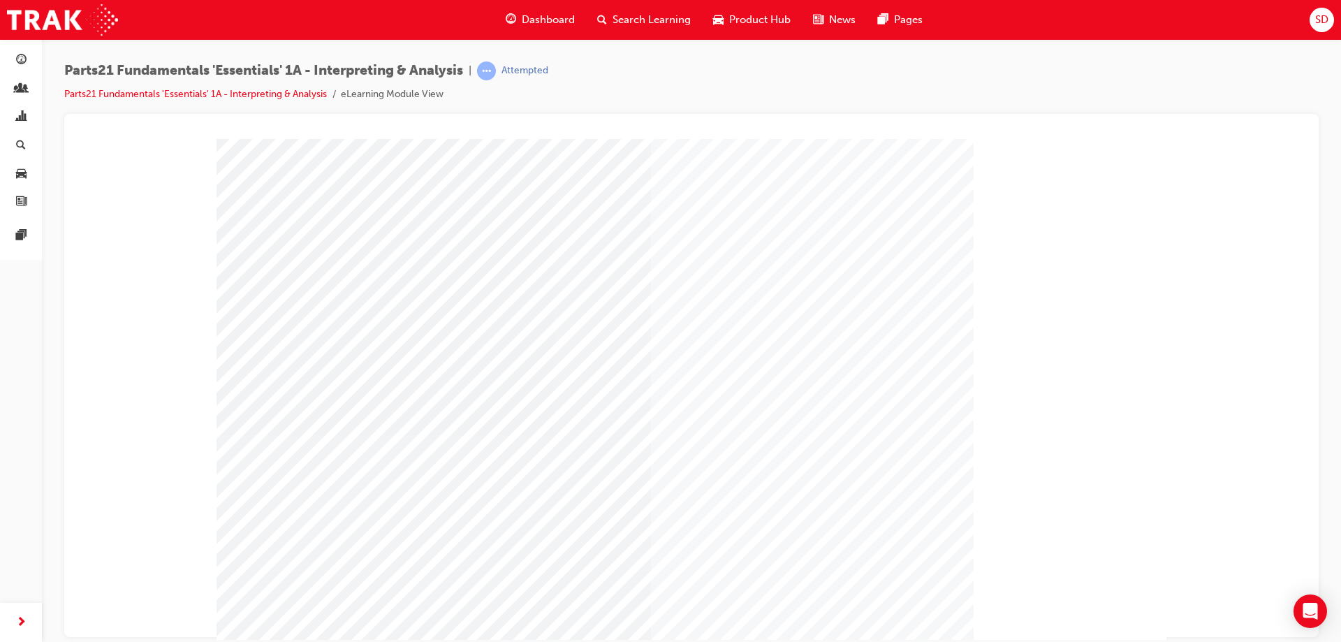
scroll to position [23, 0]
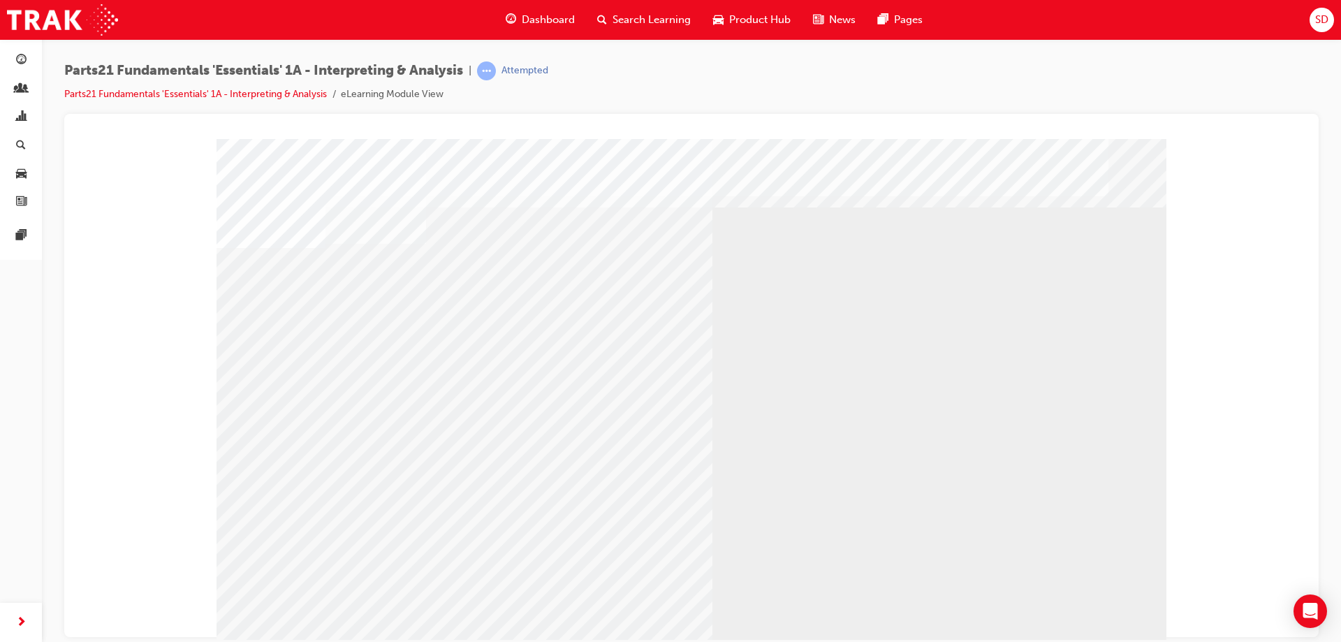
scroll to position [23, 0]
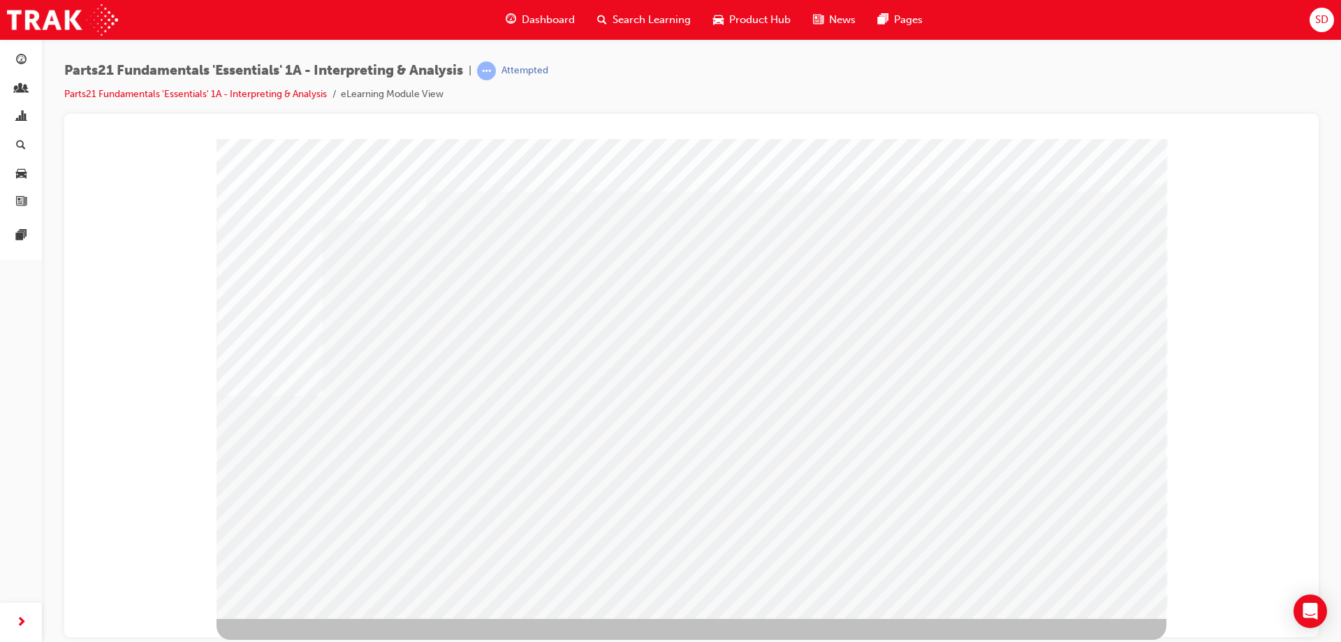
drag, startPoint x: 632, startPoint y: 467, endPoint x: 665, endPoint y: 463, distance: 33.1
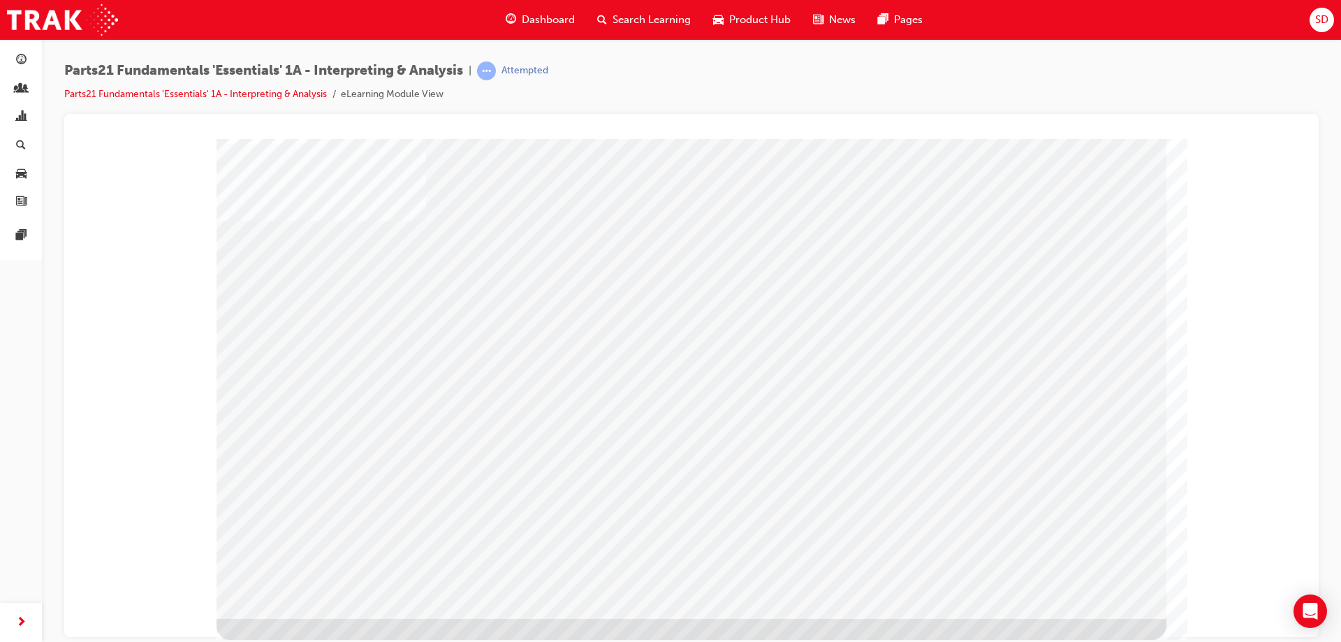
scroll to position [0, 0]
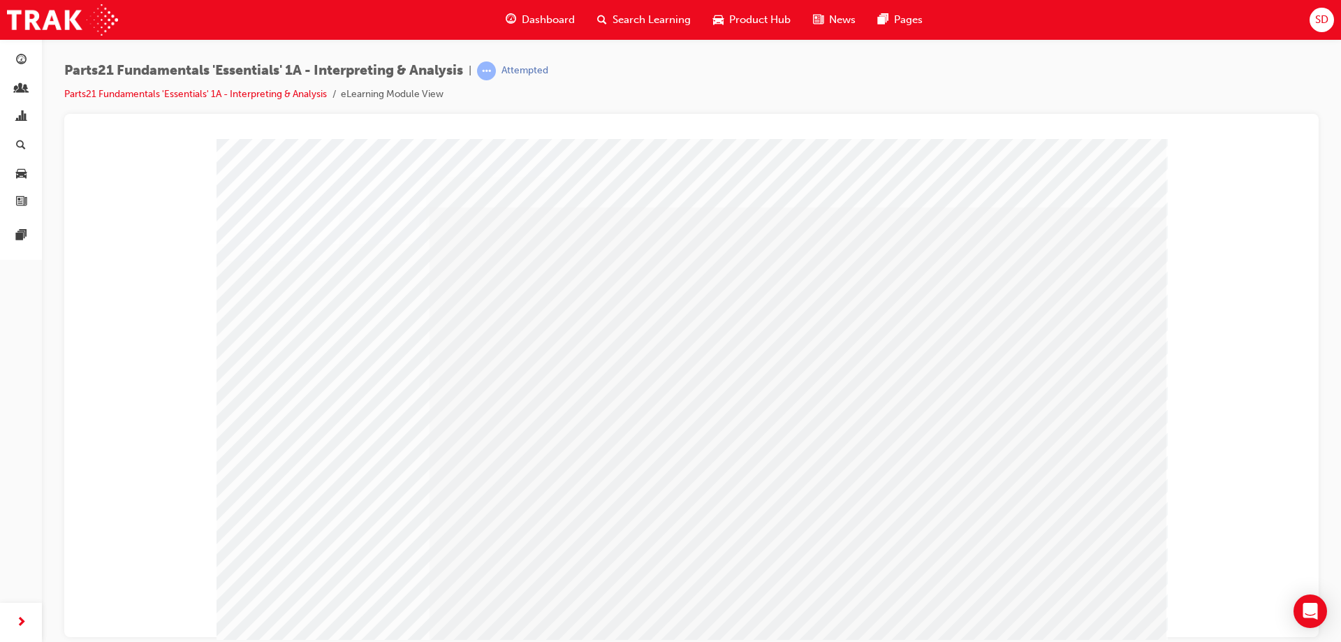
scroll to position [23, 0]
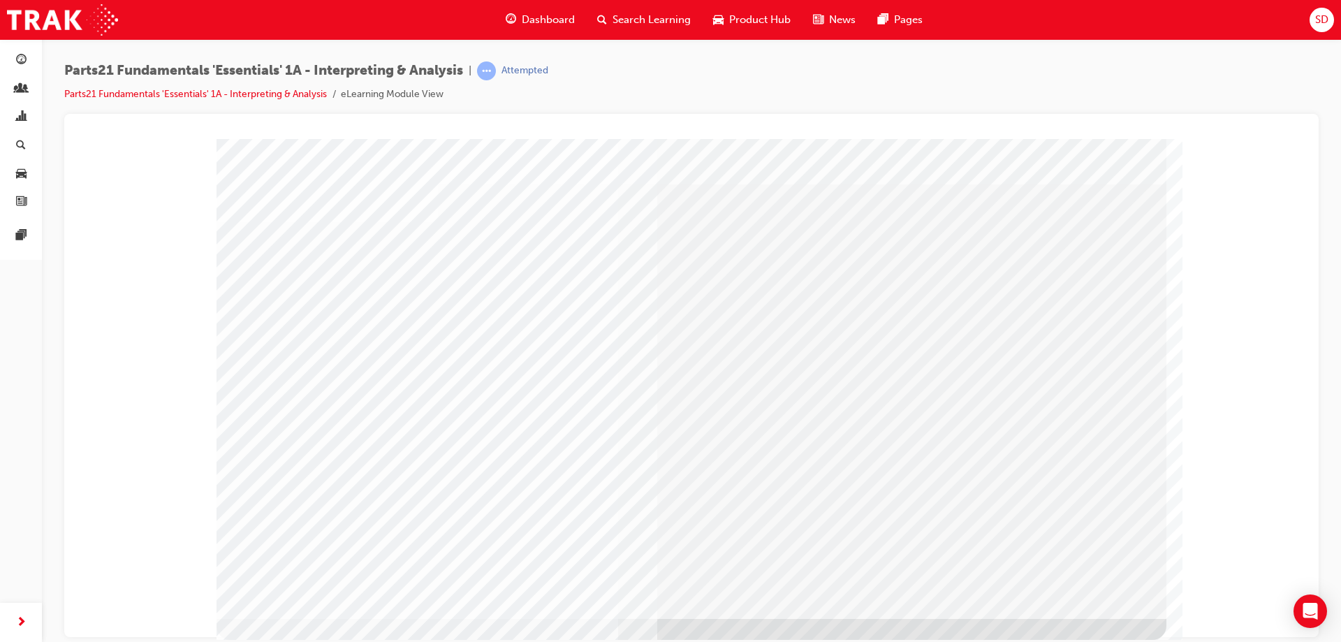
scroll to position [0, 0]
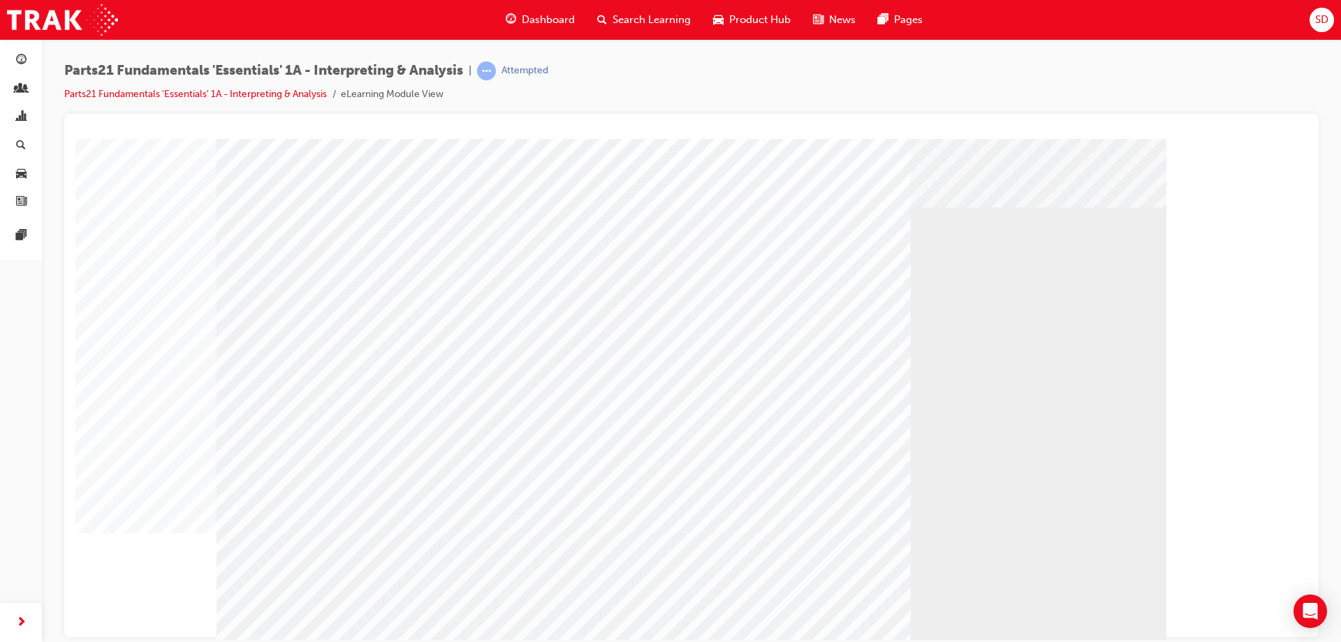
drag, startPoint x: 340, startPoint y: 469, endPoint x: 546, endPoint y: 532, distance: 214.6
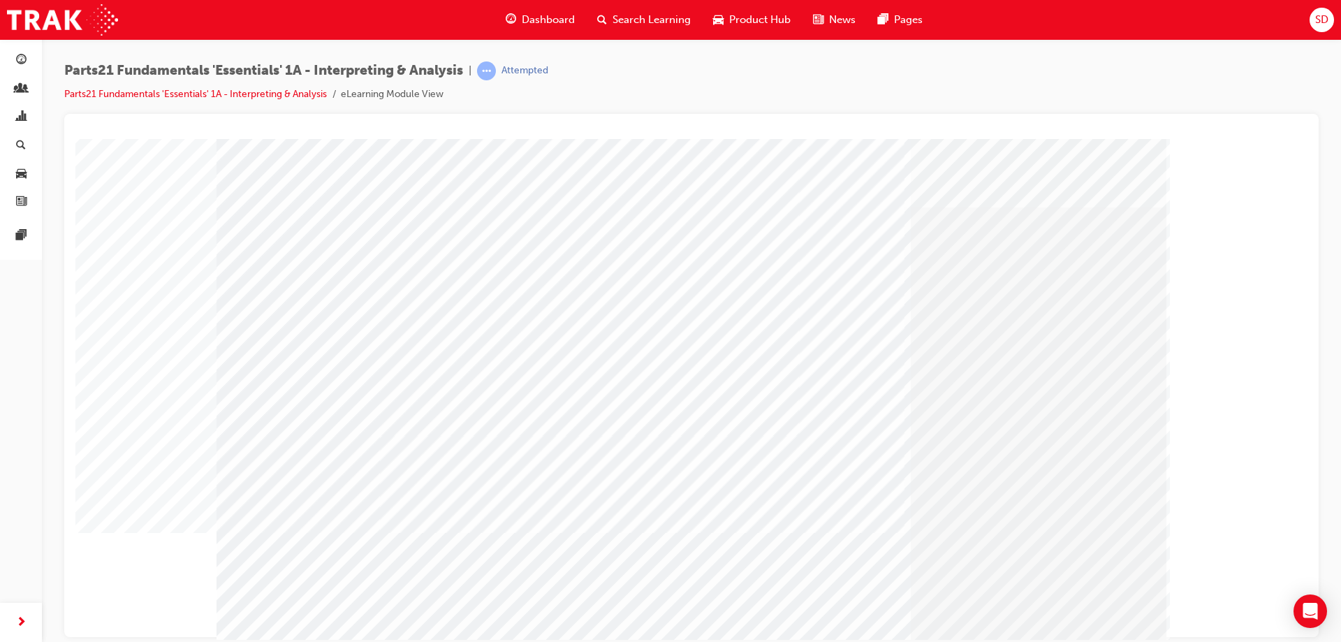
drag, startPoint x: 326, startPoint y: 407, endPoint x: 338, endPoint y: 427, distance: 23.8
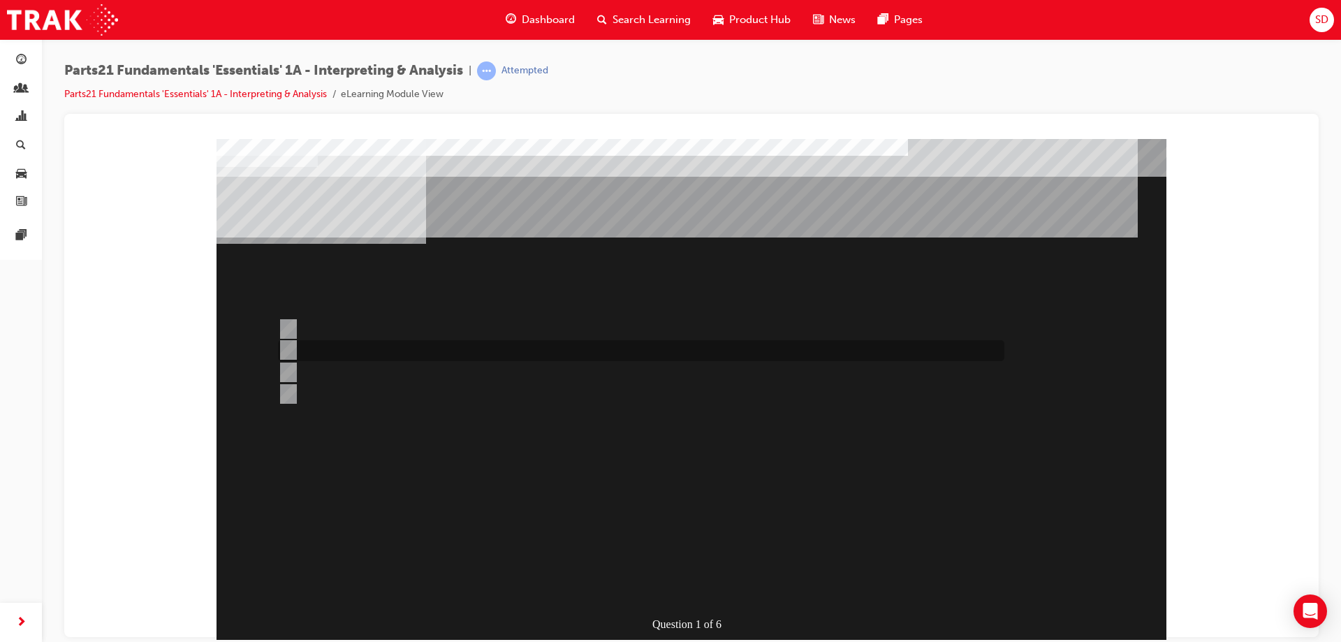
click at [307, 350] on div at bounding box center [638, 350] width 727 height 21
radio input "true"
click at [687, 535] on div "" at bounding box center [557, 514] width 680 height 42
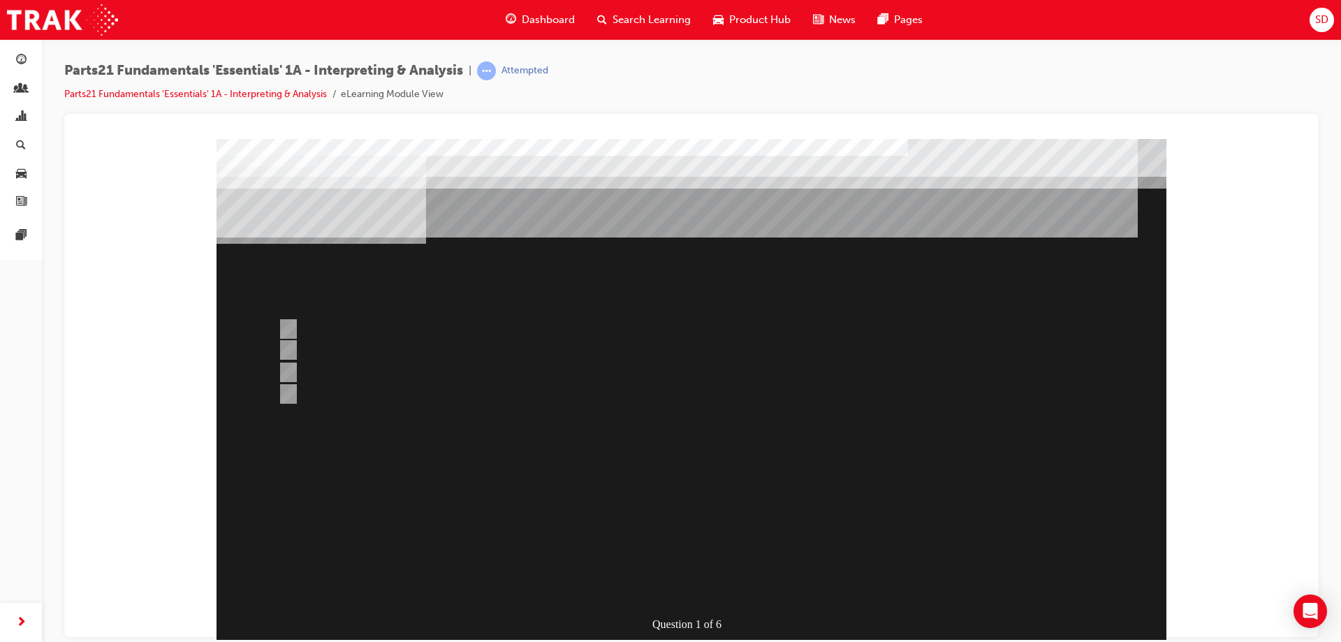
click at [697, 586] on div at bounding box center [692, 389] width 950 height 503
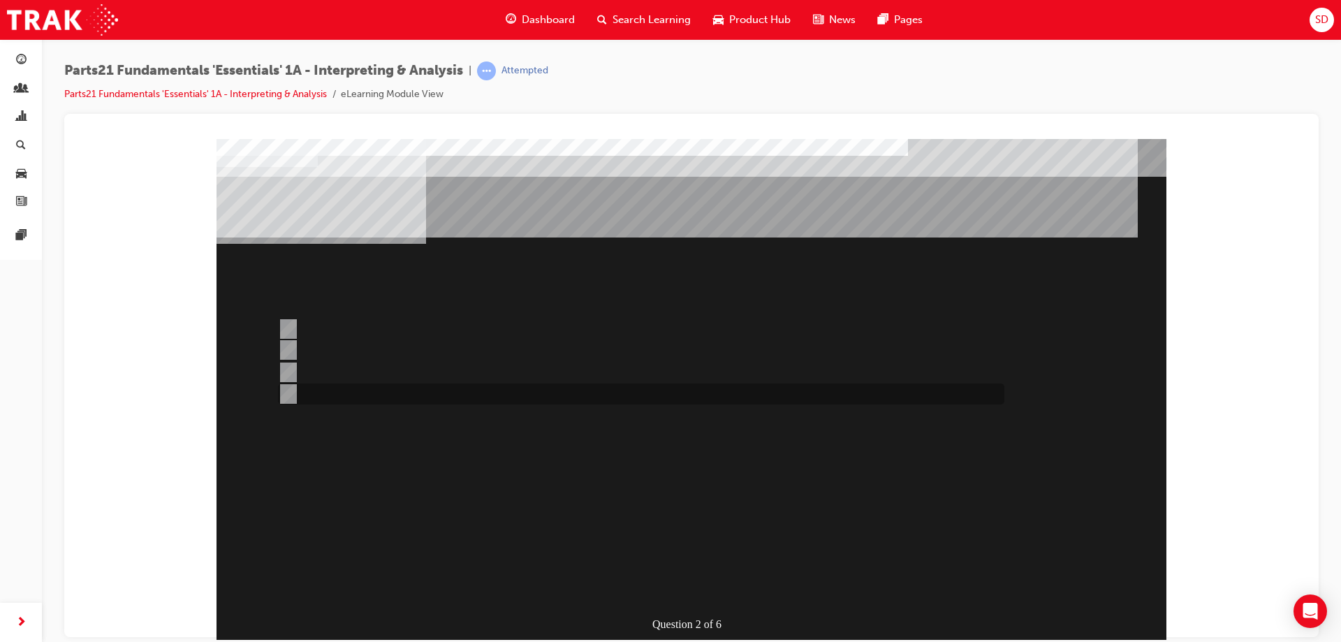
click at [289, 393] on input "Bonnet Protector Fitting Kit" at bounding box center [285, 393] width 15 height 15
radio input "true"
drag, startPoint x: 289, startPoint y: 372, endPoint x: 296, endPoint y: 386, distance: 16.2
click at [290, 371] on input "Reverse Camera" at bounding box center [285, 372] width 15 height 15
radio input "true"
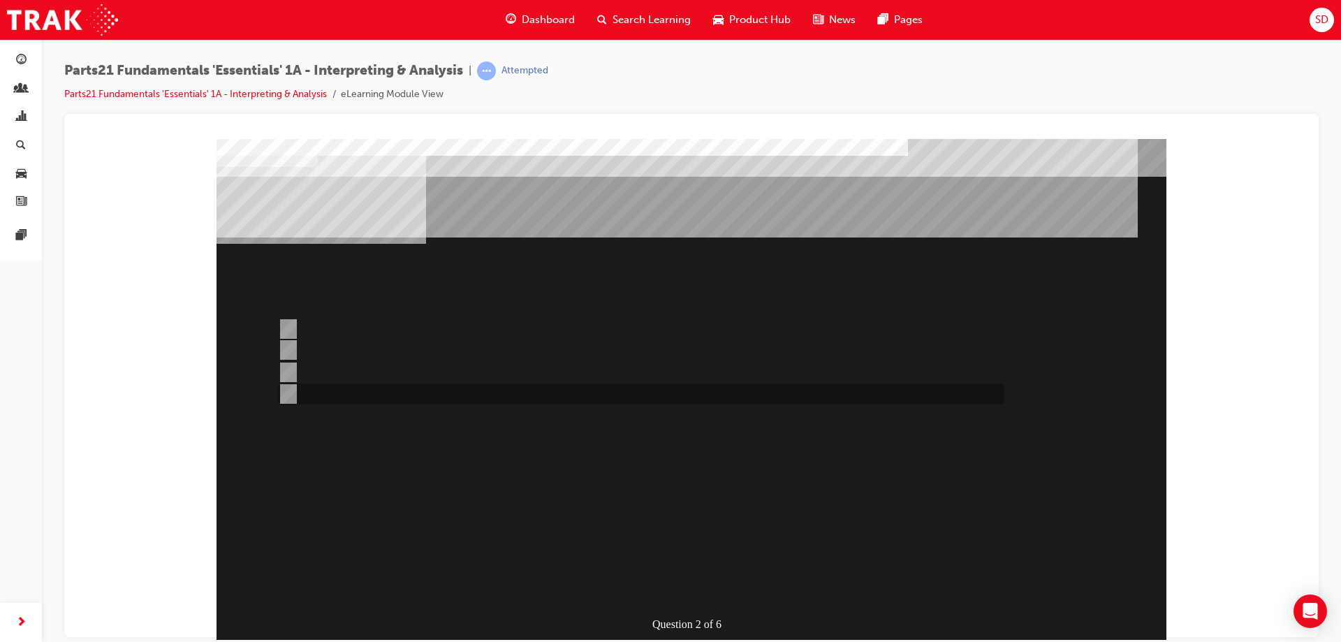
click at [290, 391] on input "Bonnet Protector Fitting Kit" at bounding box center [285, 393] width 15 height 15
radio input "true"
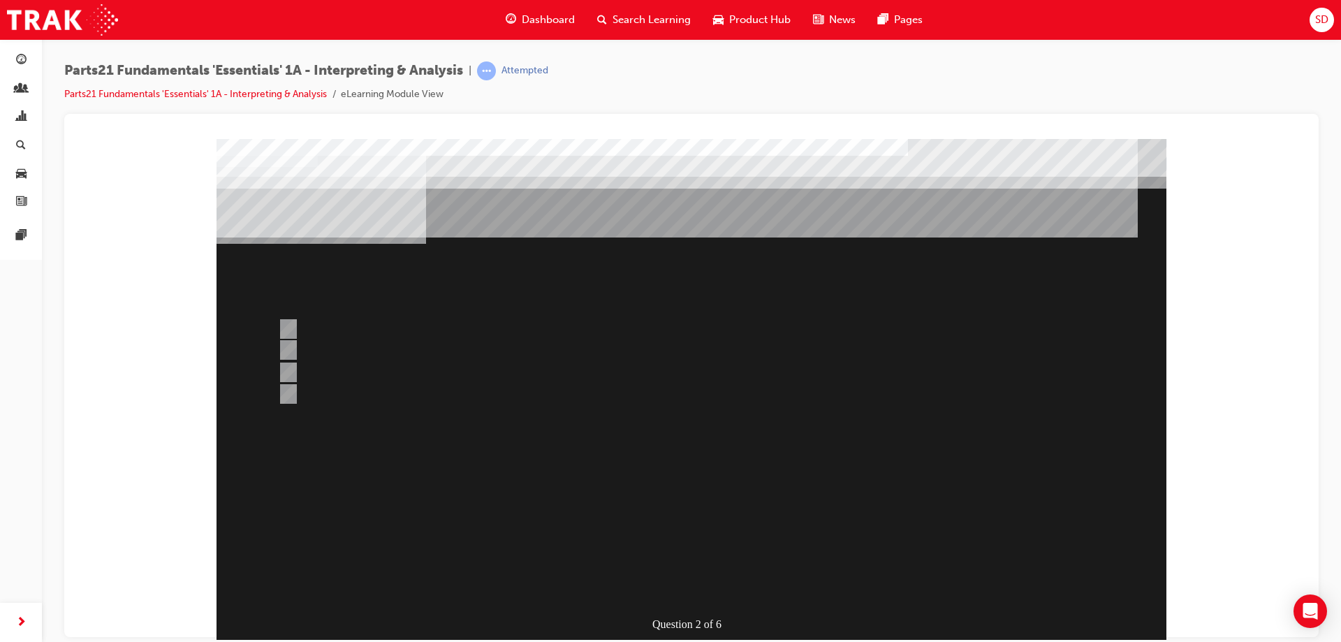
click at [700, 587] on div at bounding box center [692, 389] width 950 height 503
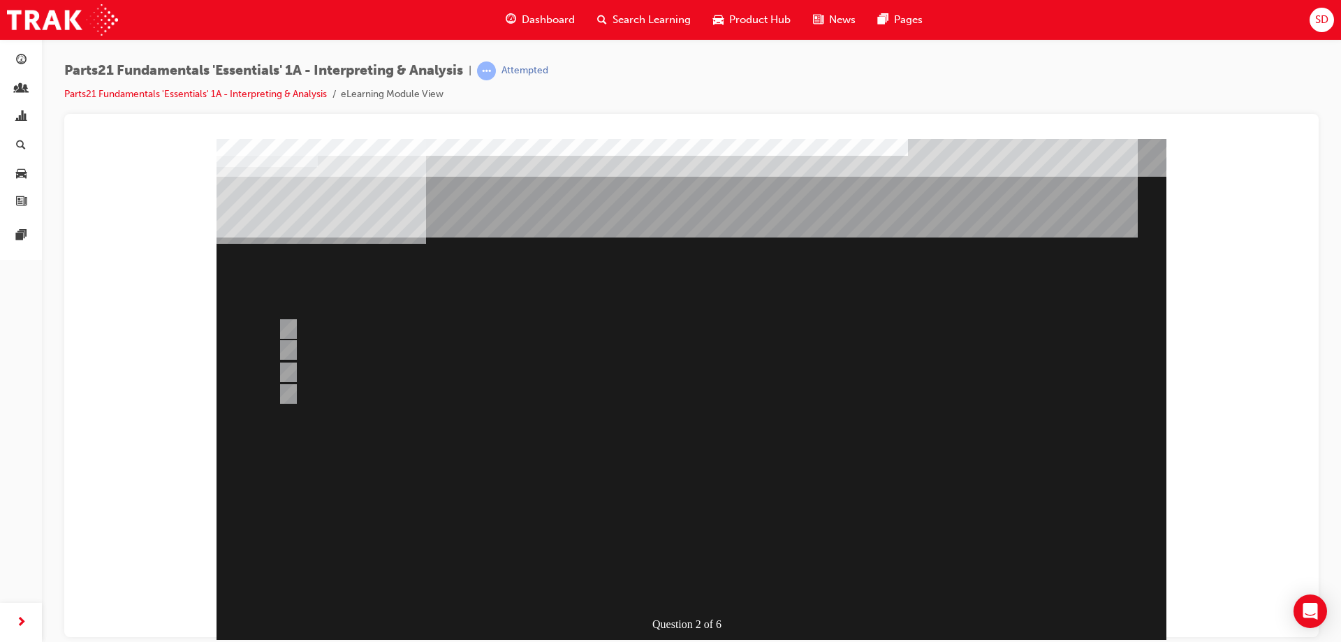
click at [745, 439] on div "Question 2 of 6" at bounding box center [692, 389] width 950 height 503
click at [342, 393] on div at bounding box center [638, 394] width 727 height 21
radio input "true"
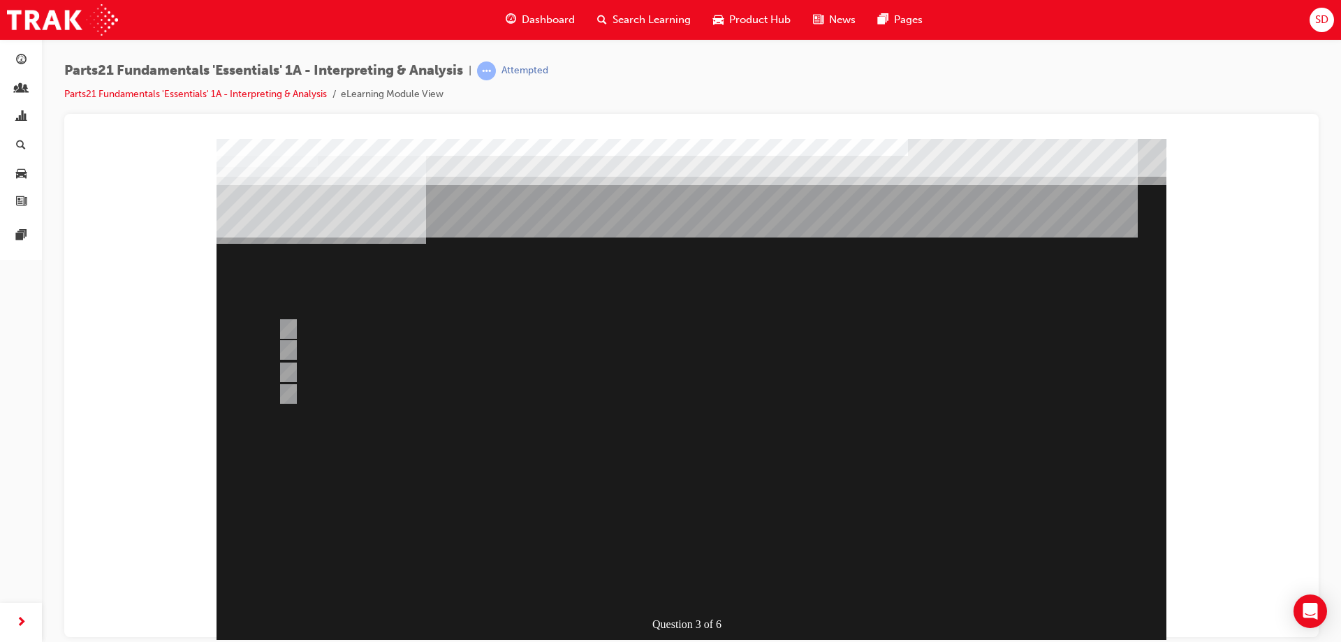
click at [538, 553] on div at bounding box center [692, 389] width 950 height 503
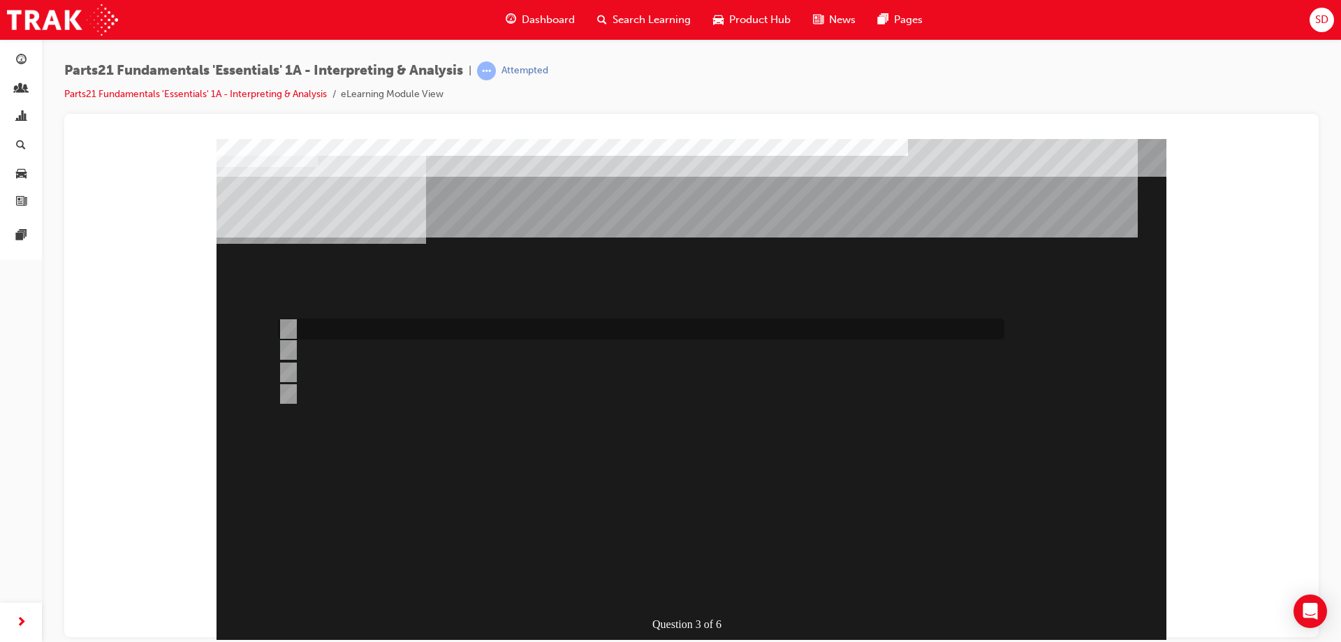
click at [291, 326] on input "TAPS" at bounding box center [285, 328] width 15 height 15
radio input "true"
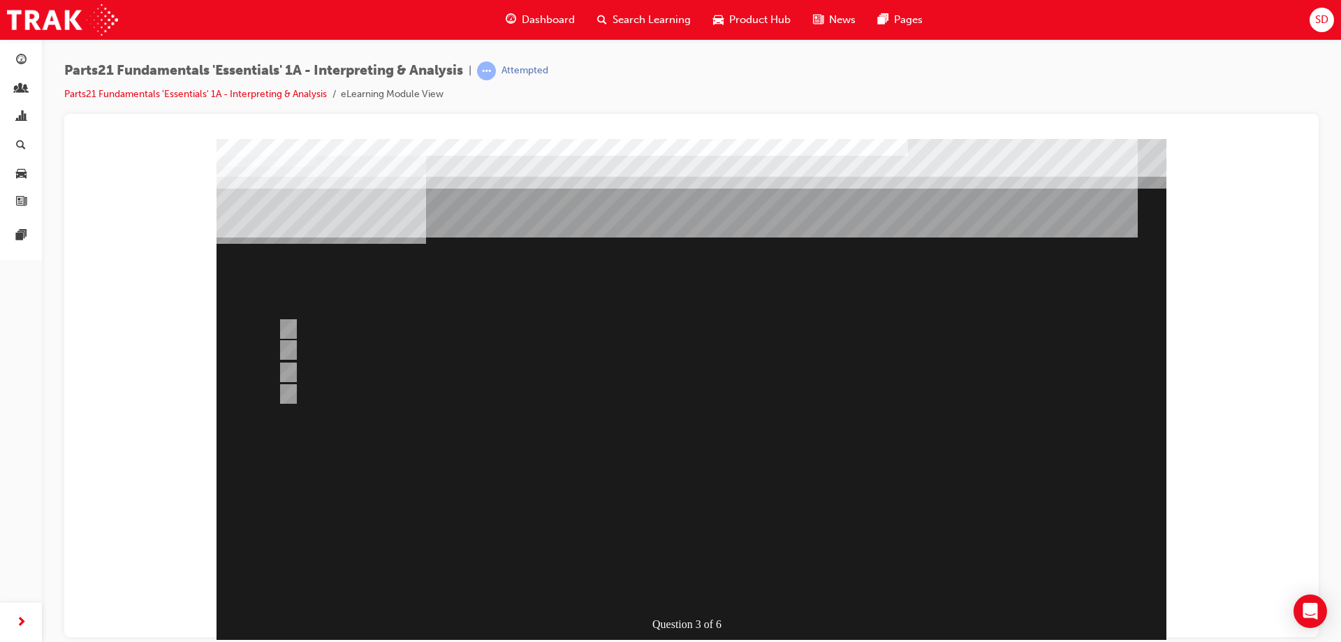
click at [805, 493] on div at bounding box center [692, 389] width 950 height 503
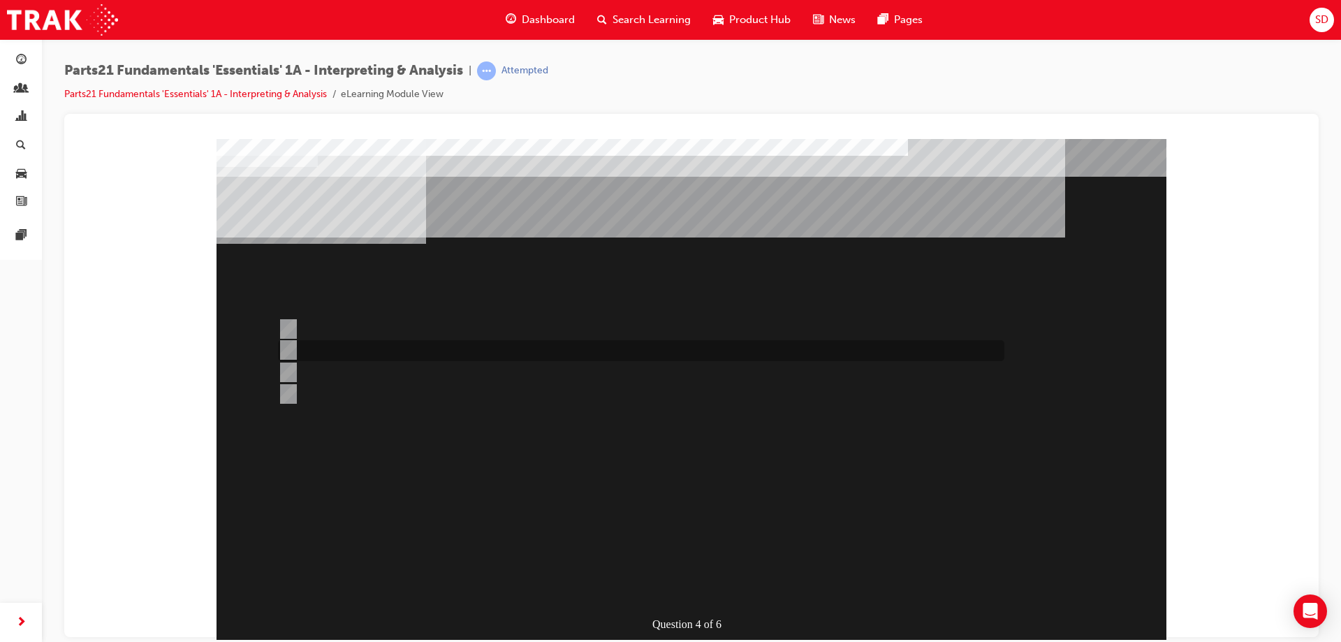
click at [291, 350] on input "Microcat - JPIO" at bounding box center [285, 349] width 15 height 15
radio input "true"
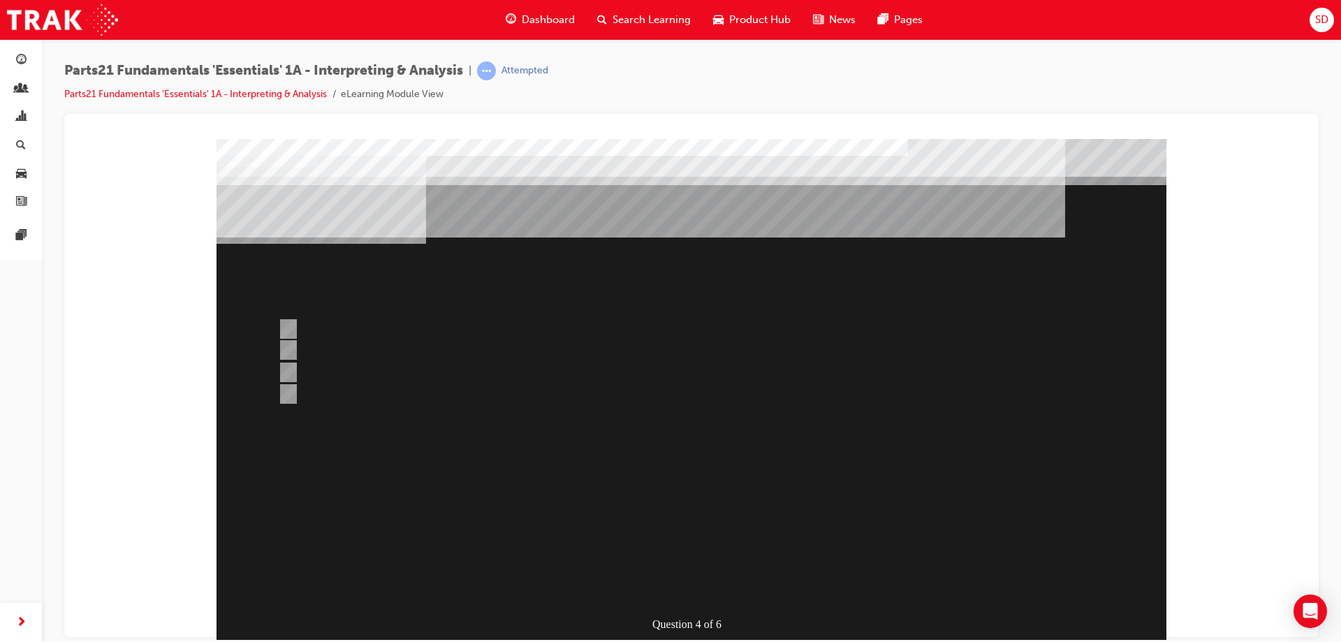
click at [288, 329] on div at bounding box center [692, 389] width 950 height 503
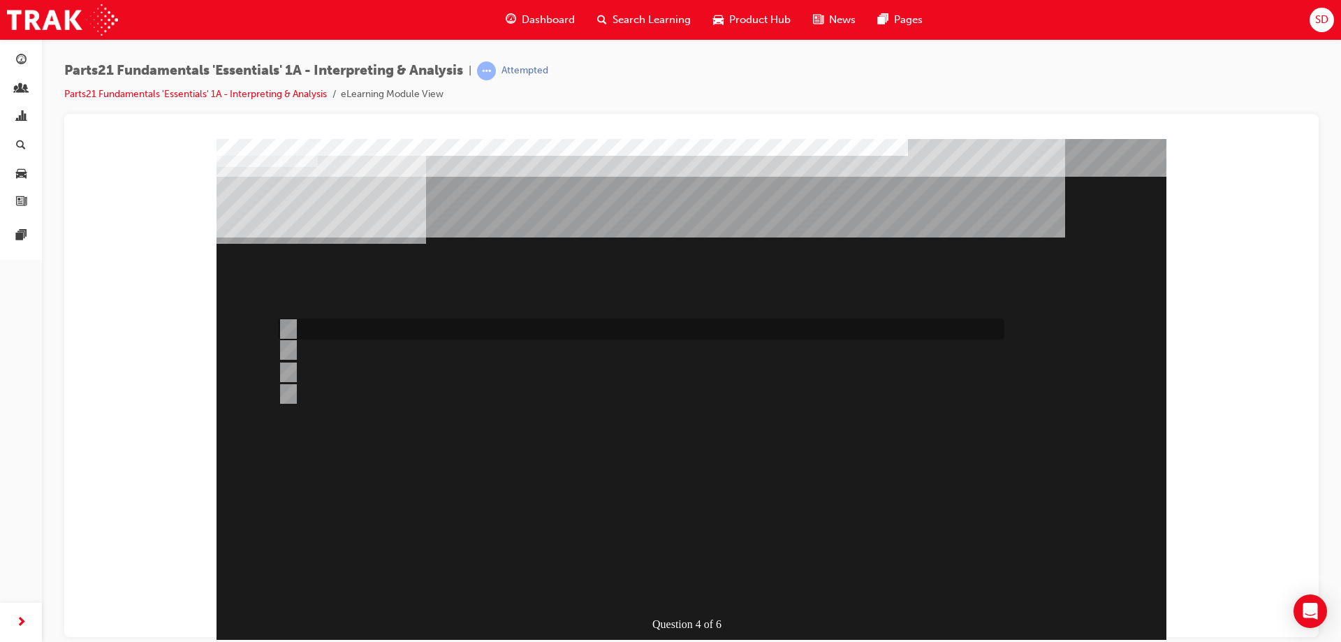
click at [336, 327] on div at bounding box center [638, 329] width 727 height 21
radio input "true"
click at [288, 391] on input "TAPS" at bounding box center [285, 393] width 15 height 15
radio input "true"
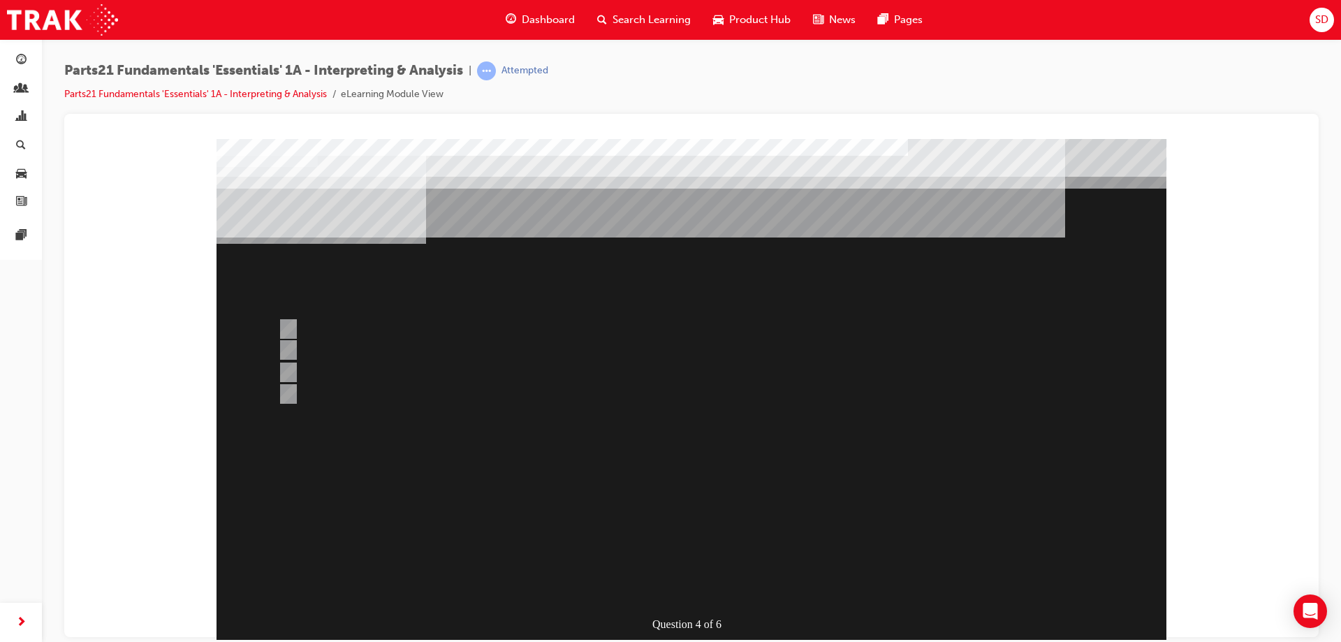
click at [752, 463] on div at bounding box center [692, 389] width 950 height 503
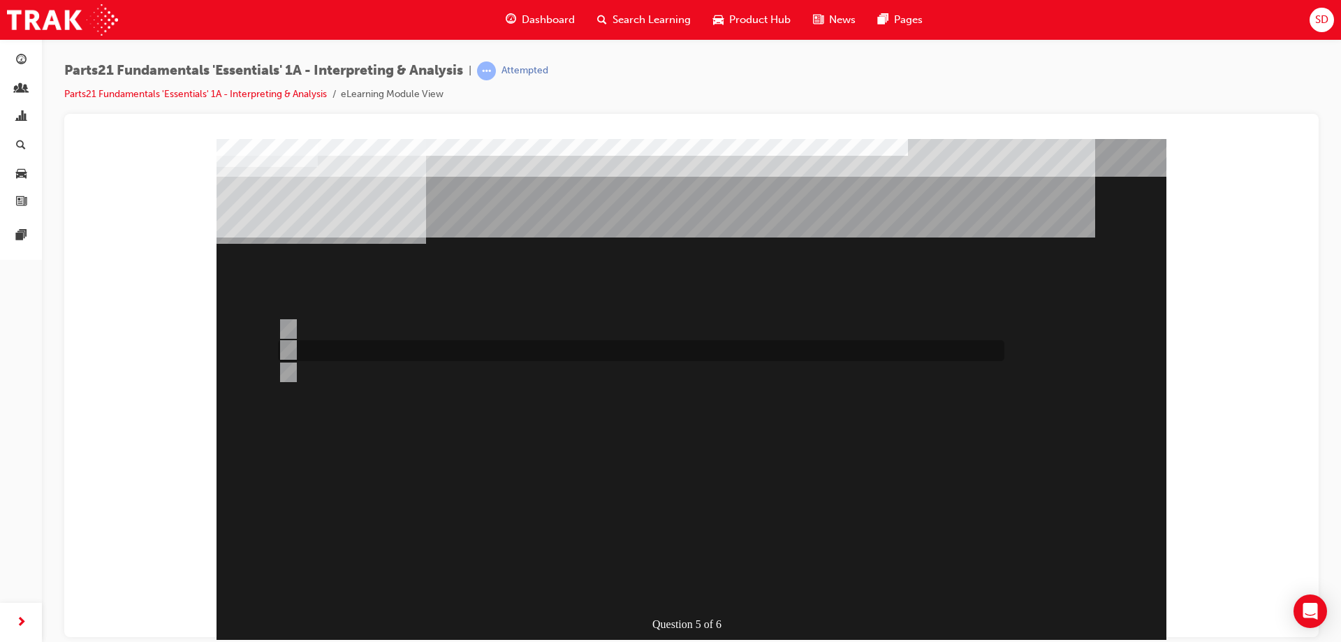
click at [323, 349] on div at bounding box center [638, 350] width 727 height 21
click at [318, 370] on div at bounding box center [638, 372] width 727 height 21
radio input "false"
radio input "true"
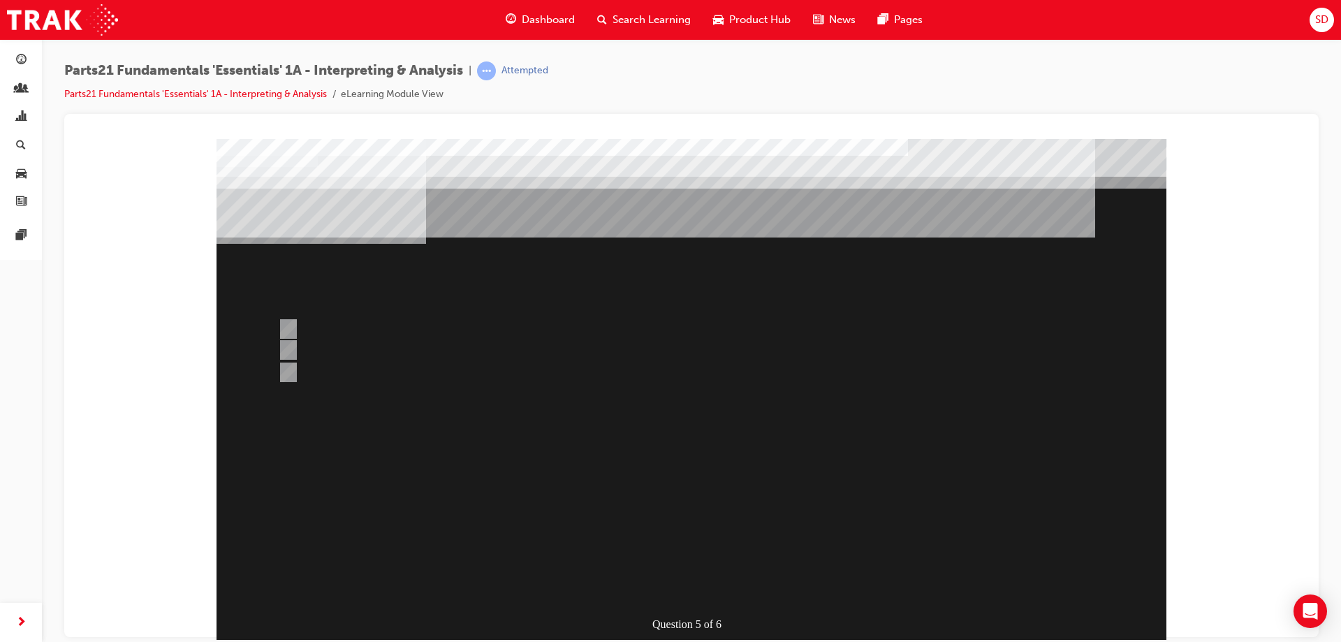
click at [803, 386] on div at bounding box center [692, 389] width 950 height 503
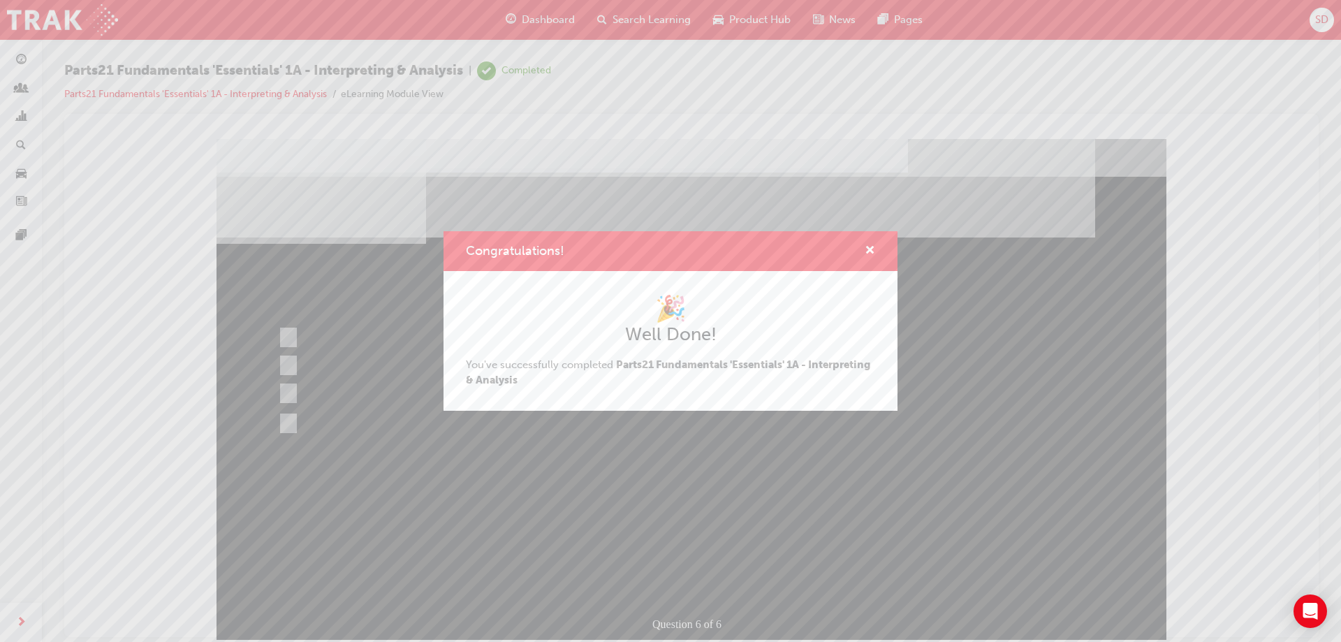
click at [822, 499] on div "Congratulations! 🎉 Well Done! You've successfully completed Parts21 Fundamental…" at bounding box center [670, 321] width 1341 height 642
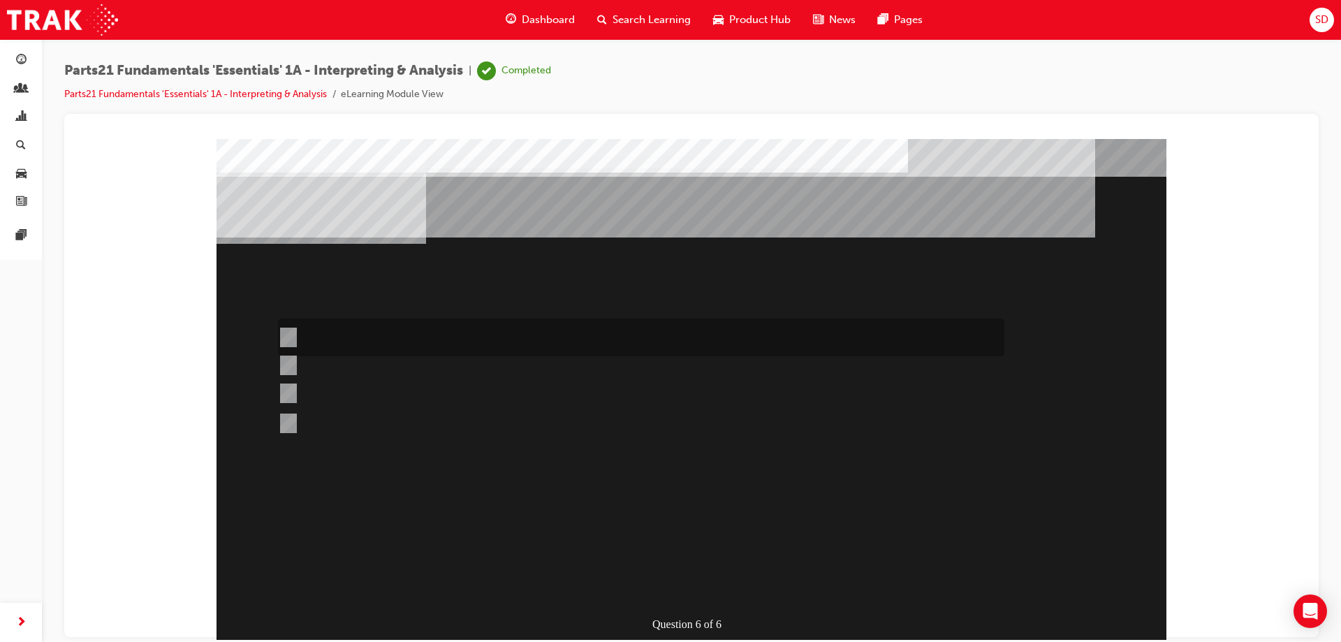
click at [744, 356] on div at bounding box center [638, 373] width 727 height 34
radio input "true"
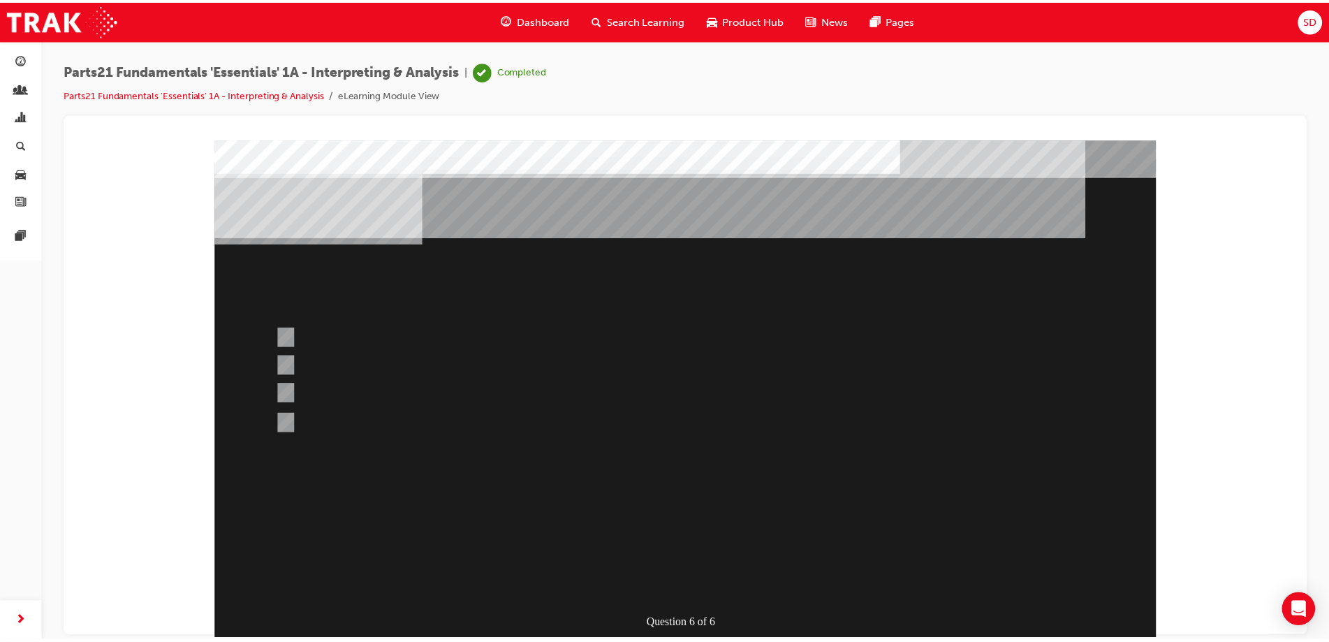
scroll to position [23, 0]
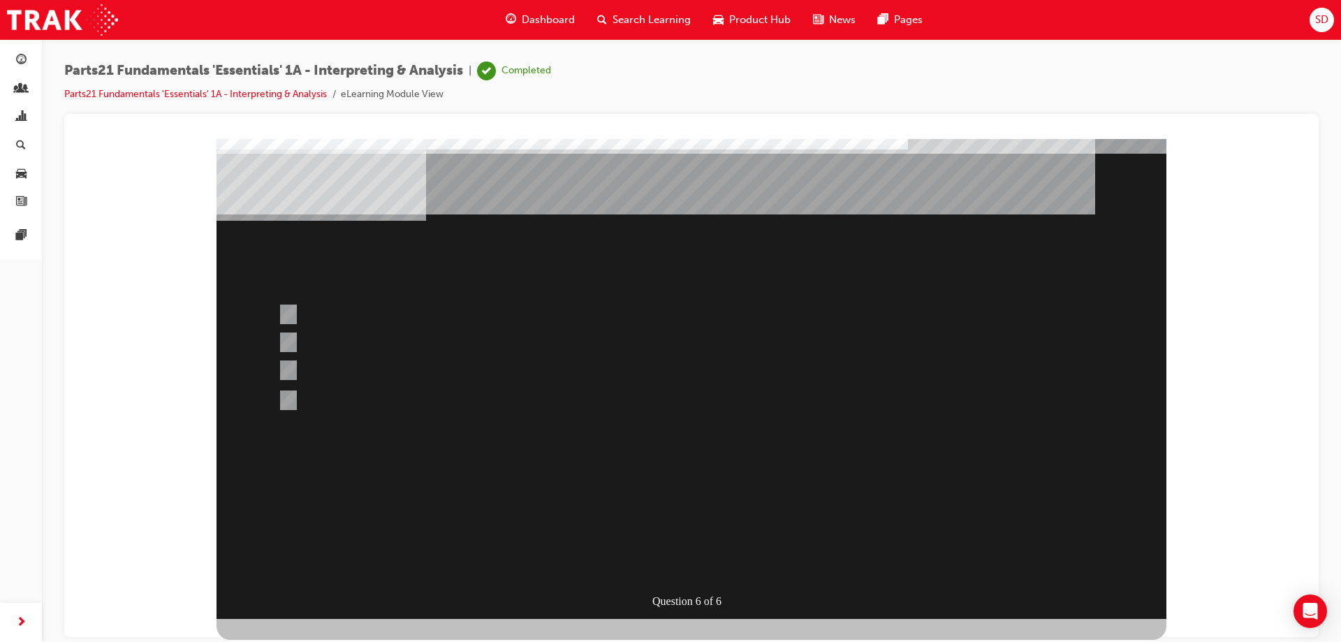
click at [115, 121] on div "Question 6 of 6" at bounding box center [691, 121] width 1221 height 0
click at [157, 94] on link "Parts21 Fundamentals 'Essentials' 1A - Interpreting & Analysis" at bounding box center [195, 94] width 263 height 12
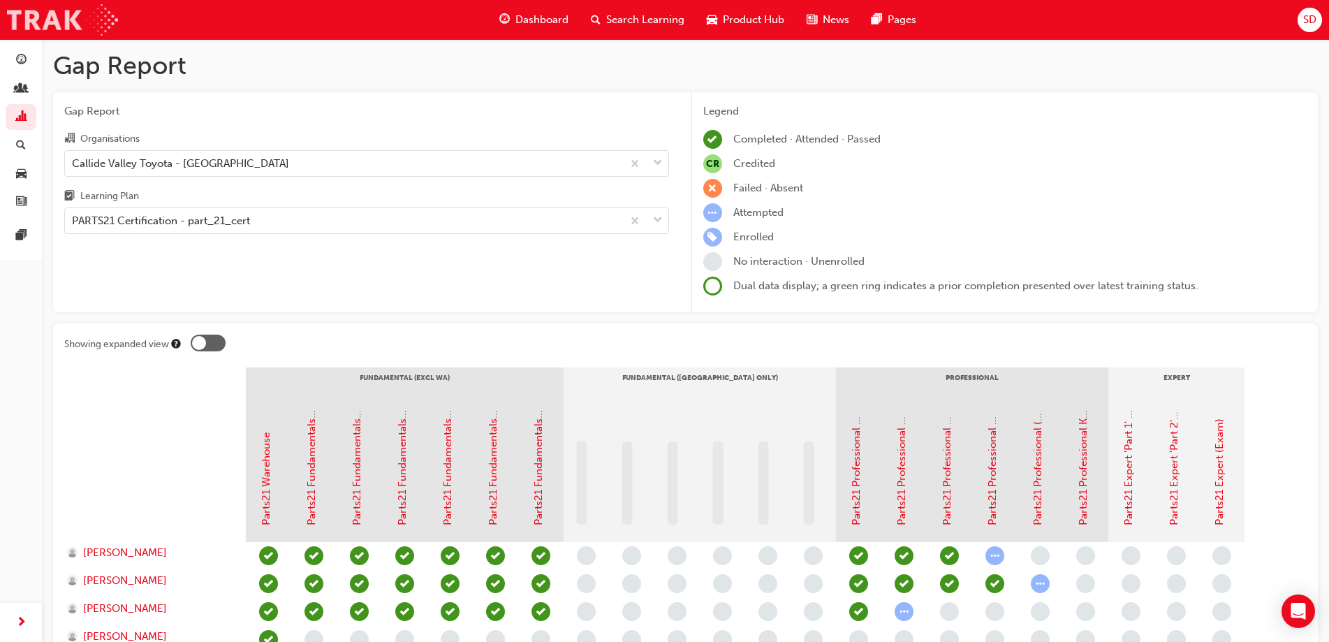
scroll to position [129, 0]
